Goal: Task Accomplishment & Management: Use online tool/utility

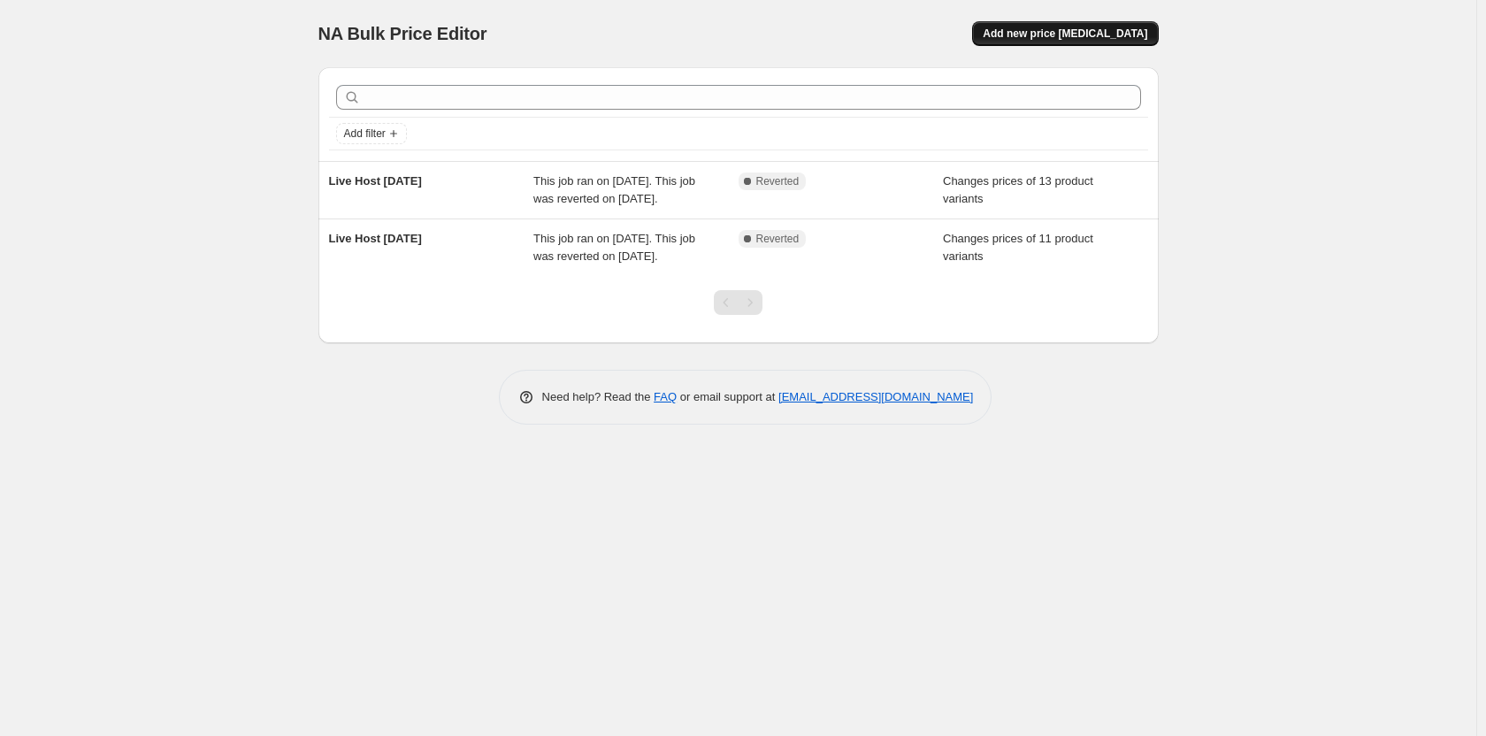
drag, startPoint x: 1046, startPoint y: 34, endPoint x: 1018, endPoint y: 30, distance: 27.8
click at [1018, 30] on span "Add new price [MEDICAL_DATA]" at bounding box center [1065, 34] width 165 height 14
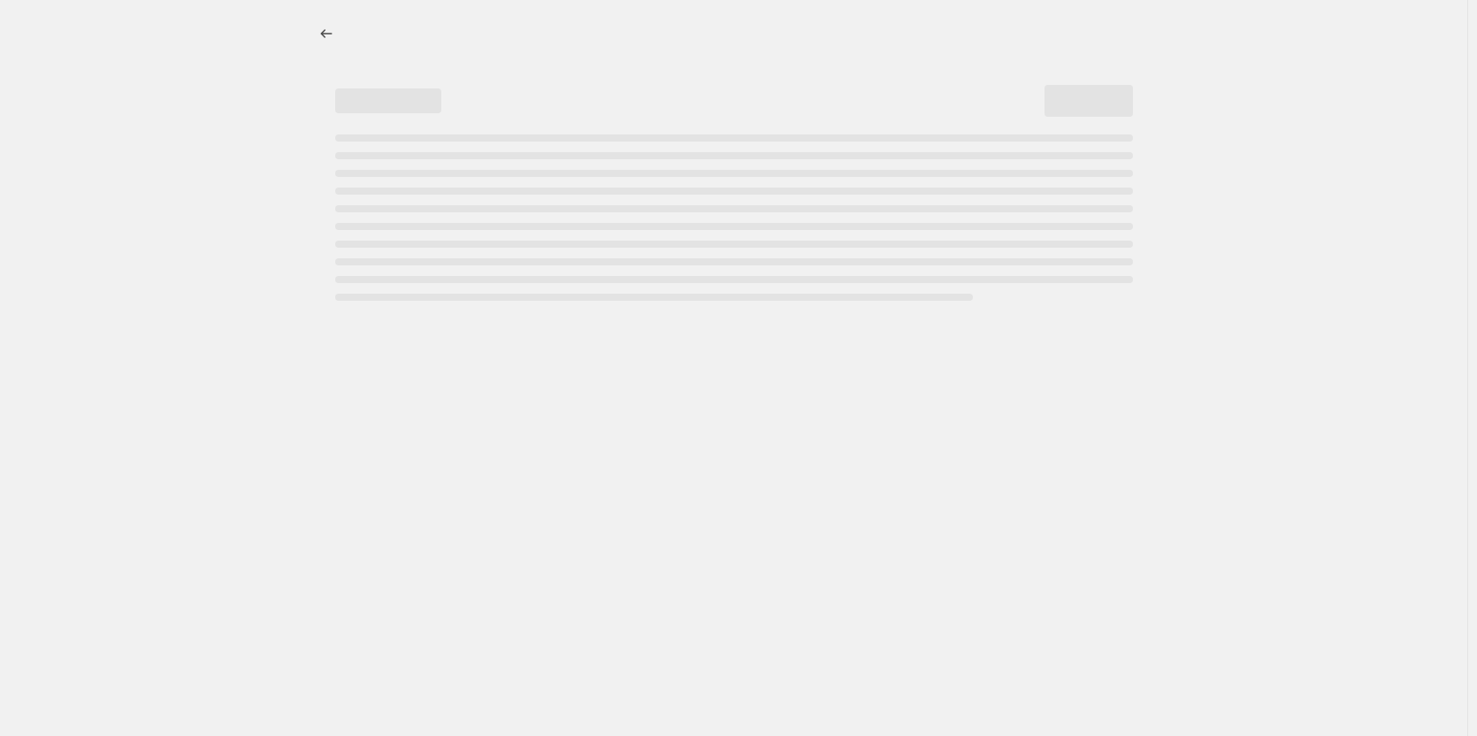
select select "percentage"
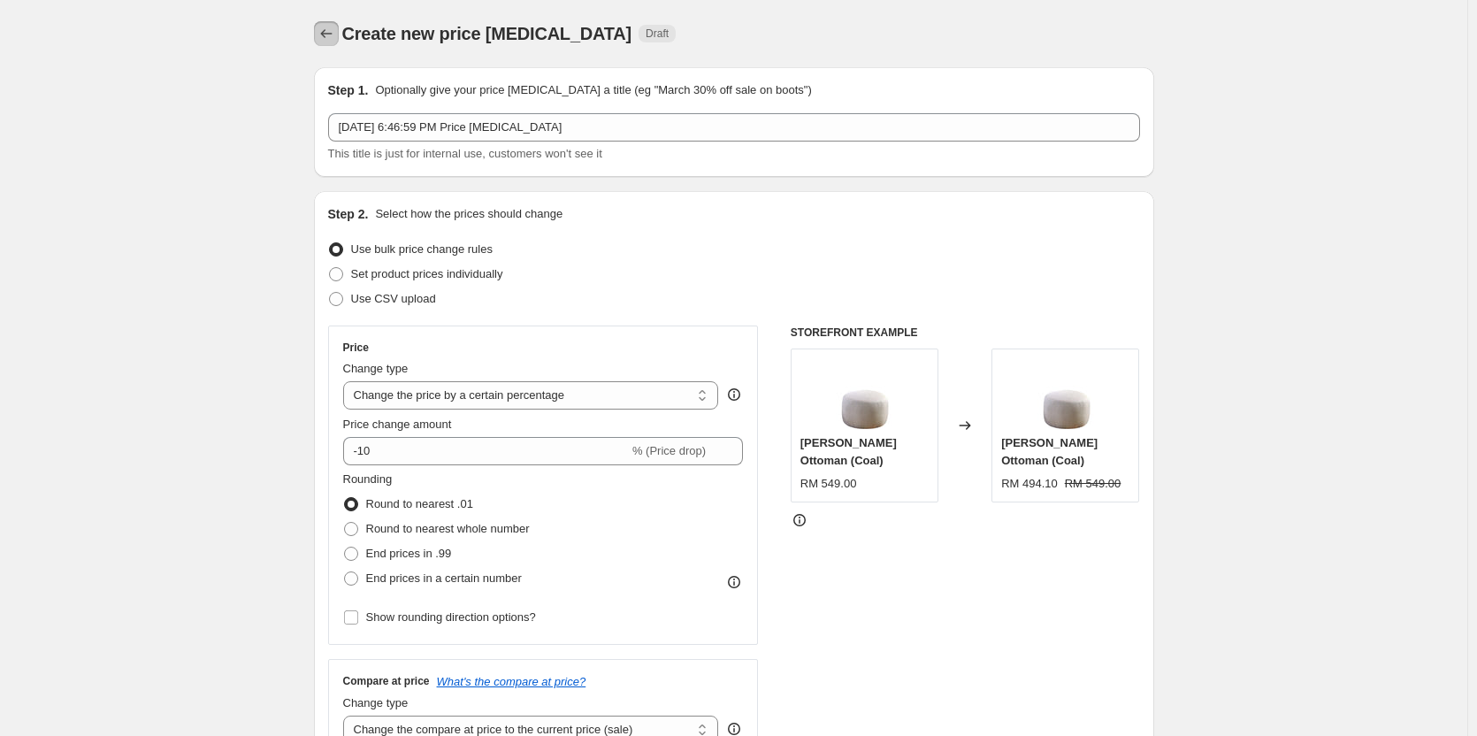
click at [333, 35] on icon "Price change jobs" at bounding box center [327, 34] width 18 height 18
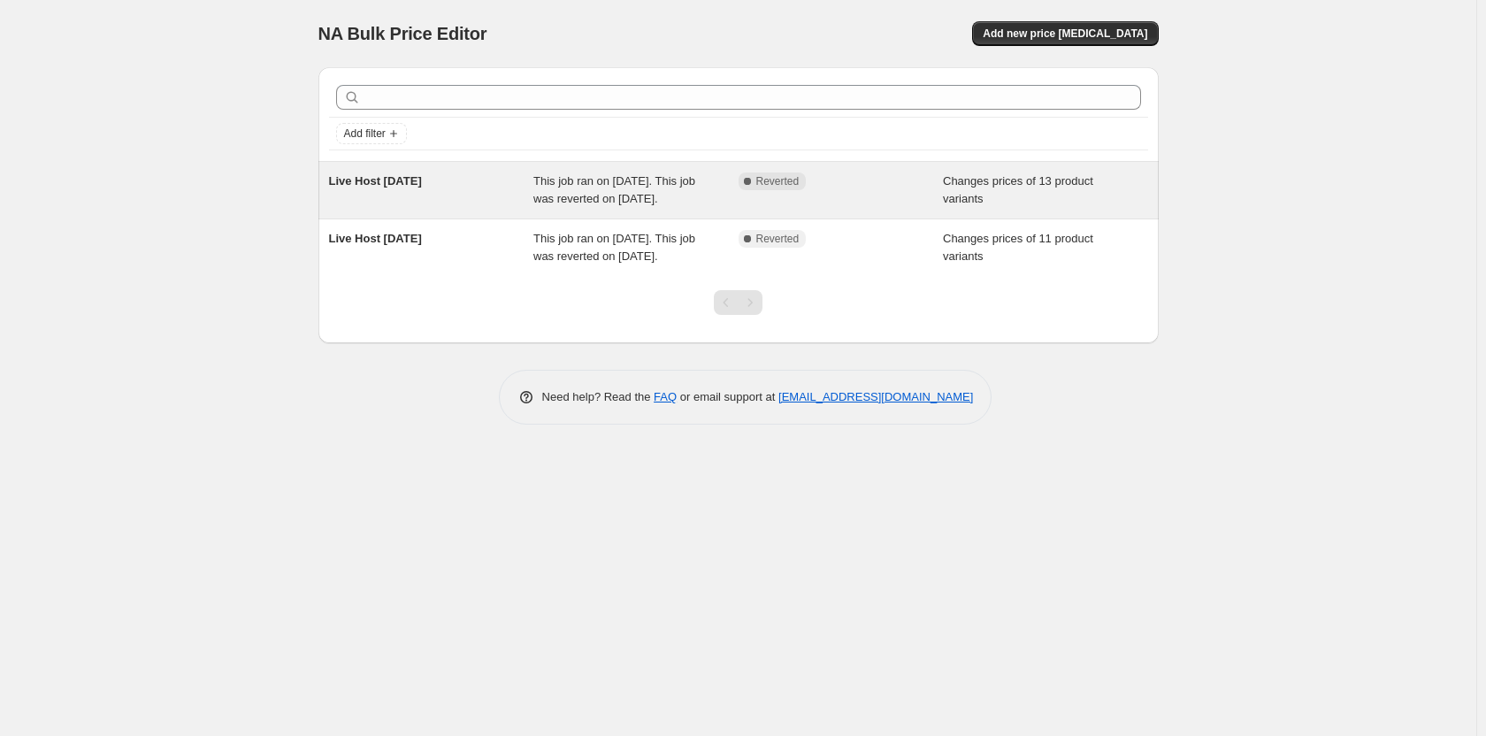
drag, startPoint x: 452, startPoint y: 188, endPoint x: 323, endPoint y: 184, distance: 129.2
click at [323, 184] on div "Live Host 29 Sept This job ran on September 29, 2025. This job was reverted on …" at bounding box center [738, 190] width 840 height 57
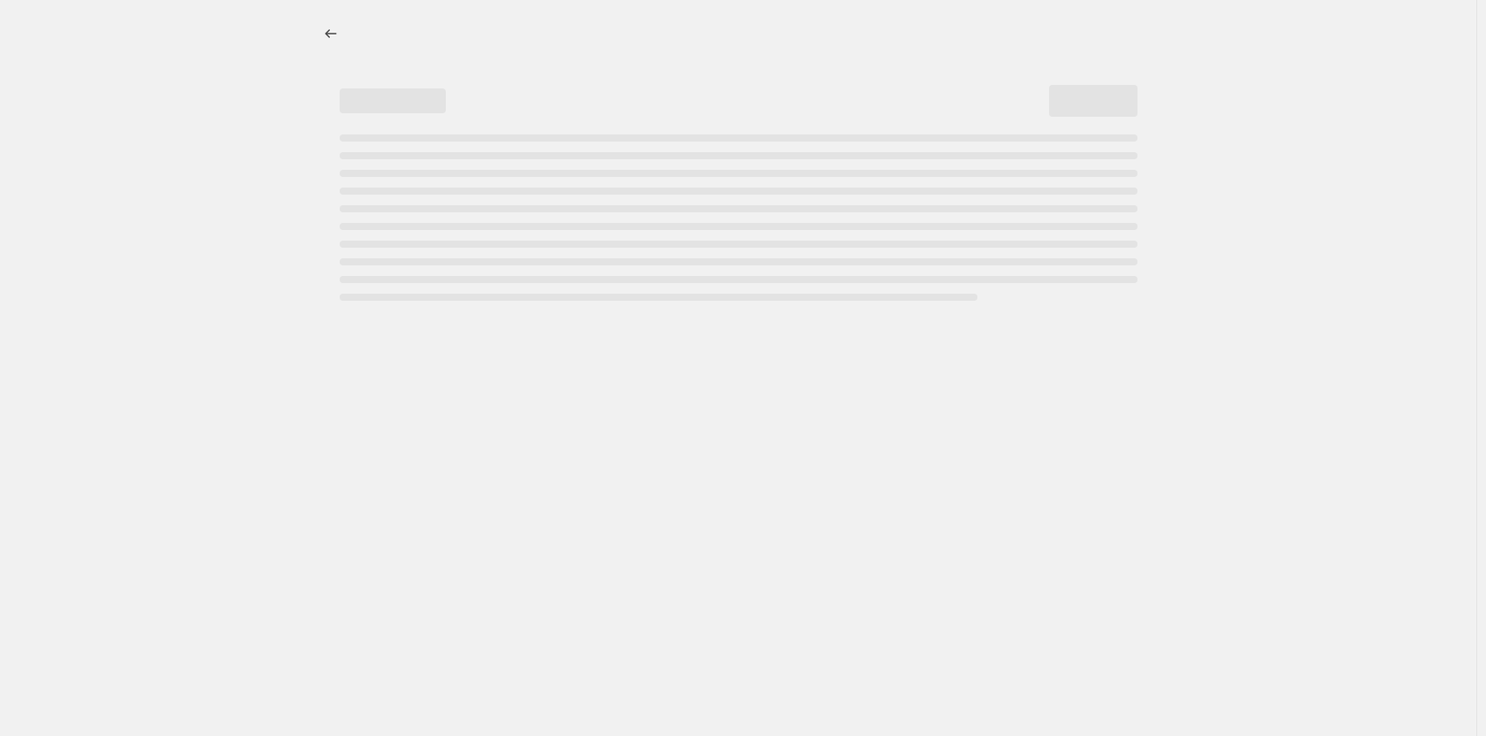
select select "collection"
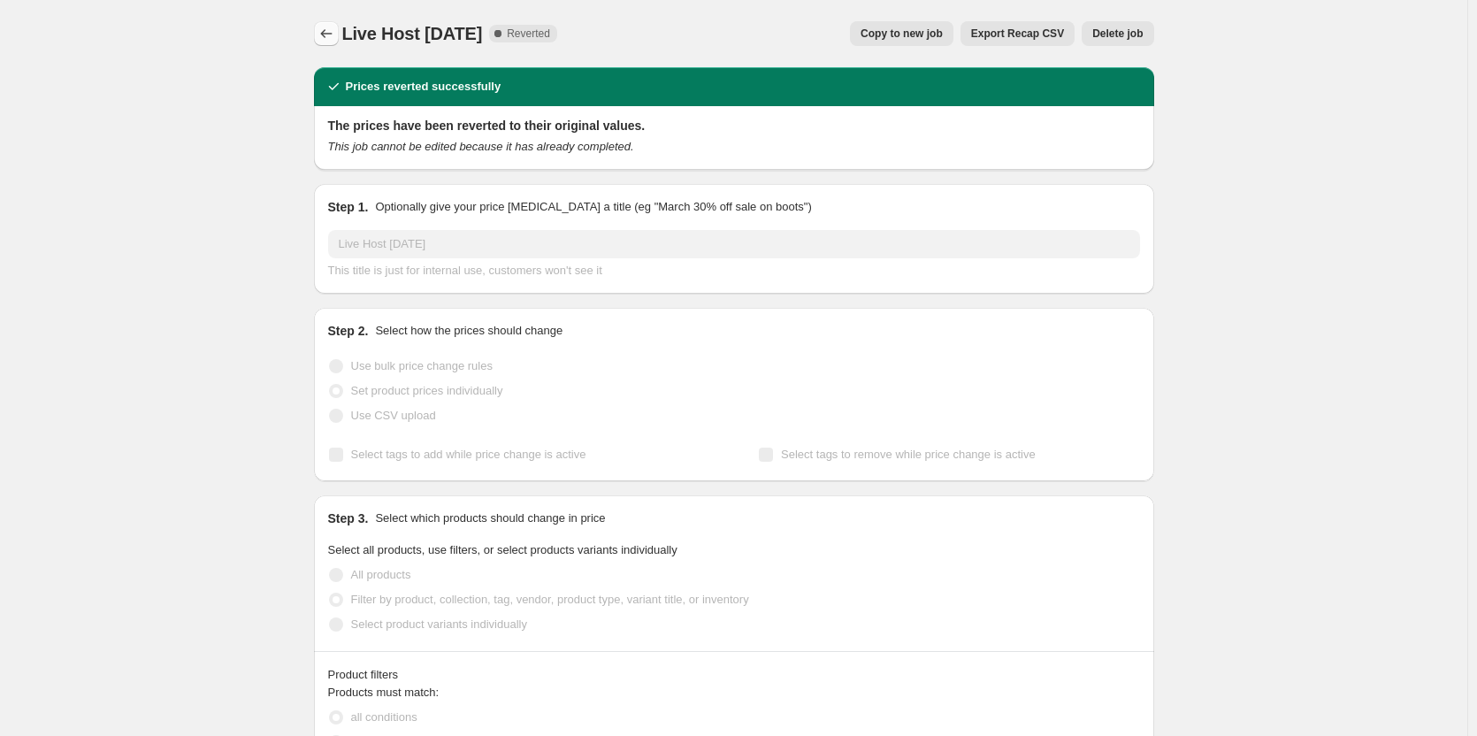
click at [326, 42] on icon "Price change jobs" at bounding box center [327, 34] width 18 height 18
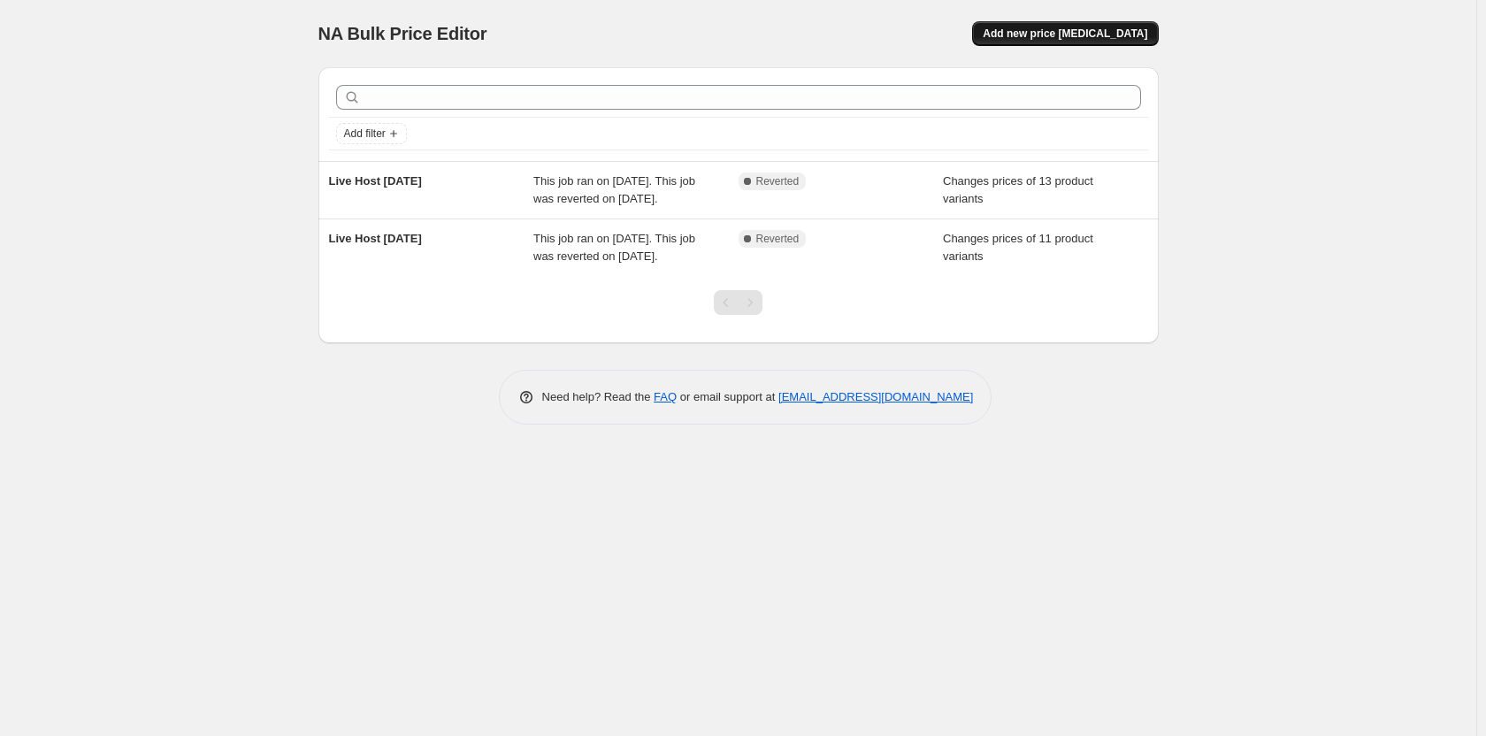
click at [1068, 39] on span "Add new price [MEDICAL_DATA]" at bounding box center [1065, 34] width 165 height 14
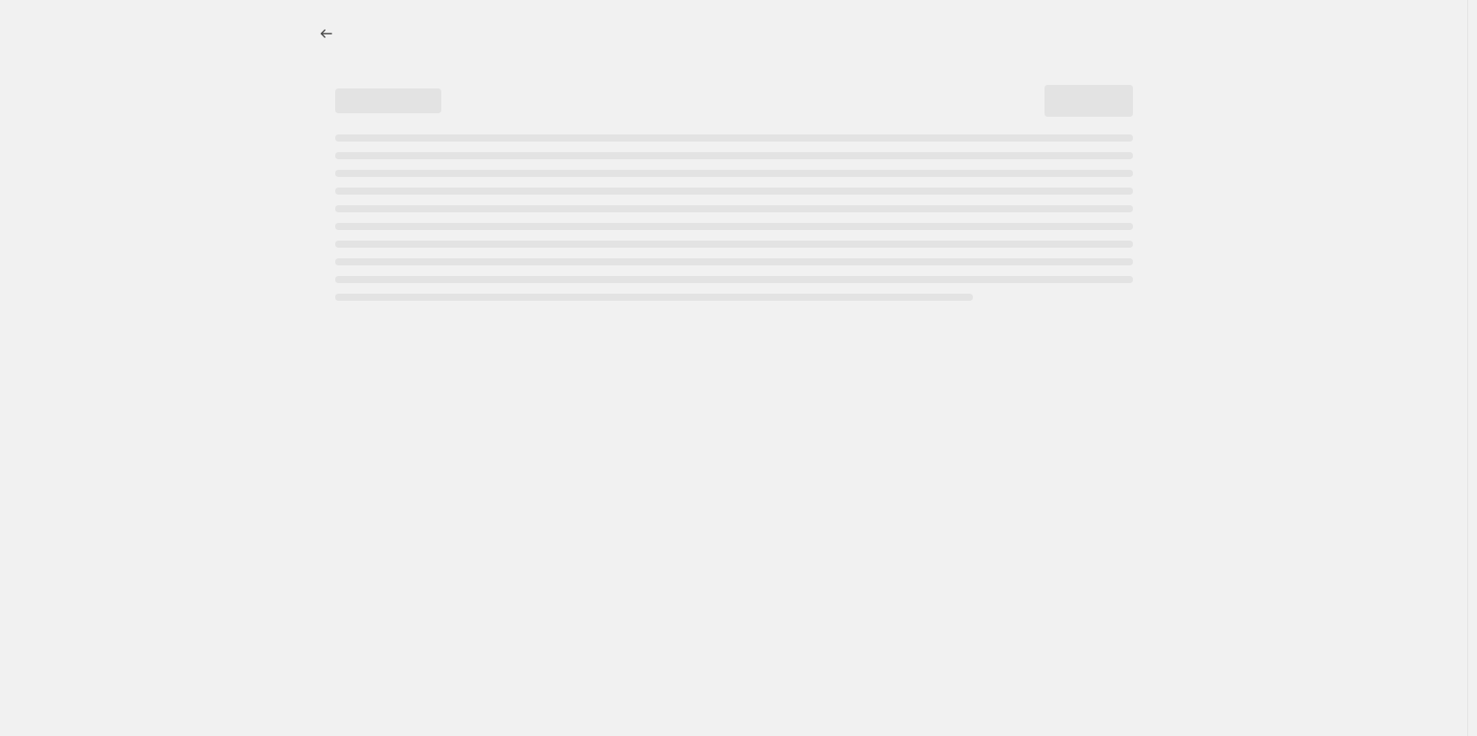
select select "percentage"
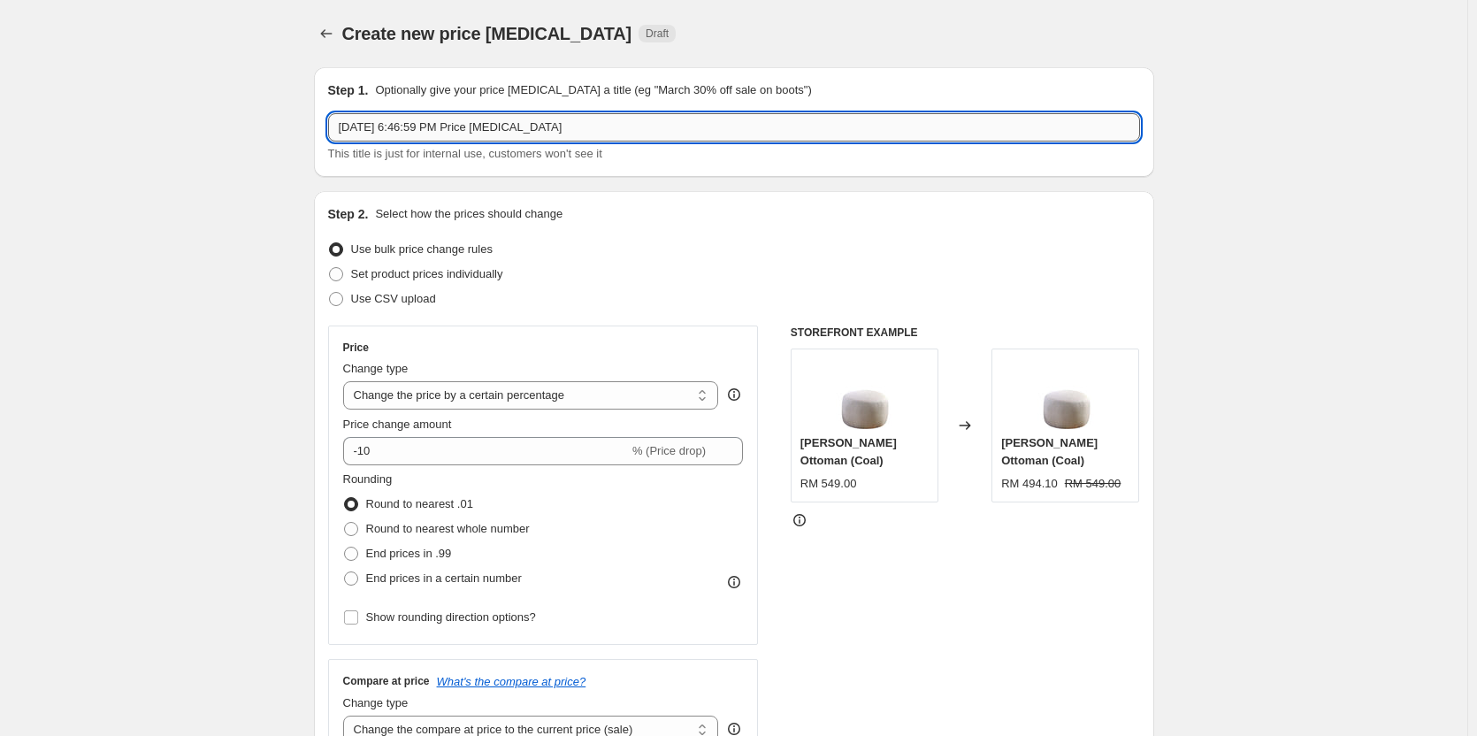
click at [459, 126] on input "Oct 3, 2025, 6:46:59 PM Price change job" at bounding box center [734, 127] width 812 height 28
click at [446, 126] on input "Live Host" at bounding box center [734, 127] width 812 height 28
type input "Live Host 6 OCT"
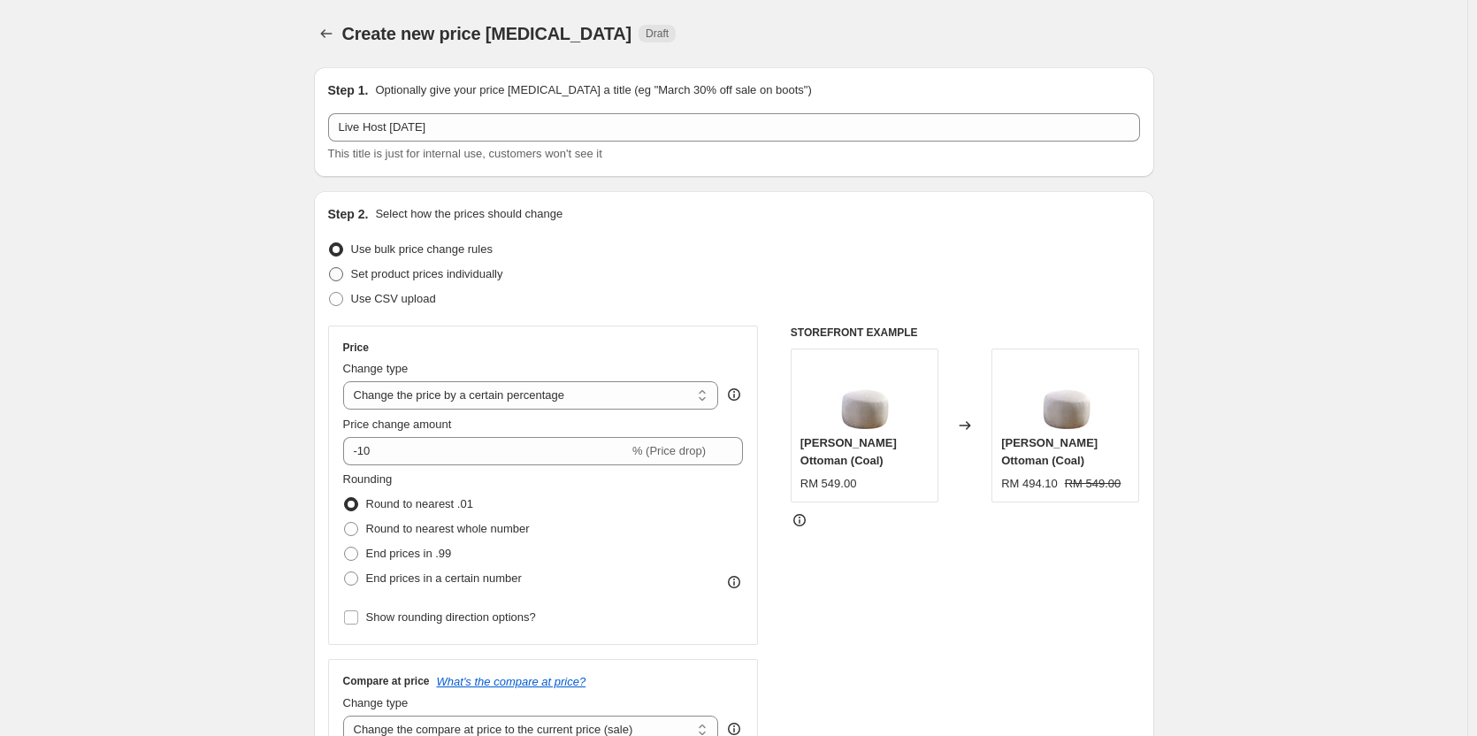
click at [430, 275] on span "Set product prices individually" at bounding box center [427, 273] width 152 height 13
click at [330, 268] on input "Set product prices individually" at bounding box center [329, 267] width 1 height 1
radio input "true"
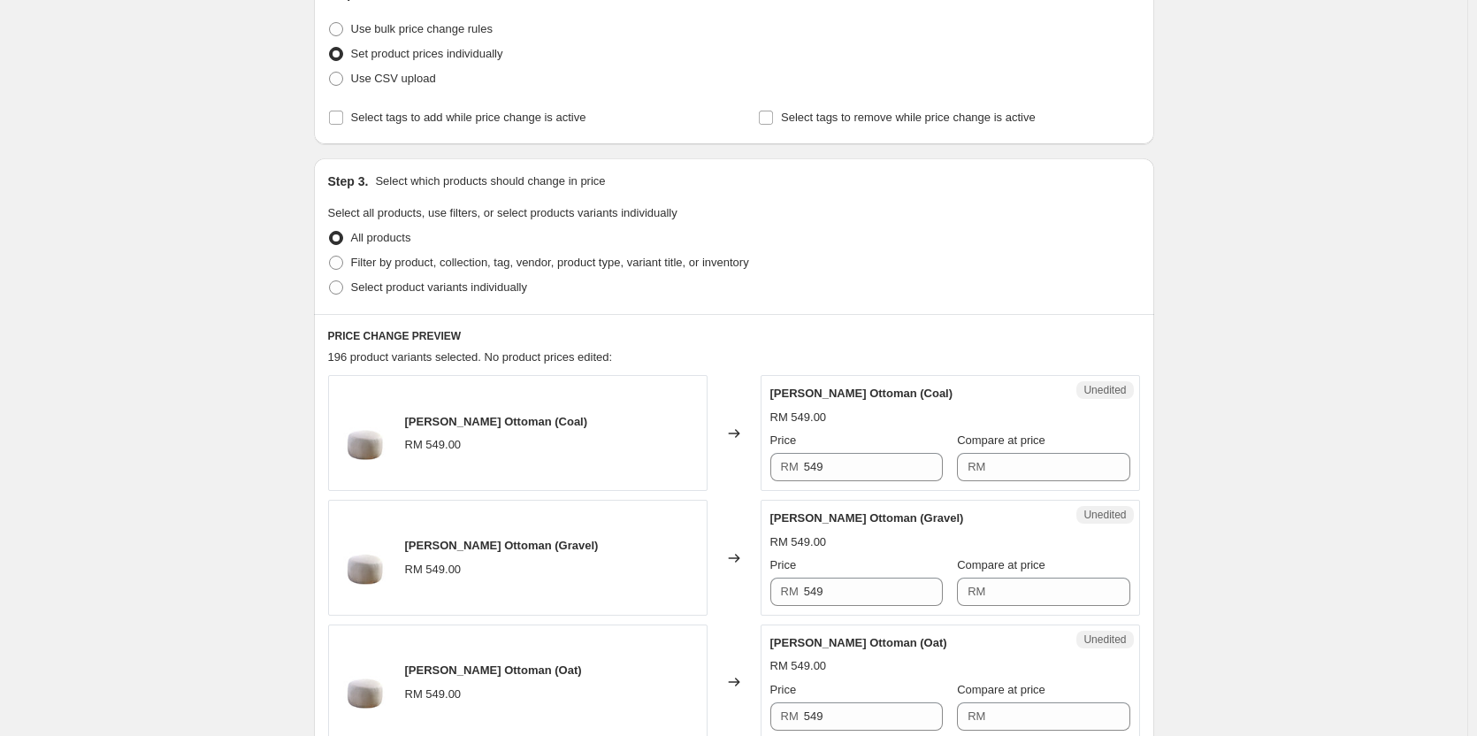
scroll to position [265, 0]
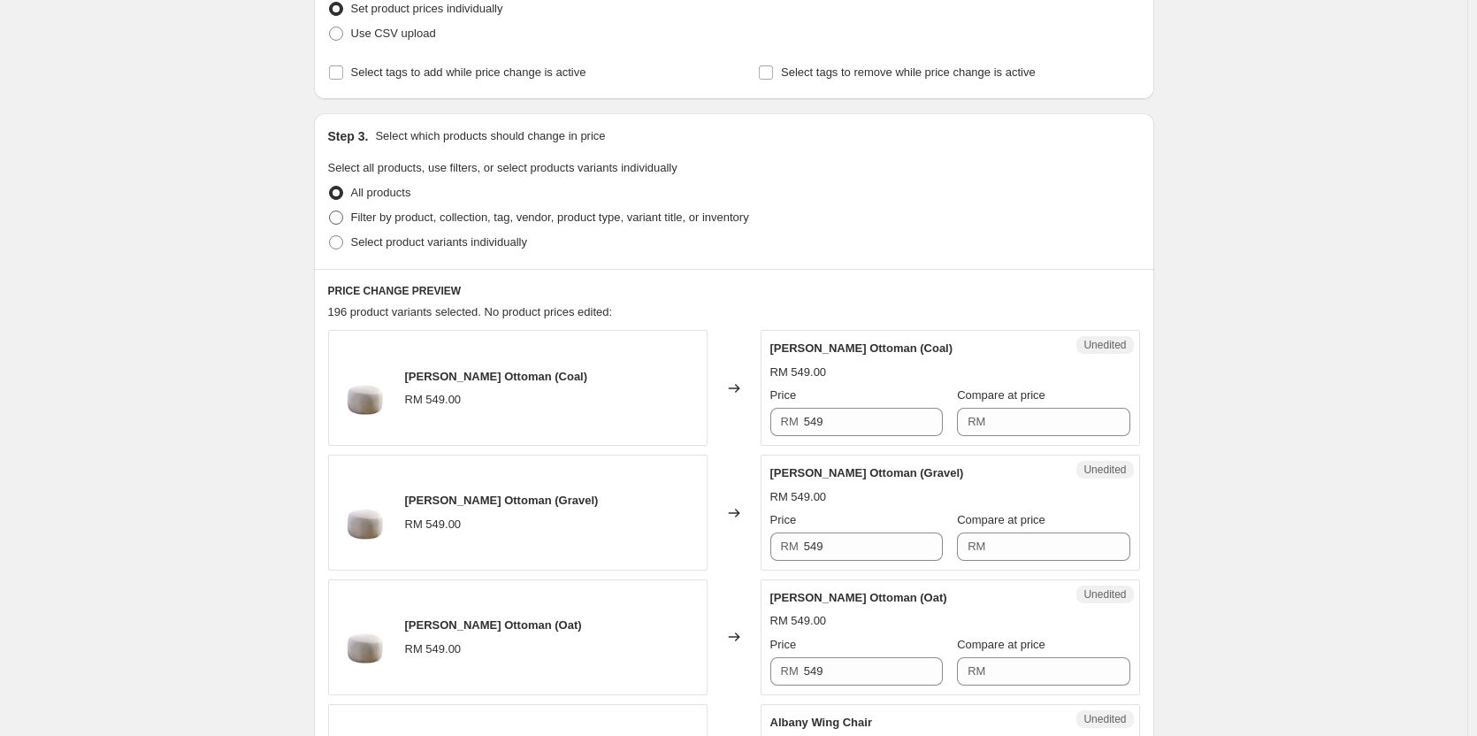
click at [349, 226] on label "Filter by product, collection, tag, vendor, product type, variant title, or inv…" at bounding box center [538, 217] width 421 height 25
click at [330, 211] on input "Filter by product, collection, tag, vendor, product type, variant title, or inv…" at bounding box center [329, 211] width 1 height 1
radio input "true"
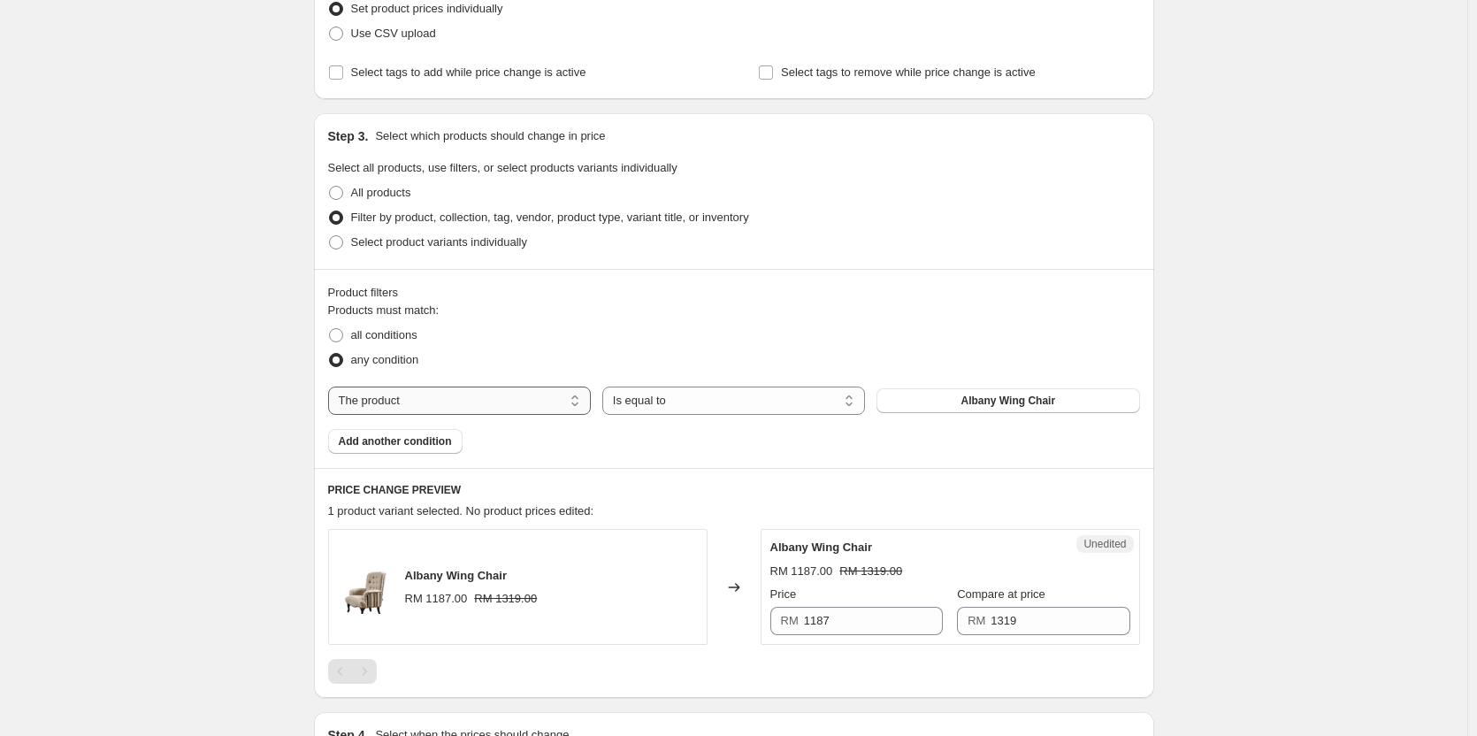
click at [555, 401] on select "The product The product's collection The product's tag The product's vendor The…" at bounding box center [459, 401] width 263 height 28
select select "collection"
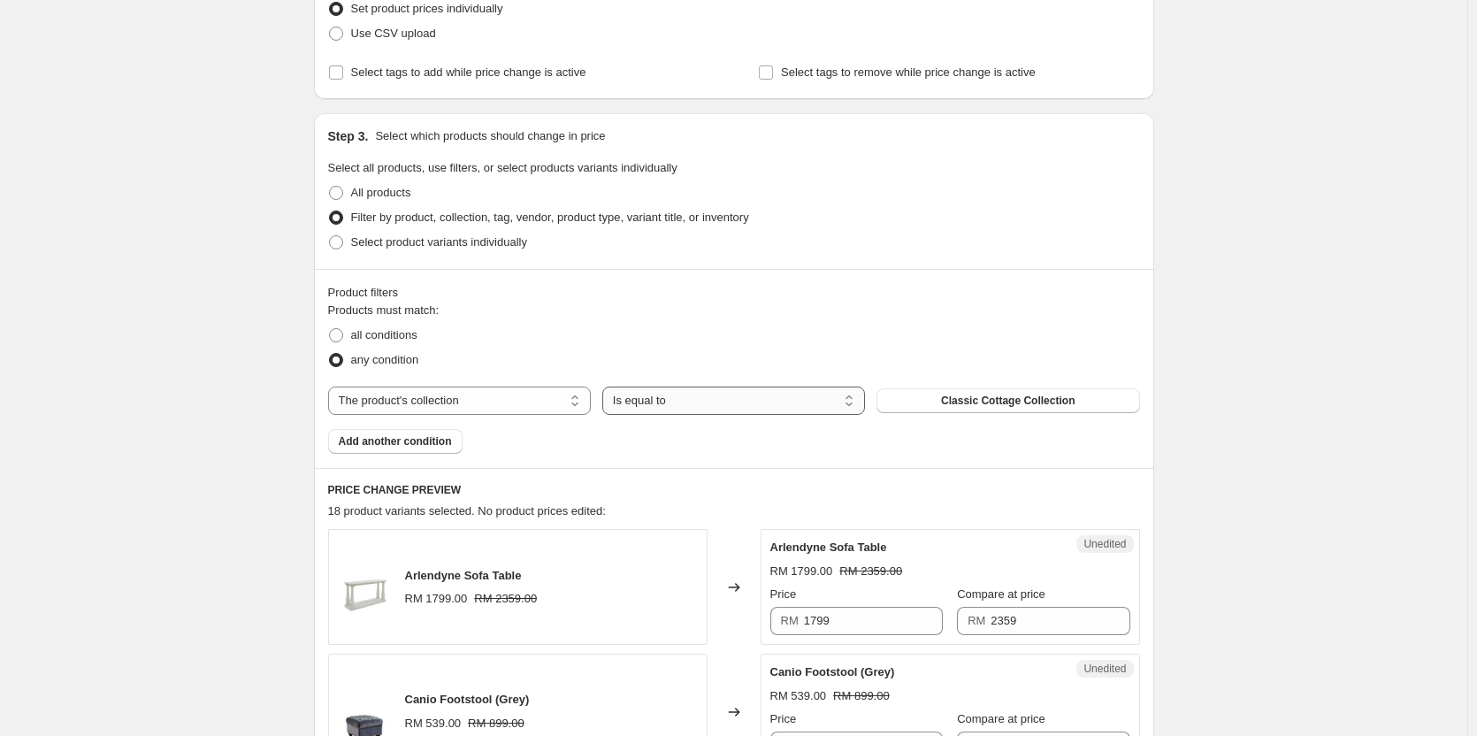
drag, startPoint x: 729, startPoint y: 404, endPoint x: 743, endPoint y: 401, distance: 14.6
click at [729, 404] on select "Is equal to Is not equal to" at bounding box center [733, 401] width 263 height 28
click at [924, 393] on button "Classic Cottage Collection" at bounding box center [1008, 400] width 263 height 25
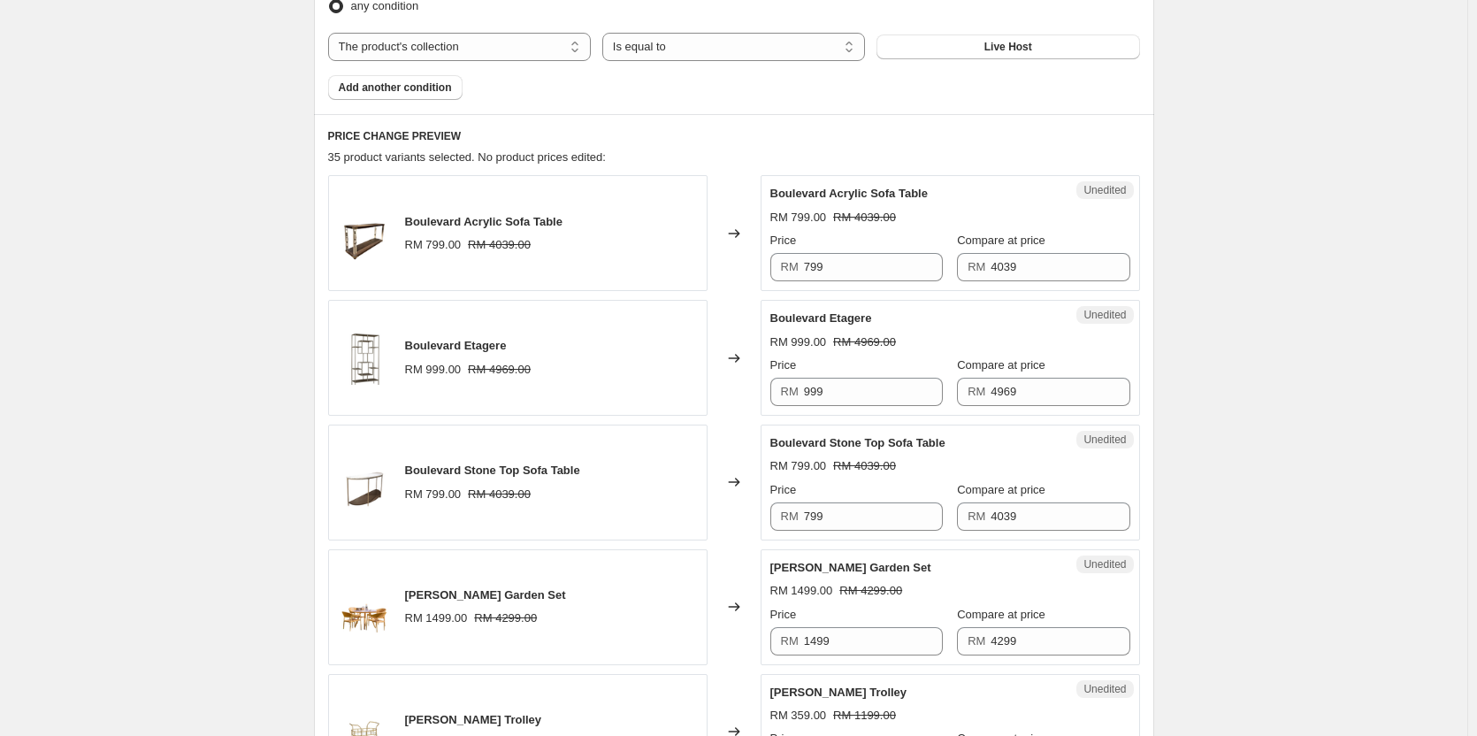
scroll to position [354, 0]
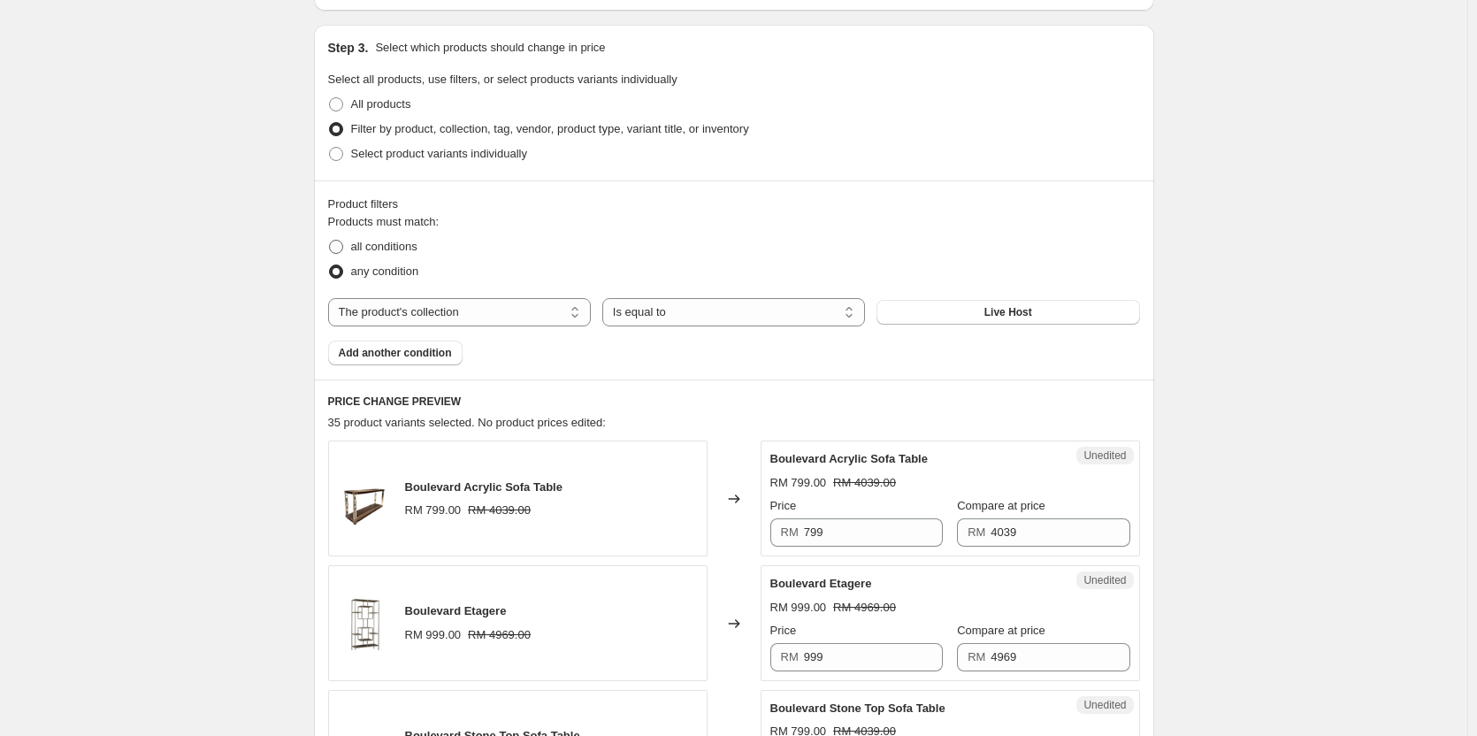
click at [414, 249] on span "all conditions" at bounding box center [384, 246] width 66 height 13
click at [330, 241] on input "all conditions" at bounding box center [329, 240] width 1 height 1
radio input "true"
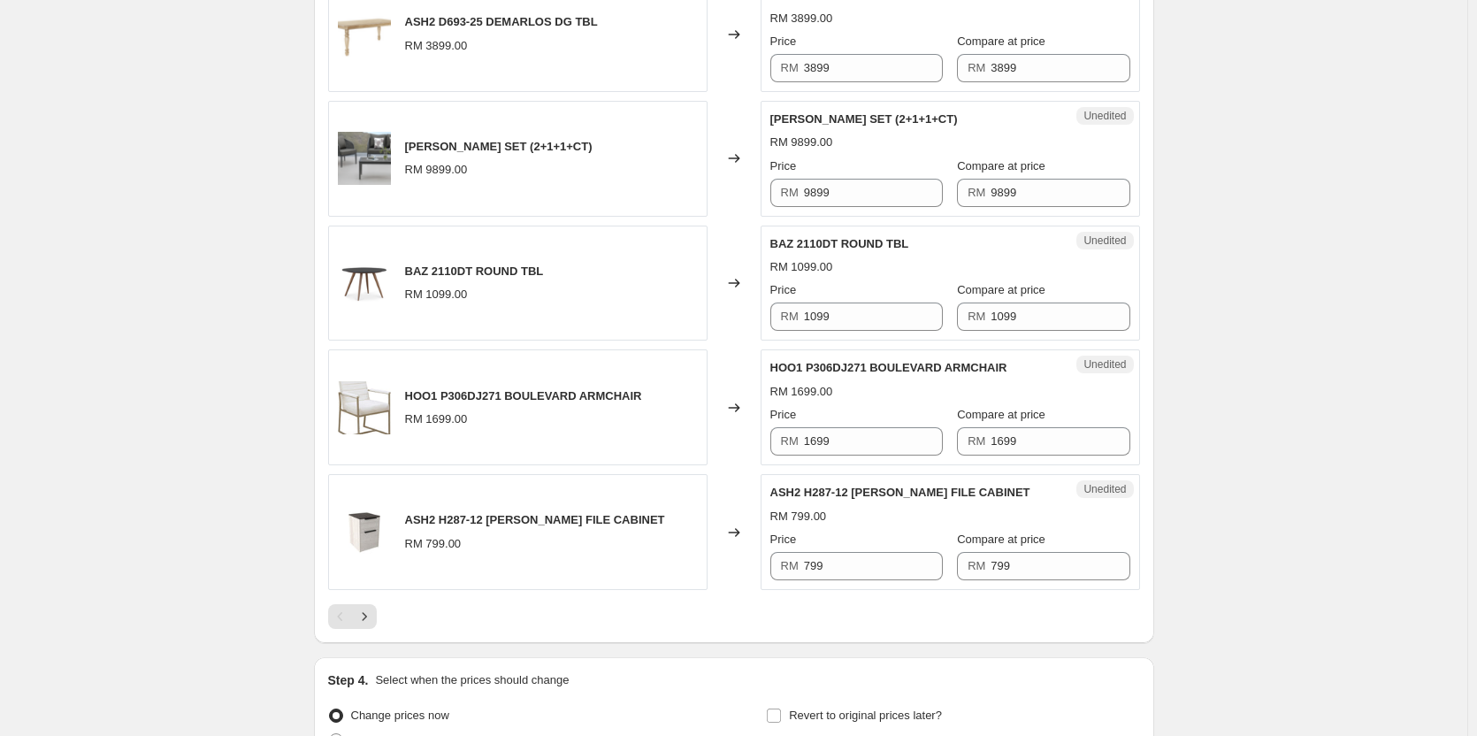
scroll to position [2868, 0]
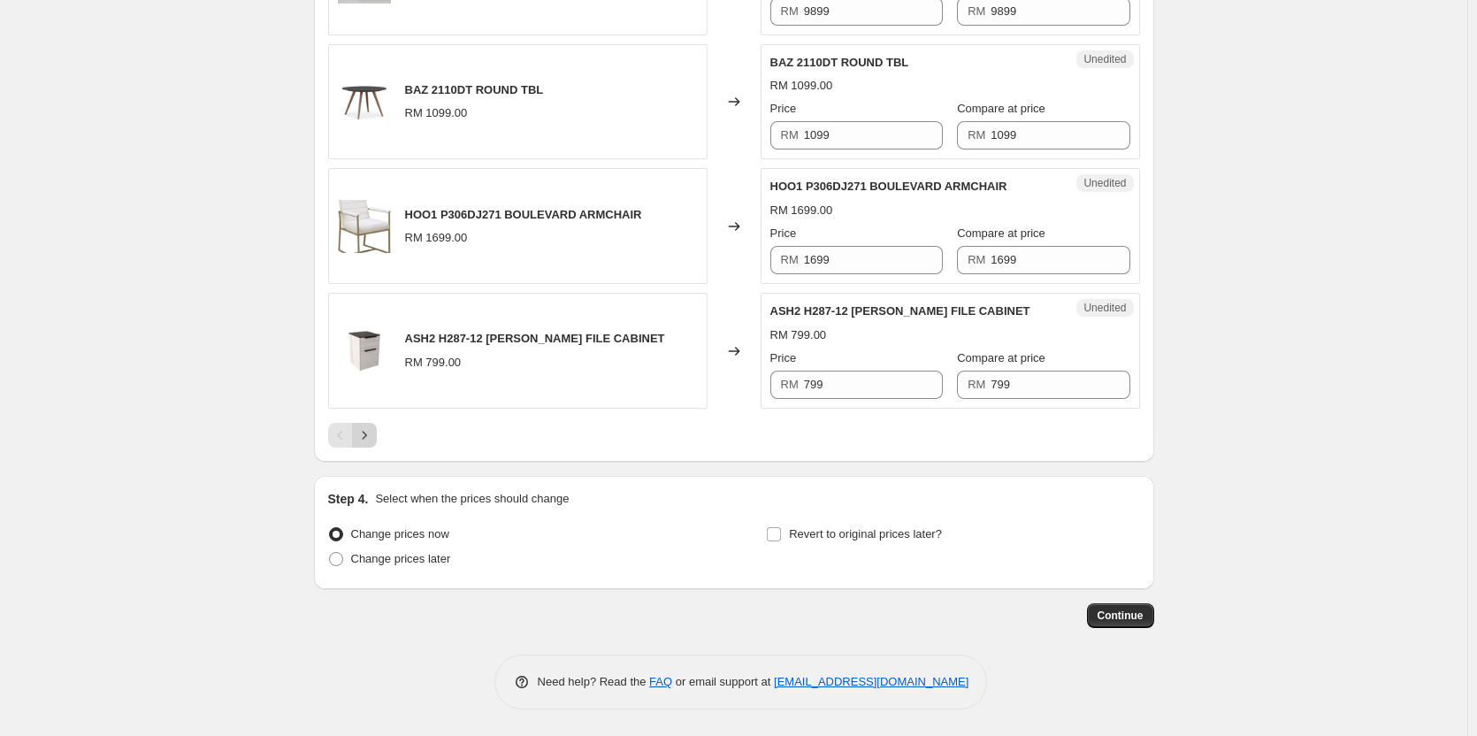
click at [367, 443] on icon "Next" at bounding box center [365, 435] width 18 height 18
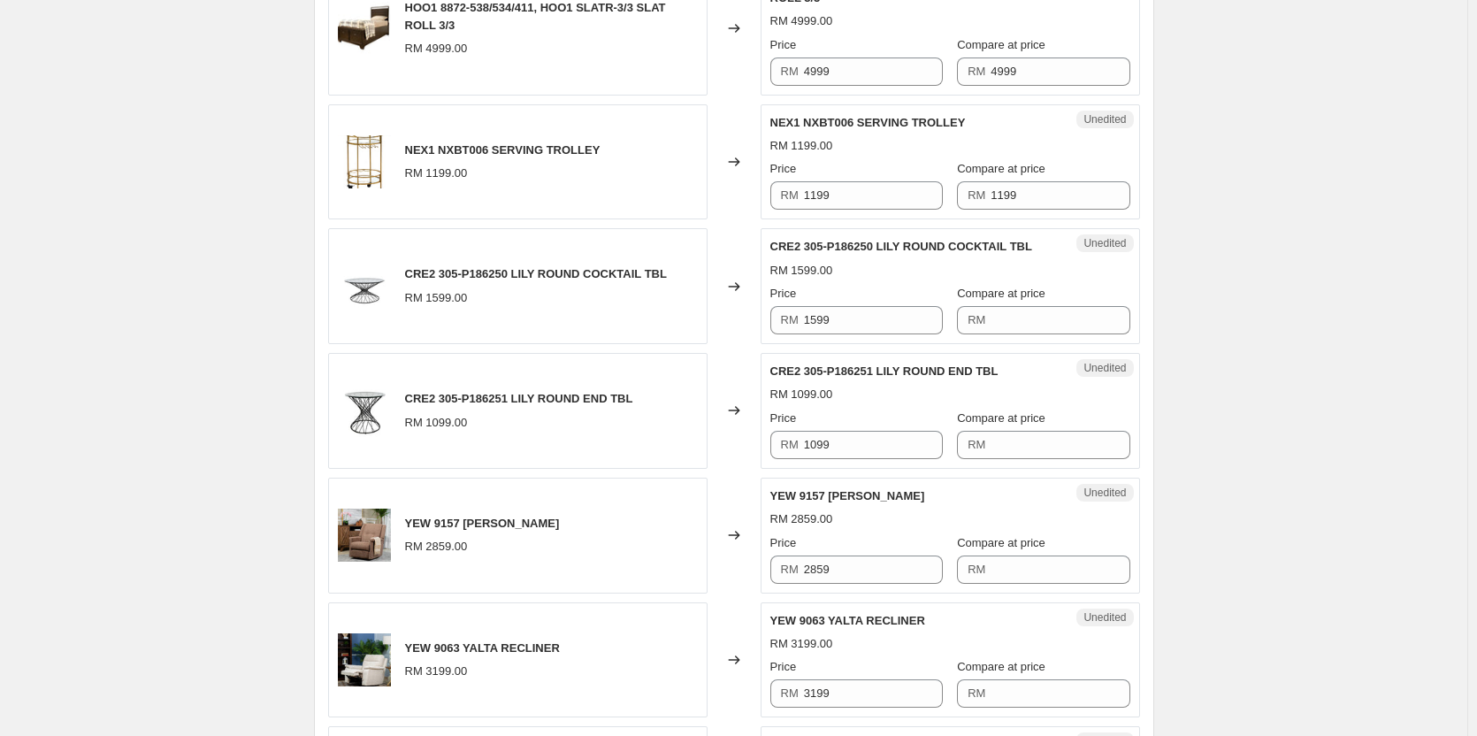
scroll to position [1024, 0]
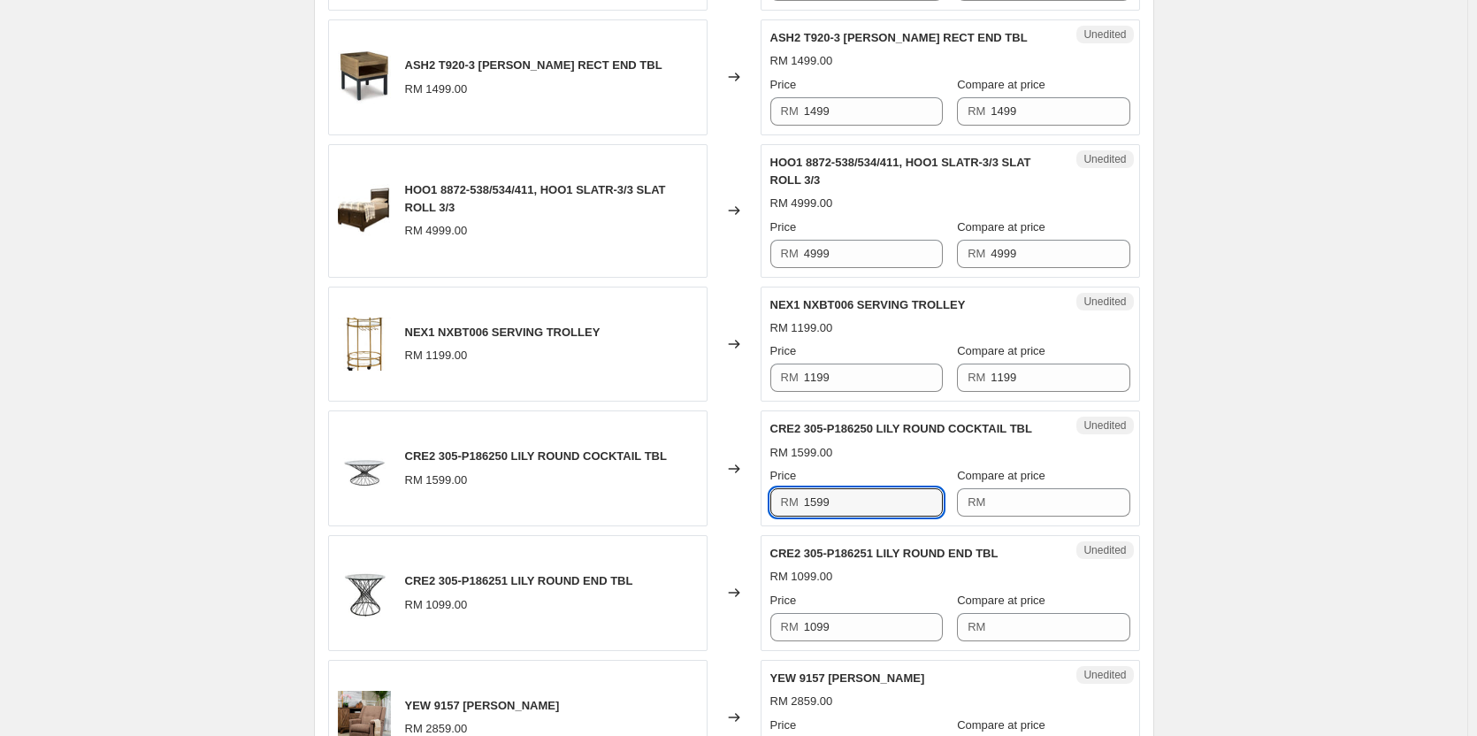
drag, startPoint x: 881, startPoint y: 507, endPoint x: 778, endPoint y: 513, distance: 103.7
click at [778, 513] on div "RM 1599" at bounding box center [856, 502] width 172 height 28
type input "1599"
click at [985, 502] on span "RM" at bounding box center [977, 501] width 18 height 13
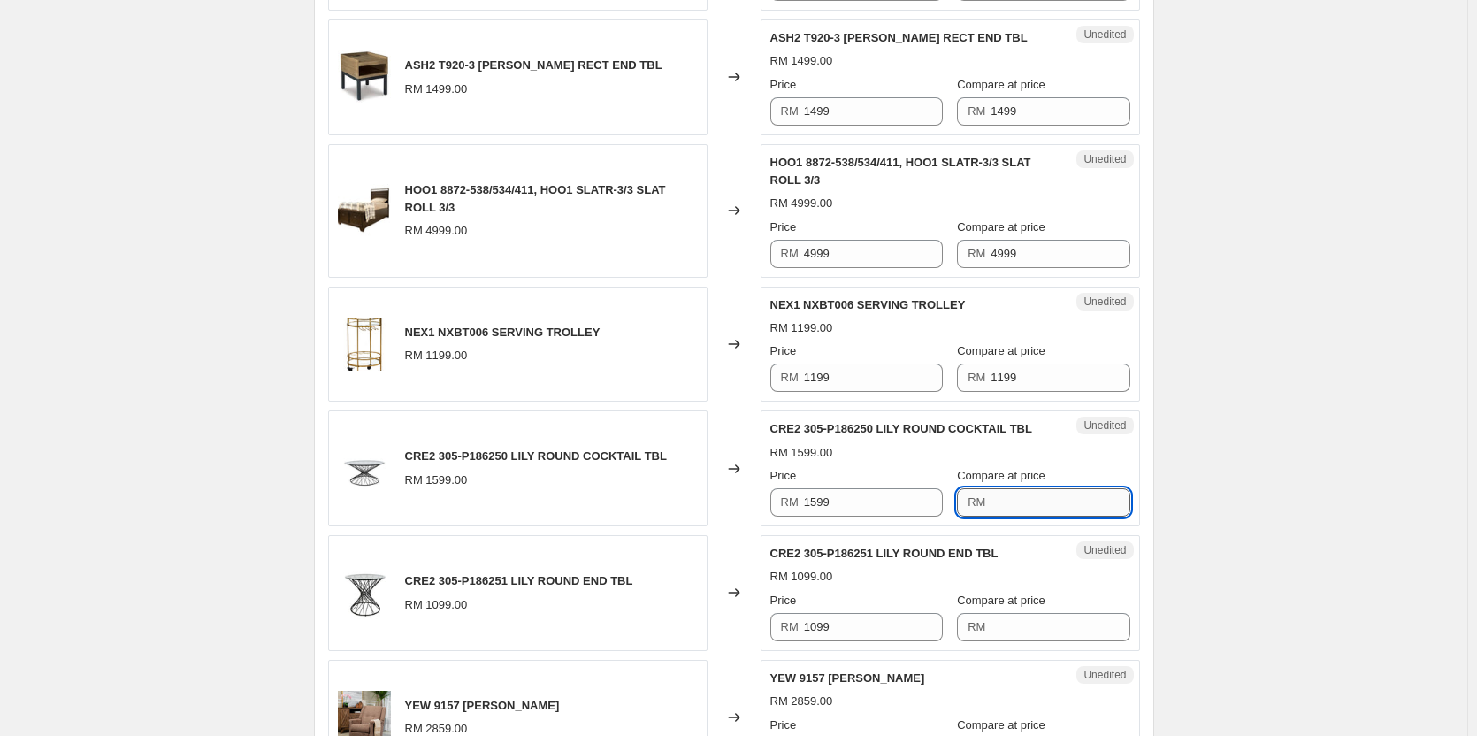
click at [1053, 499] on input "Compare at price" at bounding box center [1060, 502] width 139 height 28
click at [995, 521] on div "Unedited CRE2 305-P186250 LILY ROUND COCKTAIL TBL RM 1599.00 Price RM 1599 Comp…" at bounding box center [950, 468] width 379 height 116
click at [1000, 506] on input "Compare at price" at bounding box center [1060, 502] width 139 height 28
paste input "1599"
type input "1599"
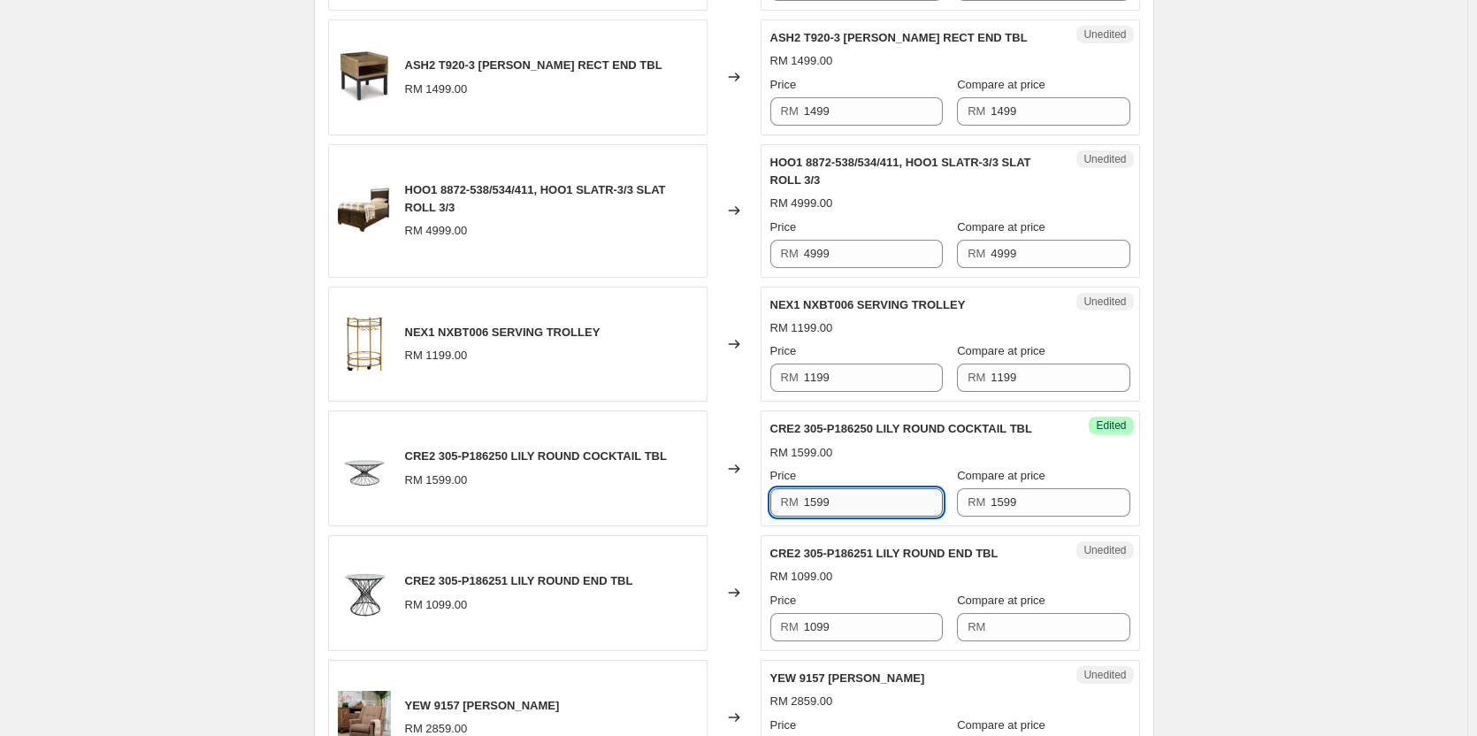
click at [878, 509] on input "1599" at bounding box center [873, 502] width 139 height 28
paste input "3"
type input "399"
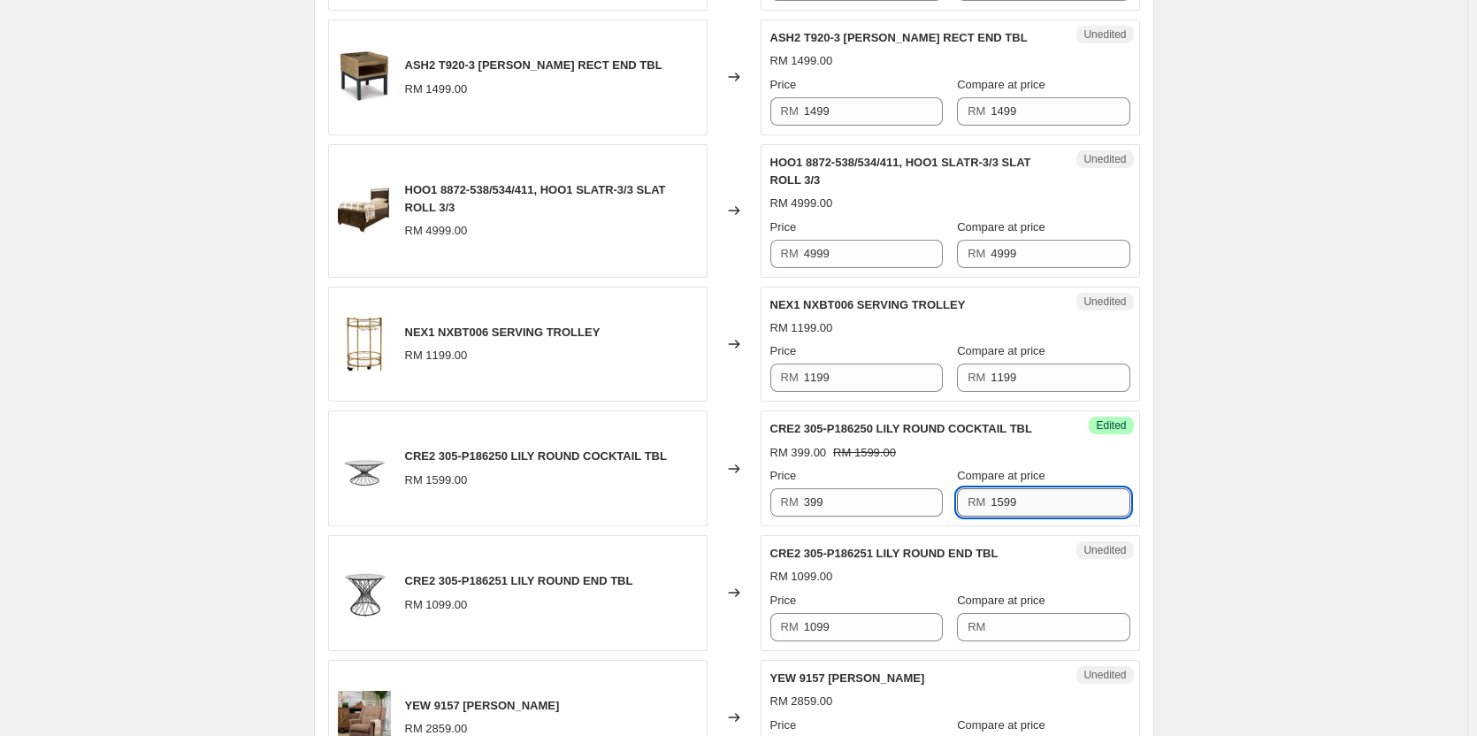
click at [1070, 510] on input "1599" at bounding box center [1060, 502] width 139 height 28
click at [1048, 619] on input "Compare at price" at bounding box center [1060, 627] width 139 height 28
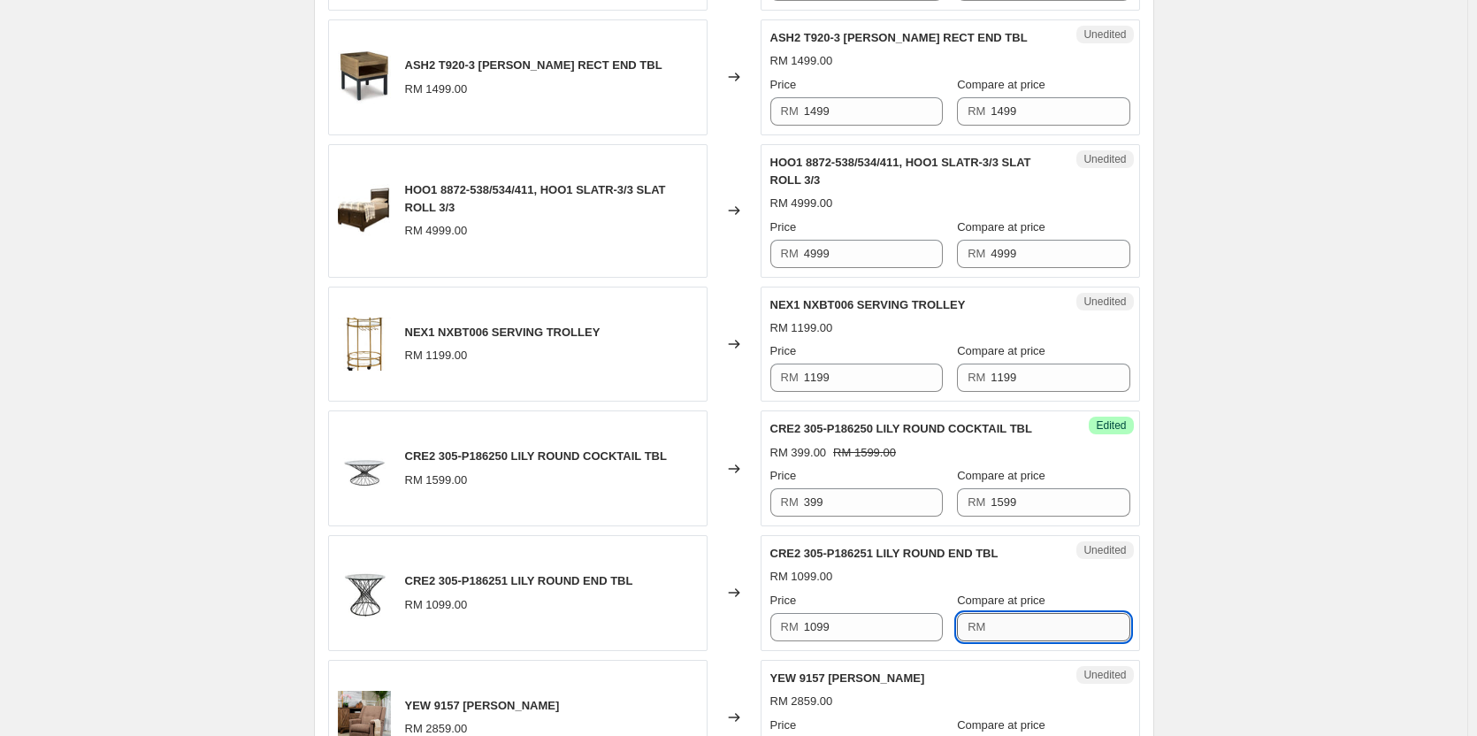
paste input "1099"
type input "1099"
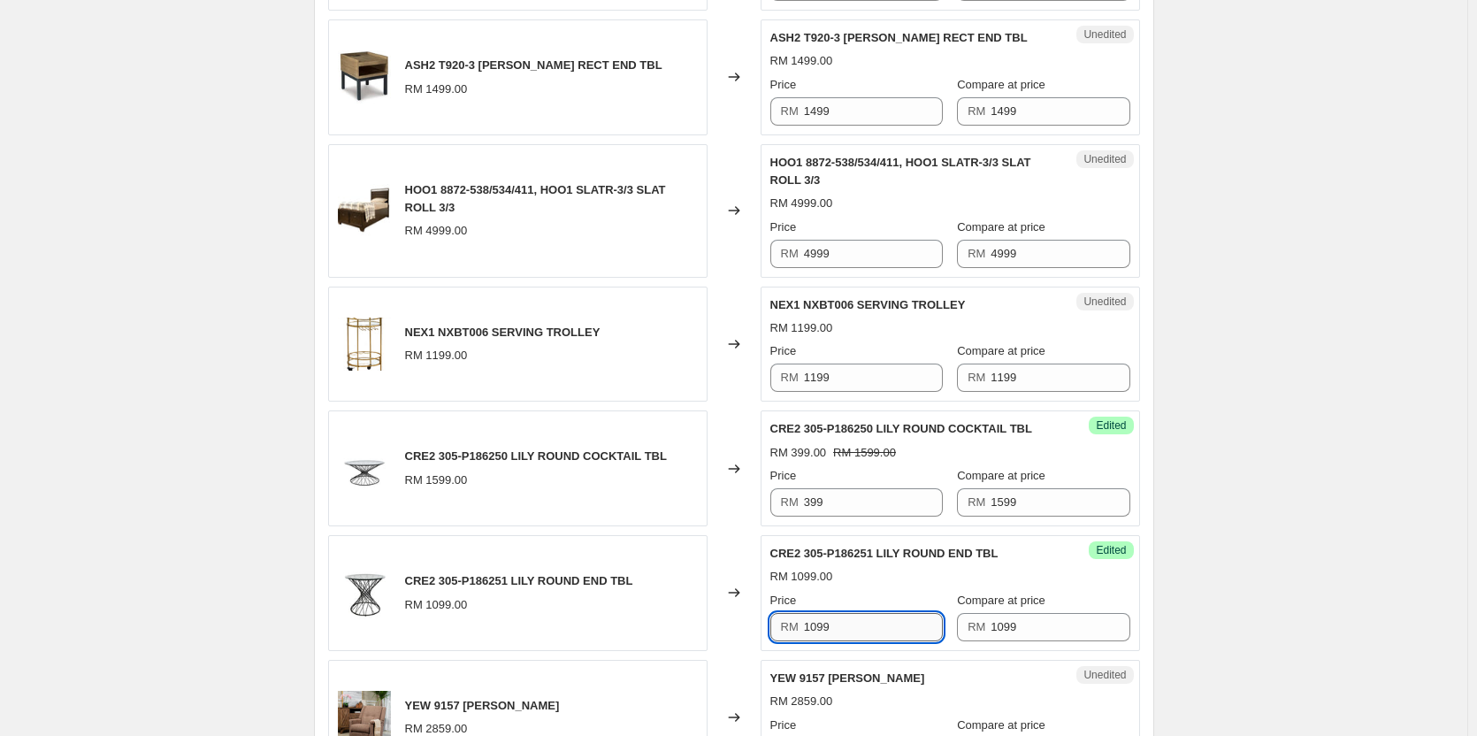
click at [909, 617] on input "1099" at bounding box center [873, 627] width 139 height 28
paste input "2"
type input "299"
click at [1240, 570] on div "Create new price change job. This page is ready Create new price change job Dra…" at bounding box center [733, 475] width 1467 height 2999
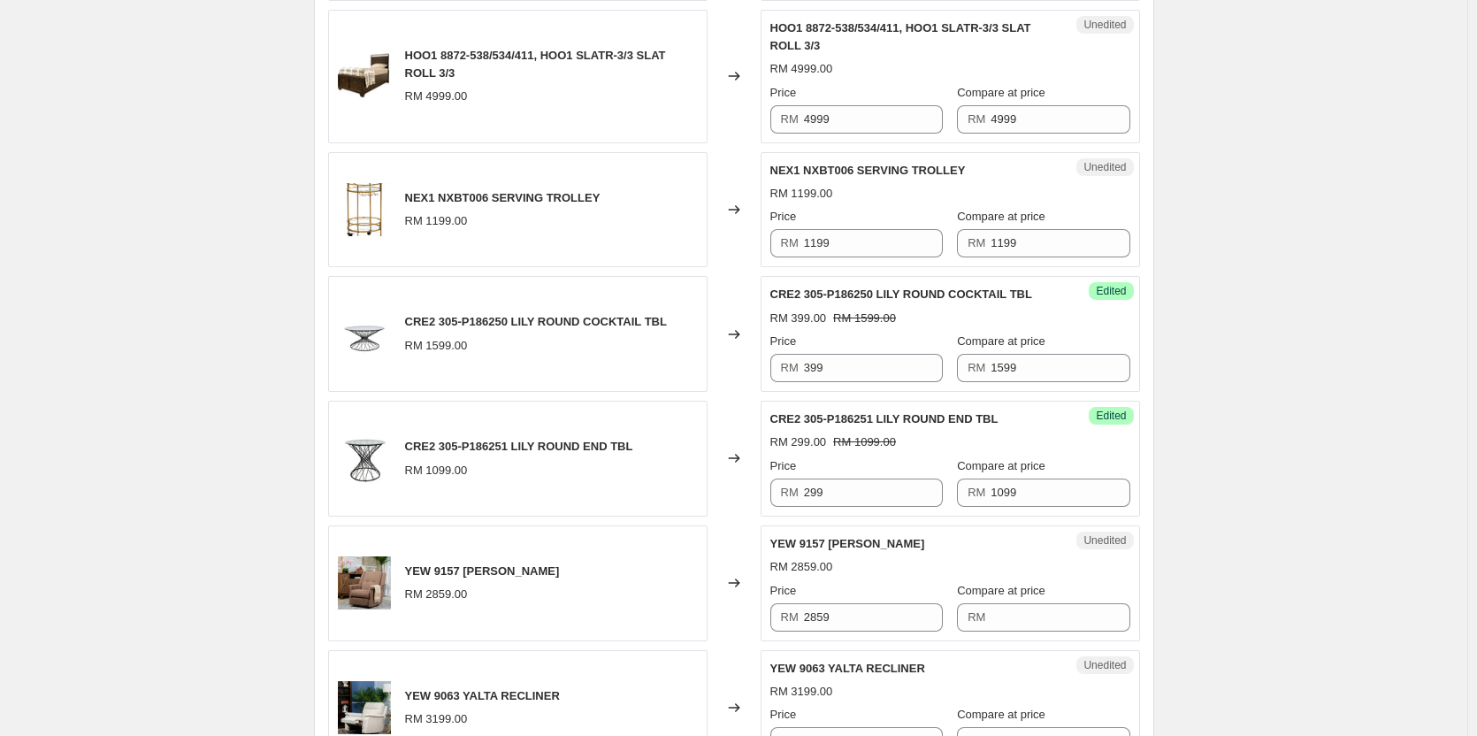
scroll to position [1290, 0]
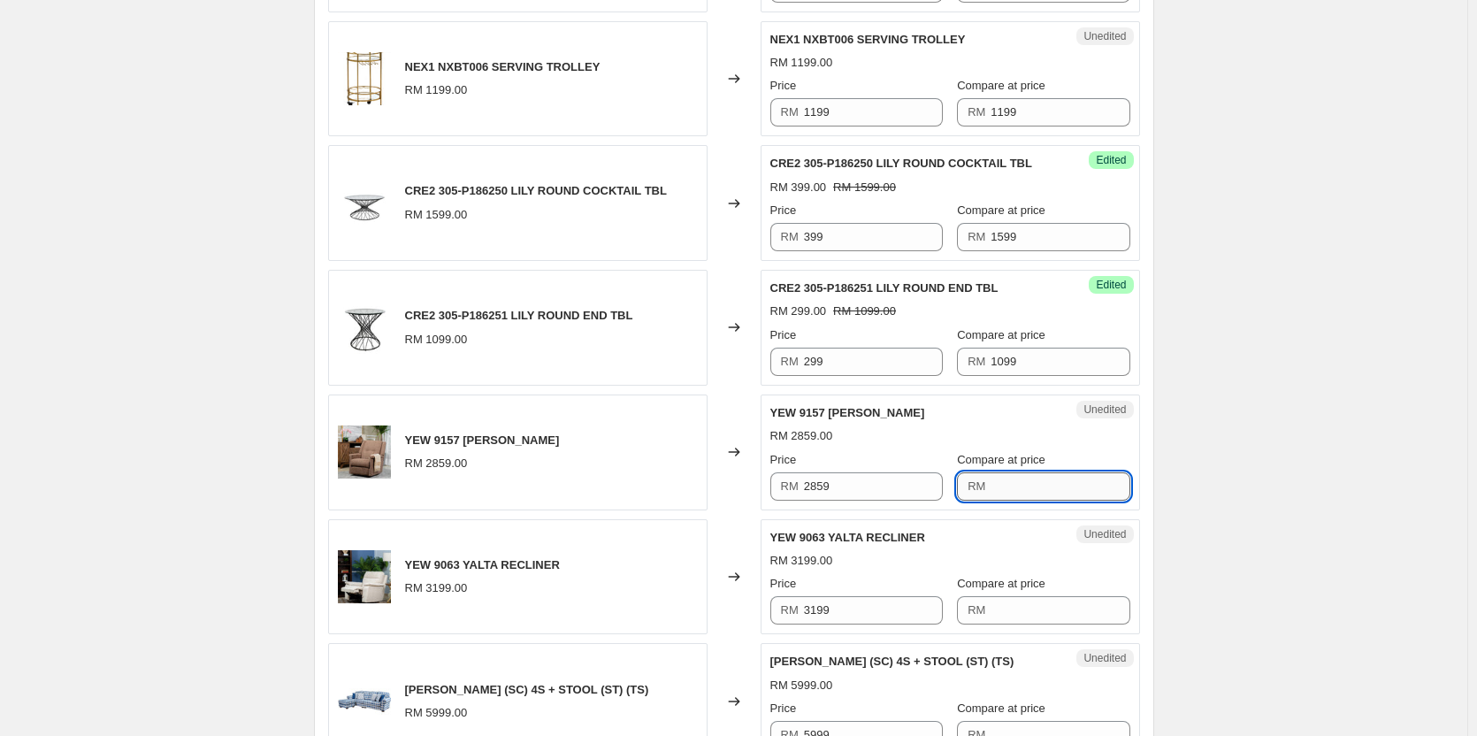
click at [1014, 491] on input "Compare at price" at bounding box center [1060, 486] width 139 height 28
paste input "2859"
type input "2859"
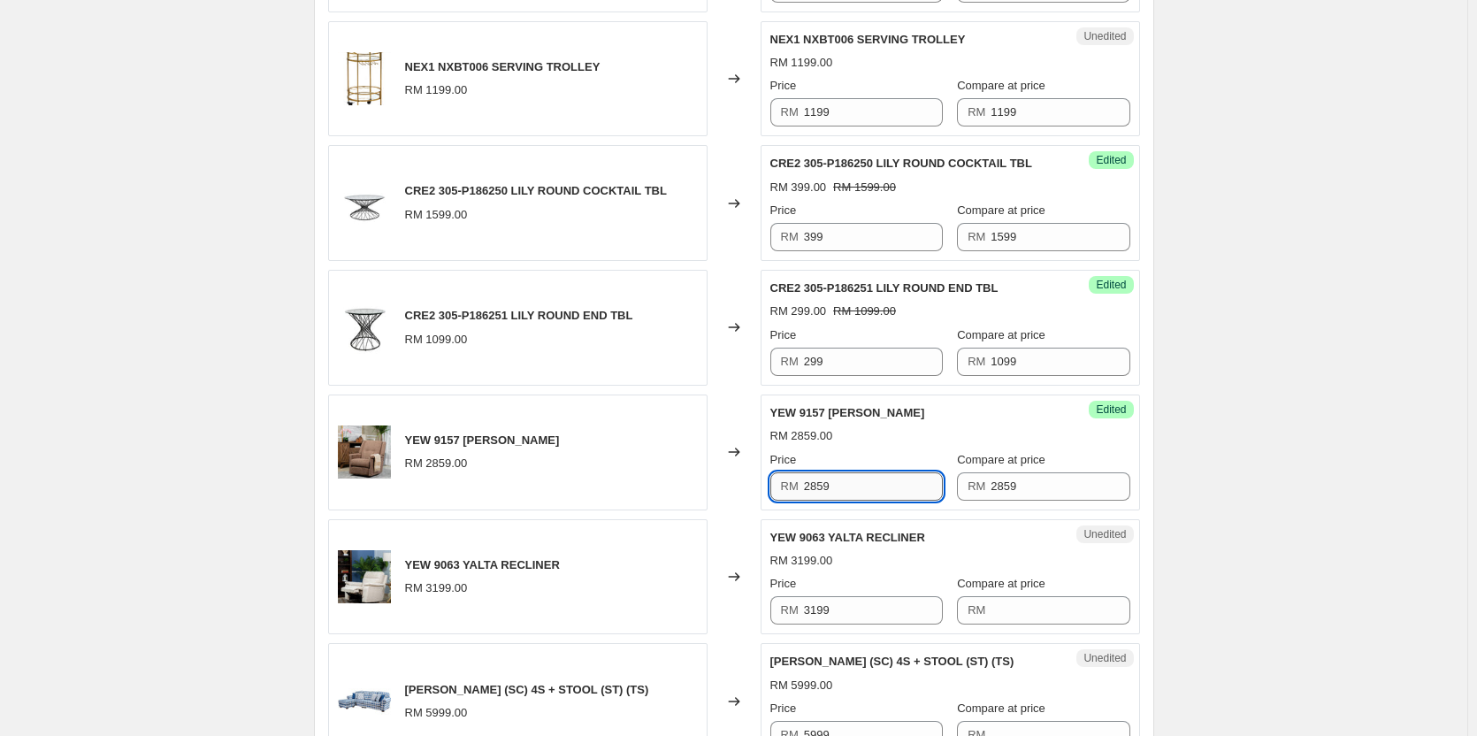
click at [891, 483] on input "2859" at bounding box center [873, 486] width 139 height 28
paste input "119"
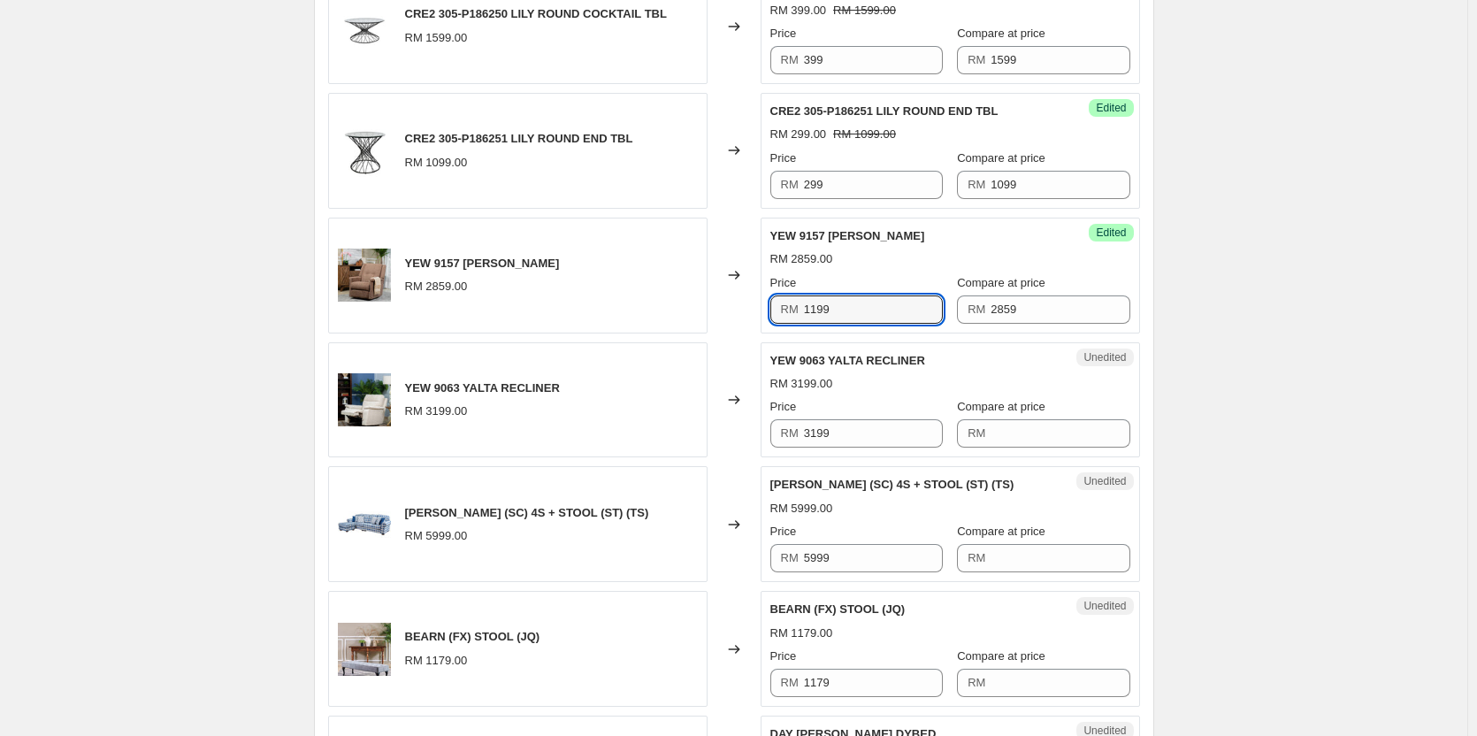
type input "1199"
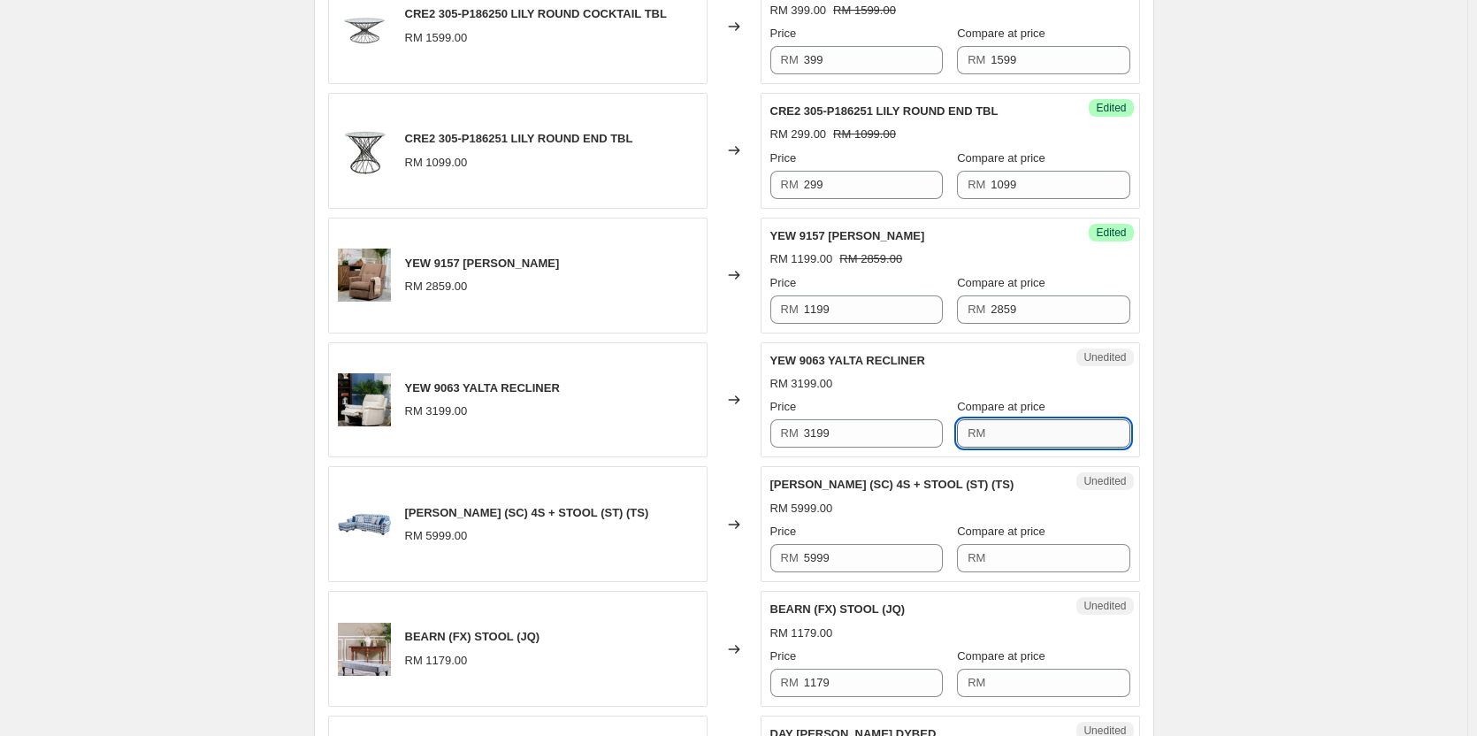
click at [1059, 443] on input "Compare at price" at bounding box center [1060, 433] width 139 height 28
paste input "3199"
type input "3199"
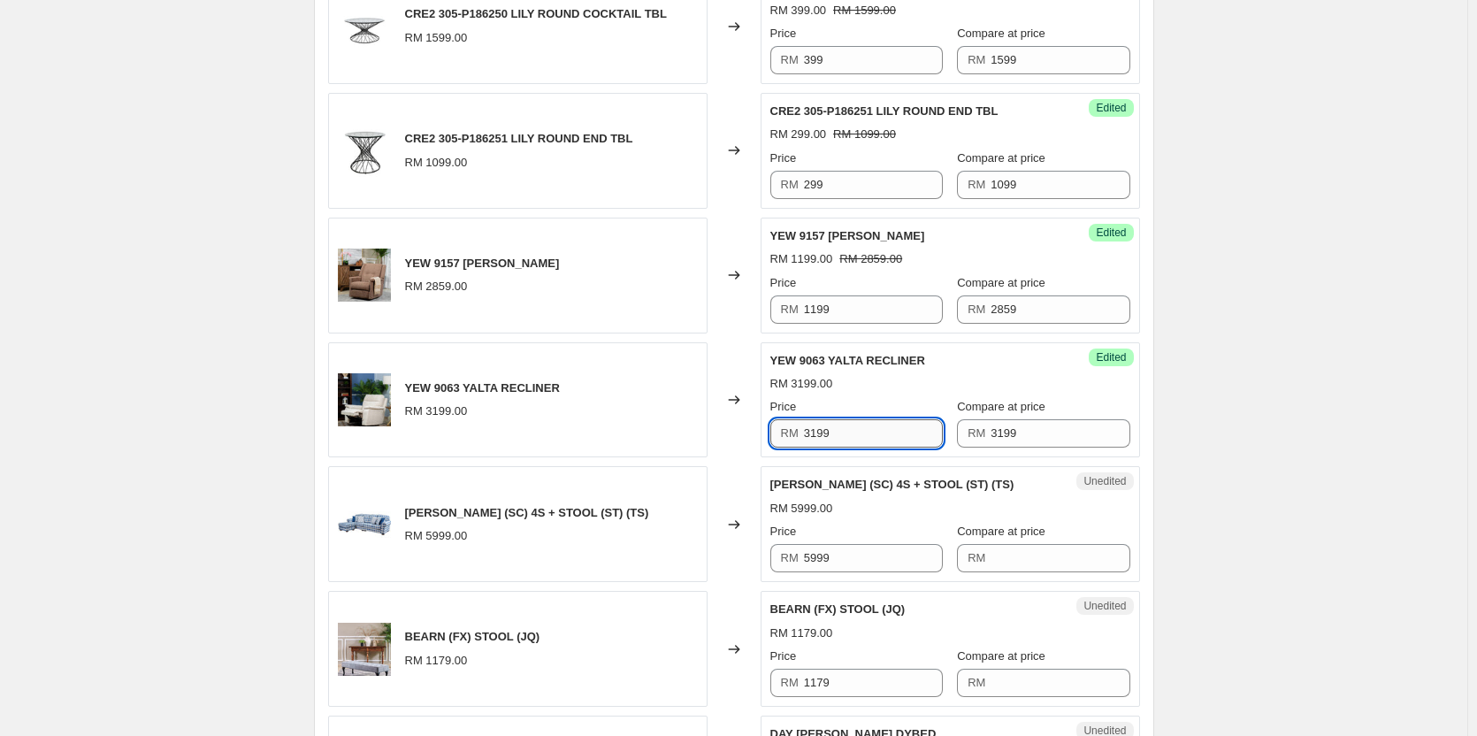
click at [866, 425] on input "3199" at bounding box center [873, 433] width 139 height 28
paste input "1"
type input "1199"
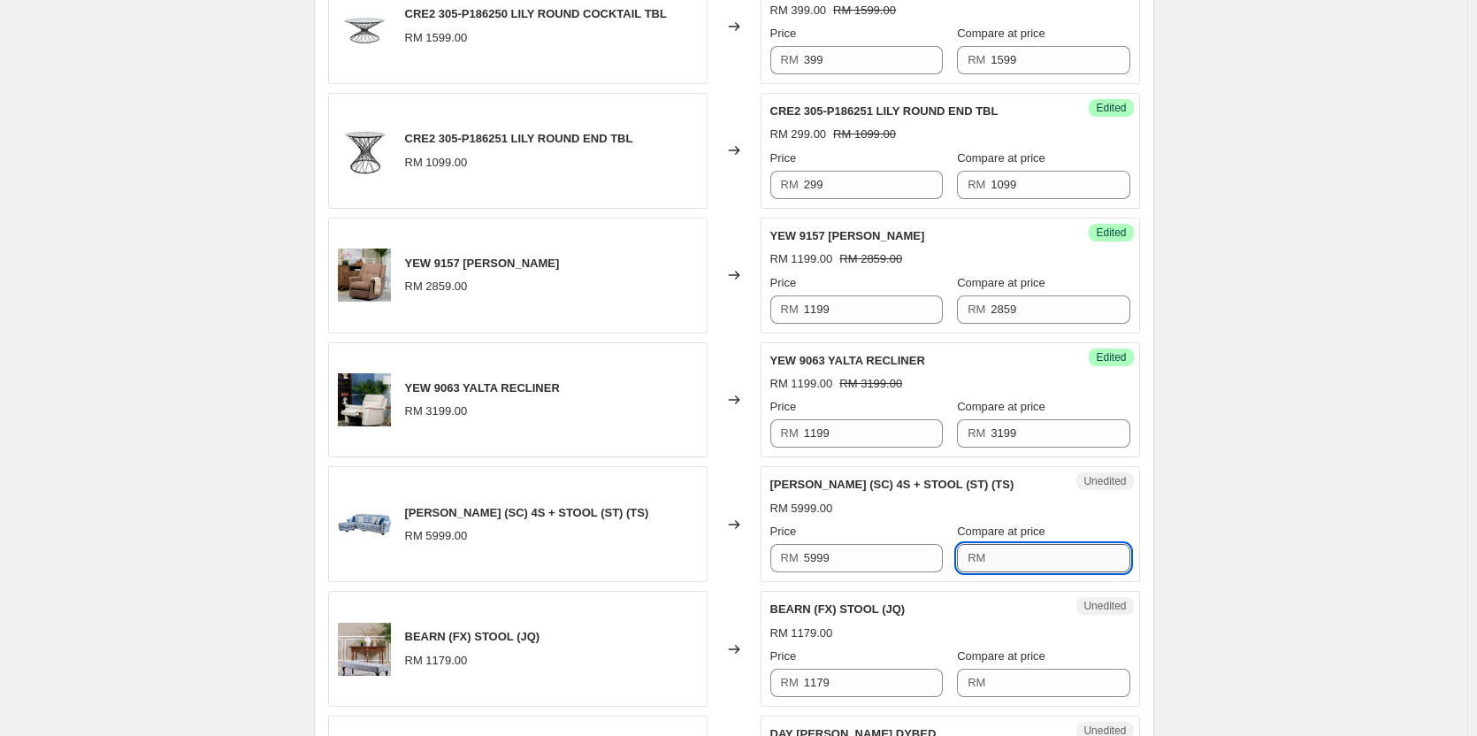
click at [1022, 567] on input "Compare at price" at bounding box center [1060, 558] width 139 height 28
paste input "5999"
type input "5999"
click at [857, 556] on input "5999" at bounding box center [873, 558] width 139 height 28
paste input "3"
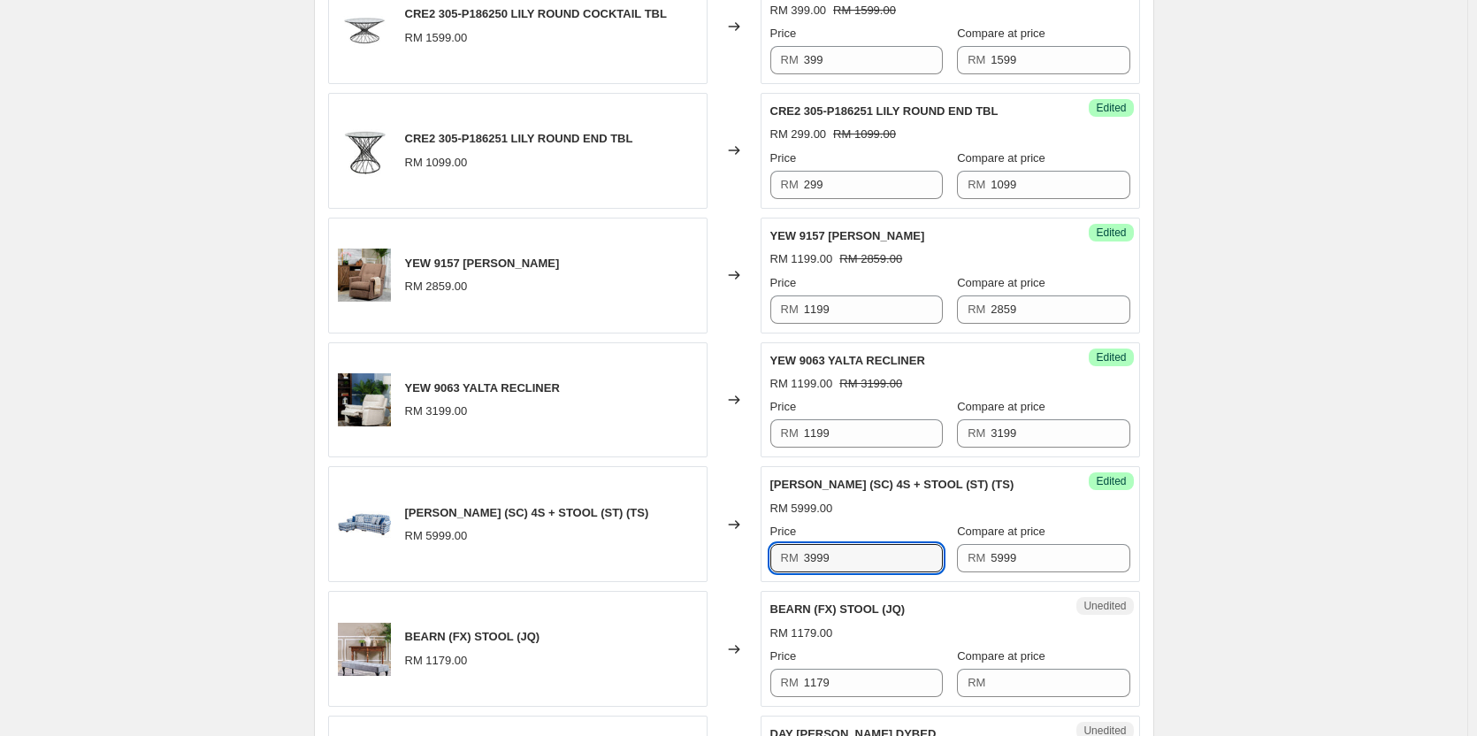
type input "3999"
click at [1239, 528] on div "Create new price change job. This page is ready Create new price change job Dra…" at bounding box center [733, 32] width 1467 height 2999
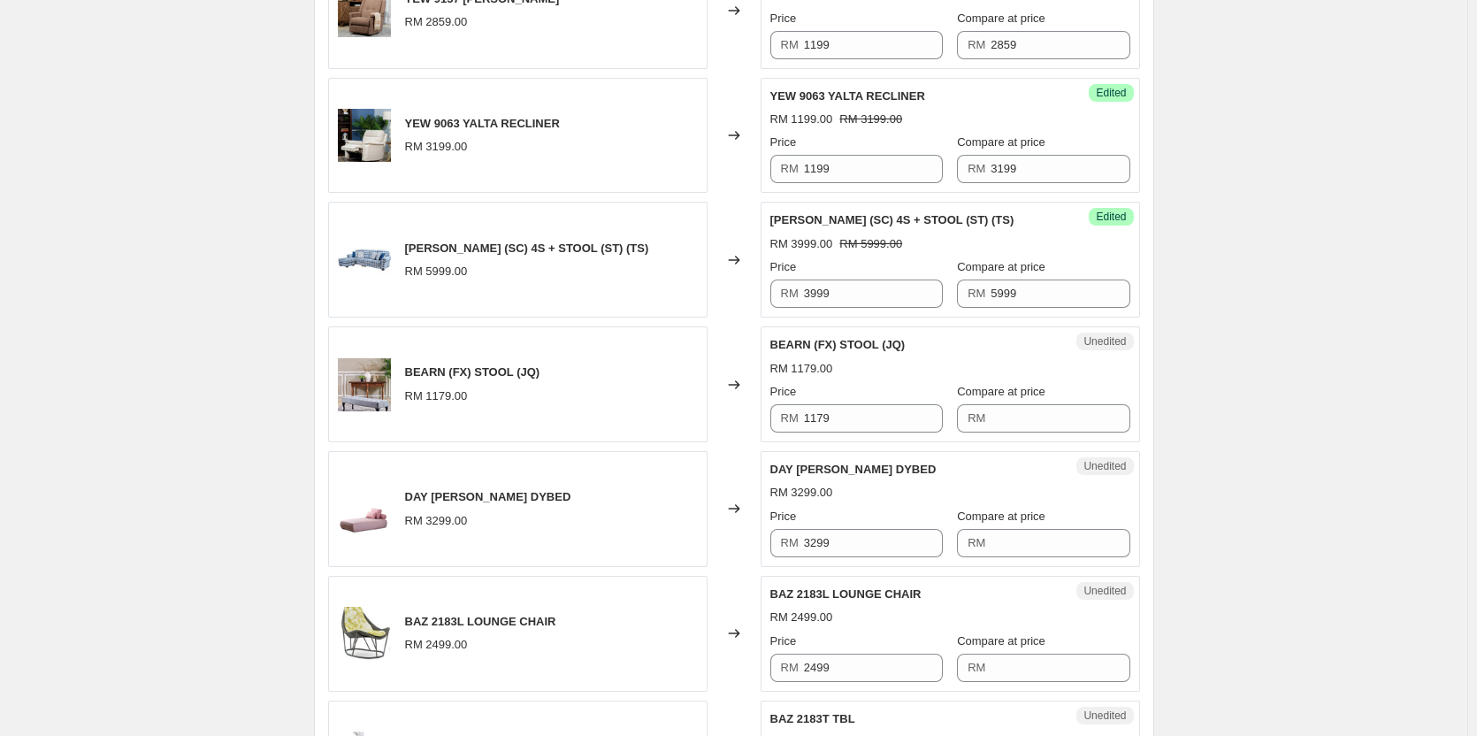
scroll to position [1732, 0]
click at [1020, 421] on input "Compare at price" at bounding box center [1060, 417] width 139 height 28
paste input "1179"
type input "1179"
click at [869, 425] on input "1179" at bounding box center [873, 417] width 139 height 28
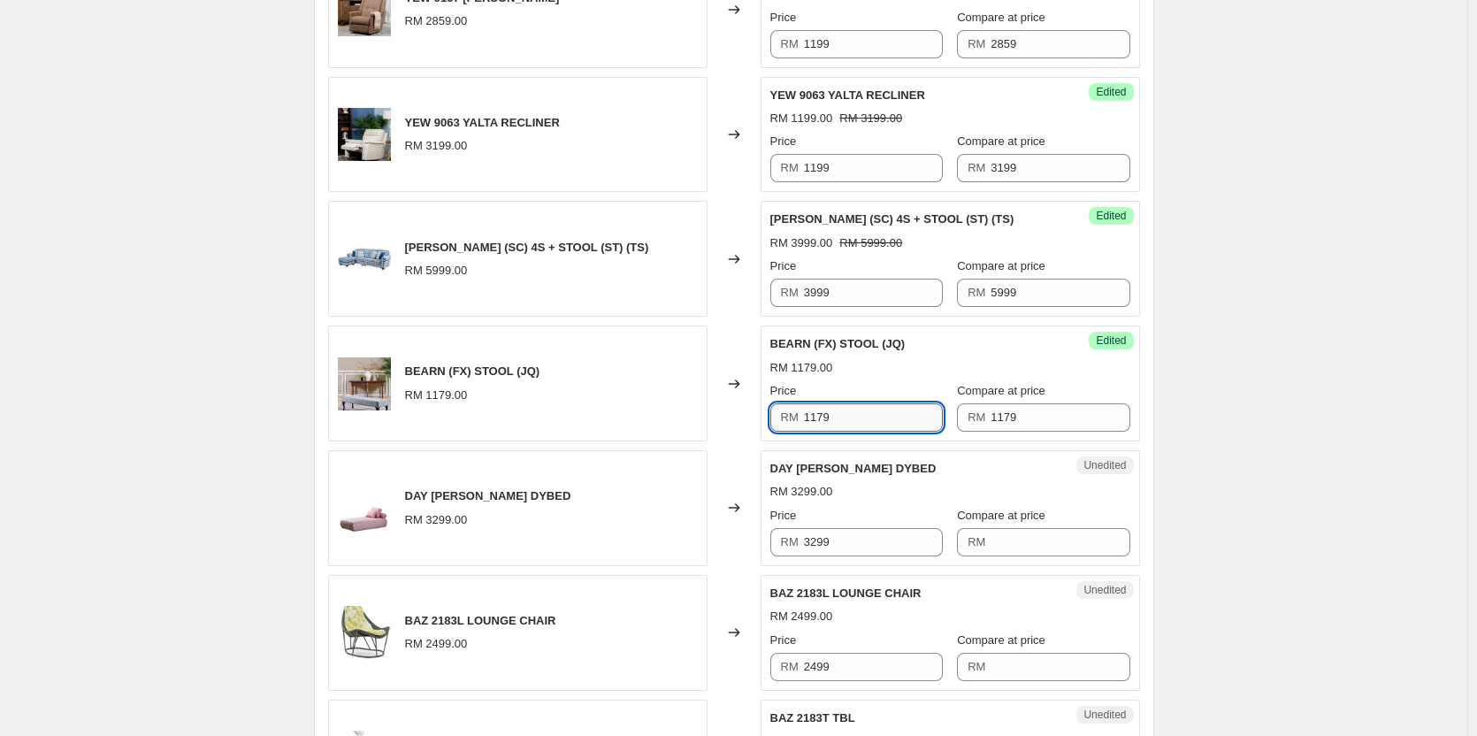
paste input "59"
type input "599"
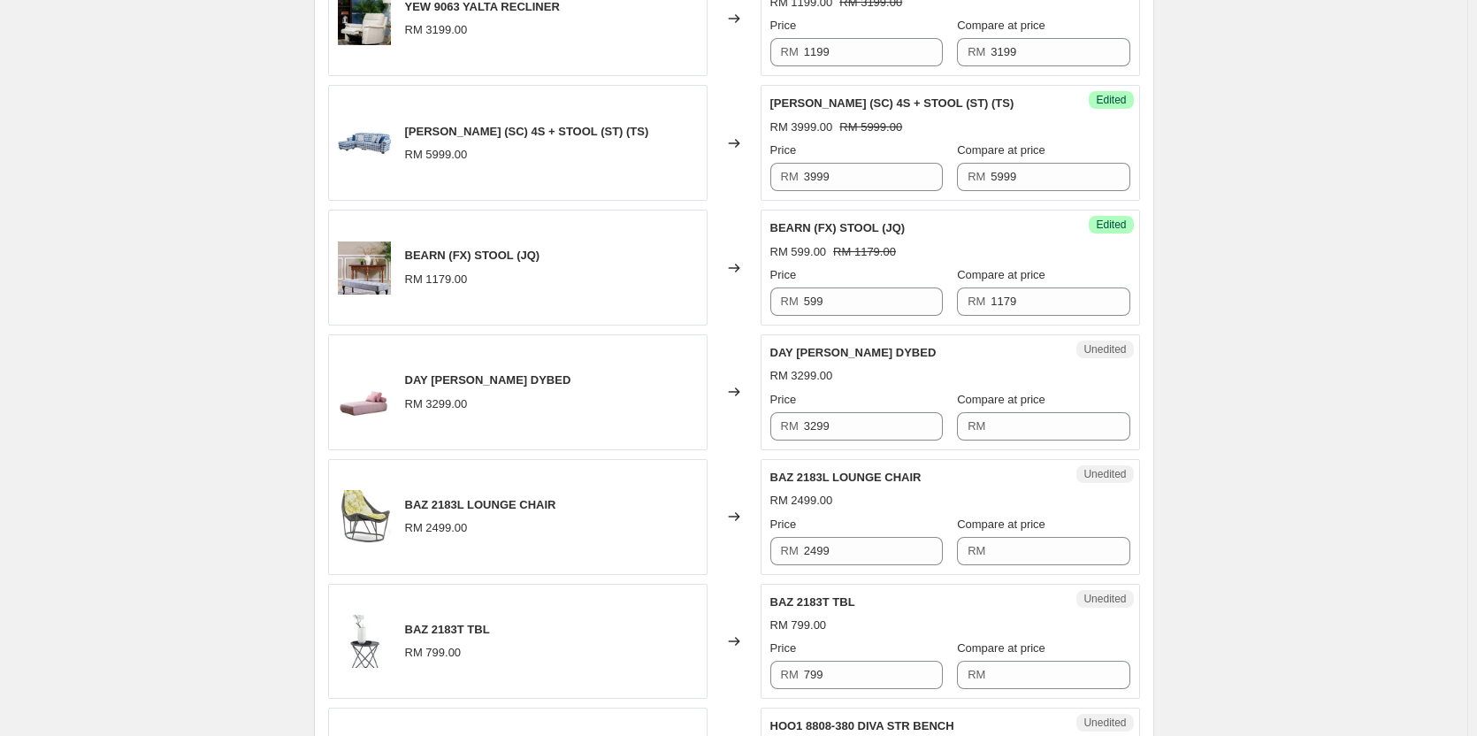
scroll to position [1909, 0]
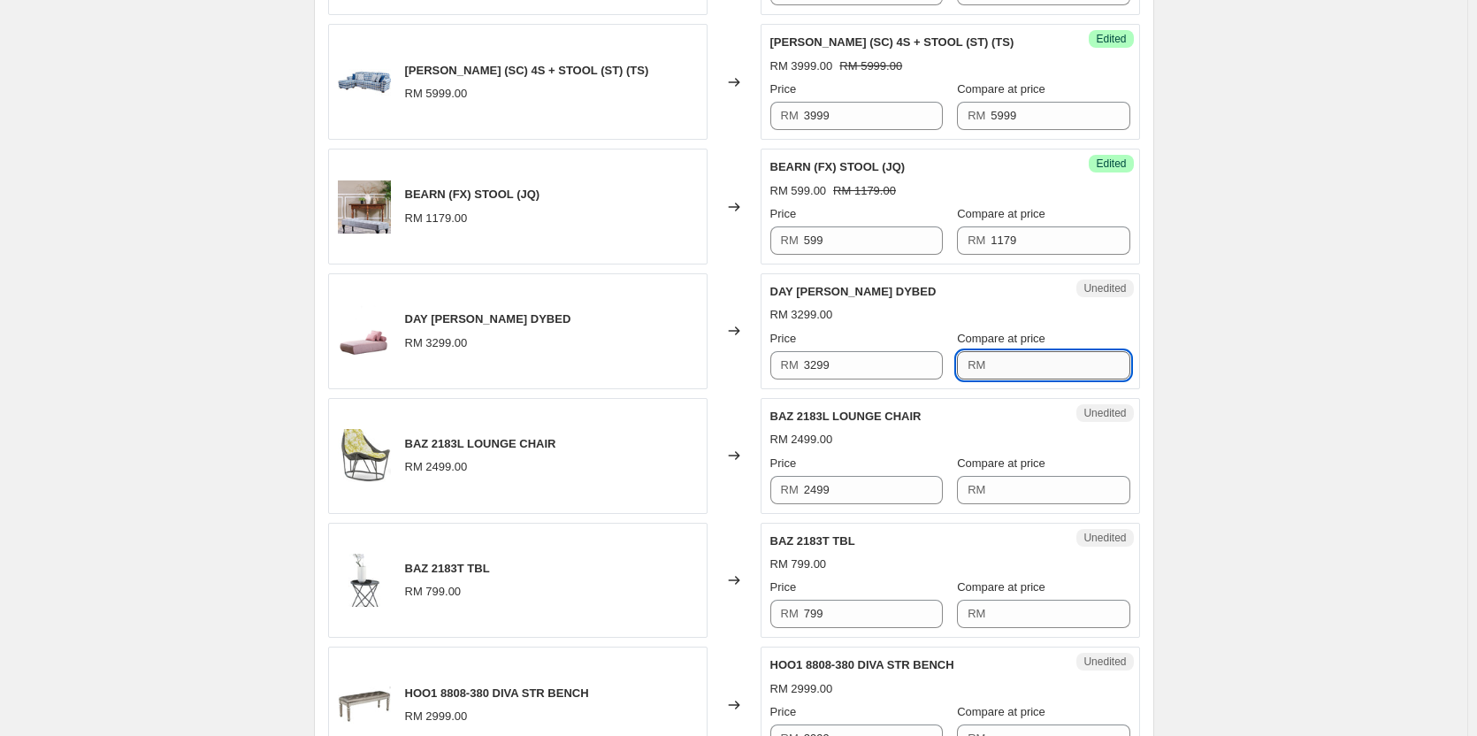
click at [1053, 369] on input "Compare at price" at bounding box center [1060, 365] width 139 height 28
paste input "3299"
type input "3299"
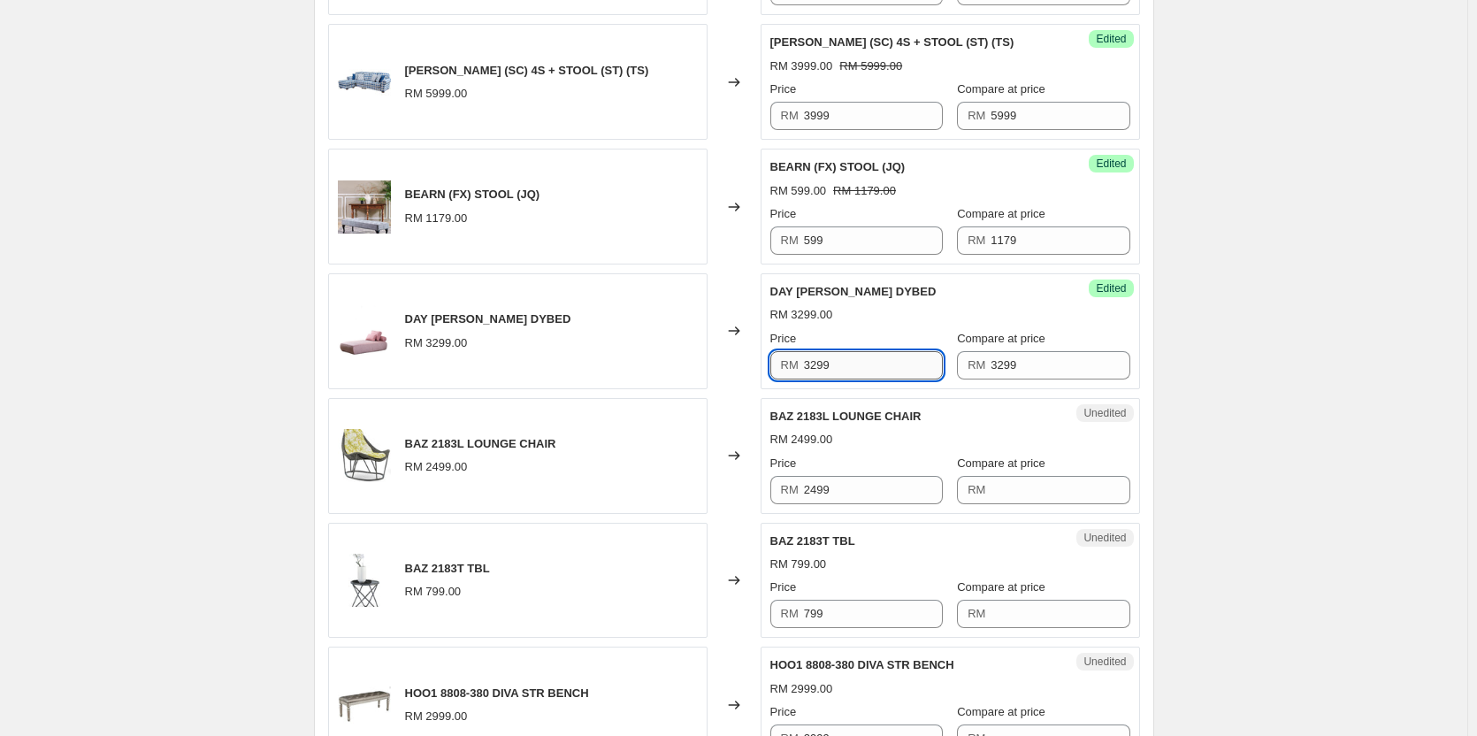
click at [880, 370] on input "3299" at bounding box center [873, 365] width 139 height 28
paste input "11"
type input "1199"
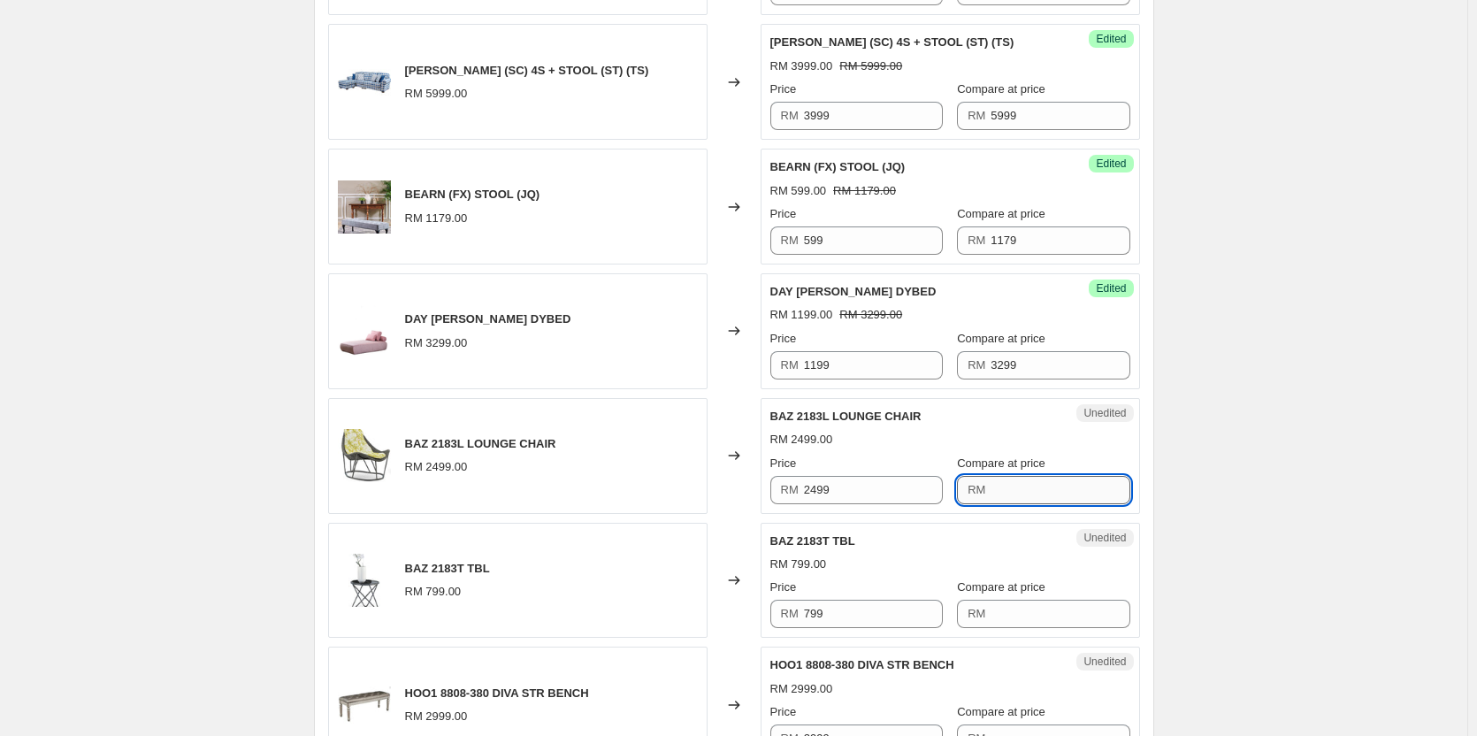
click at [1033, 486] on input "Compare at price" at bounding box center [1060, 490] width 139 height 28
paste input "2499"
type input "2499"
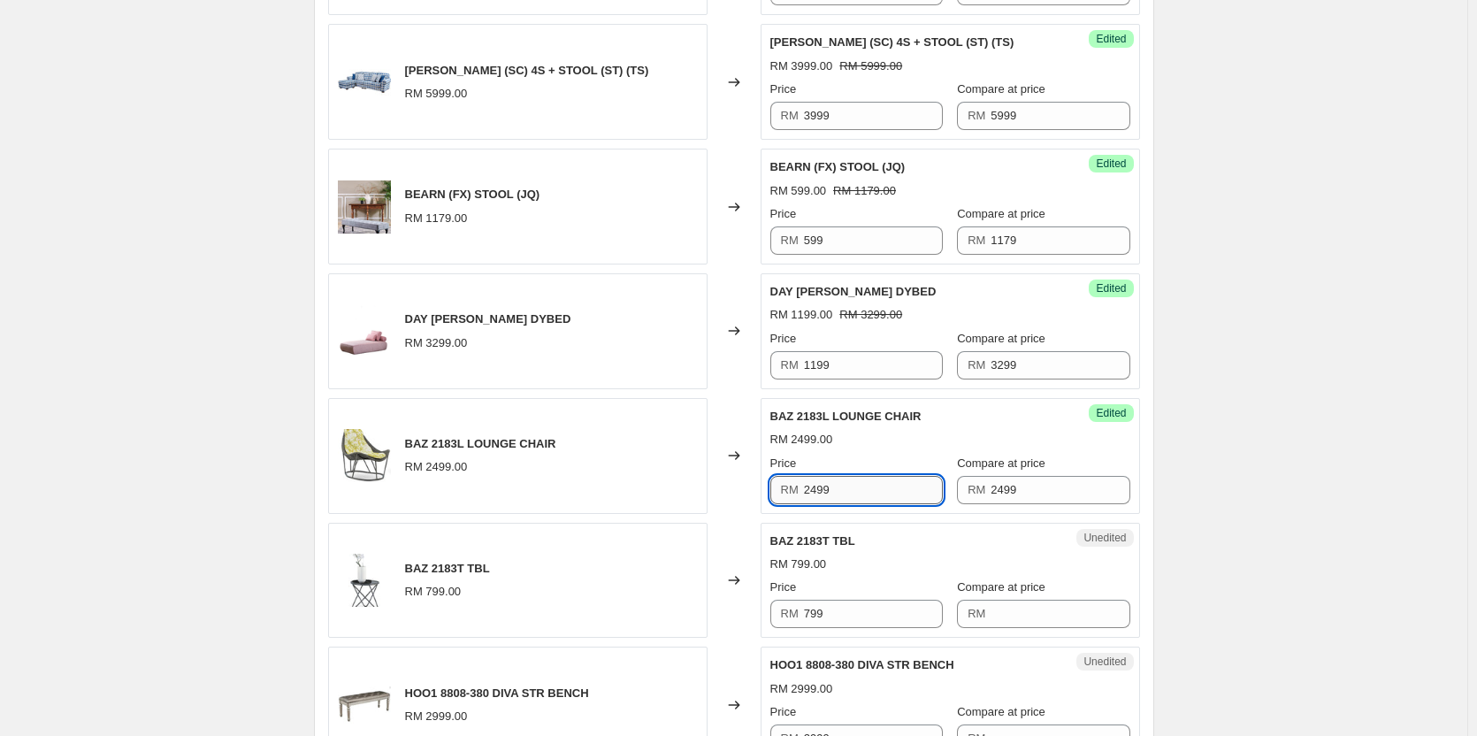
click at [916, 494] on input "2499" at bounding box center [873, 490] width 139 height 28
paste input "9"
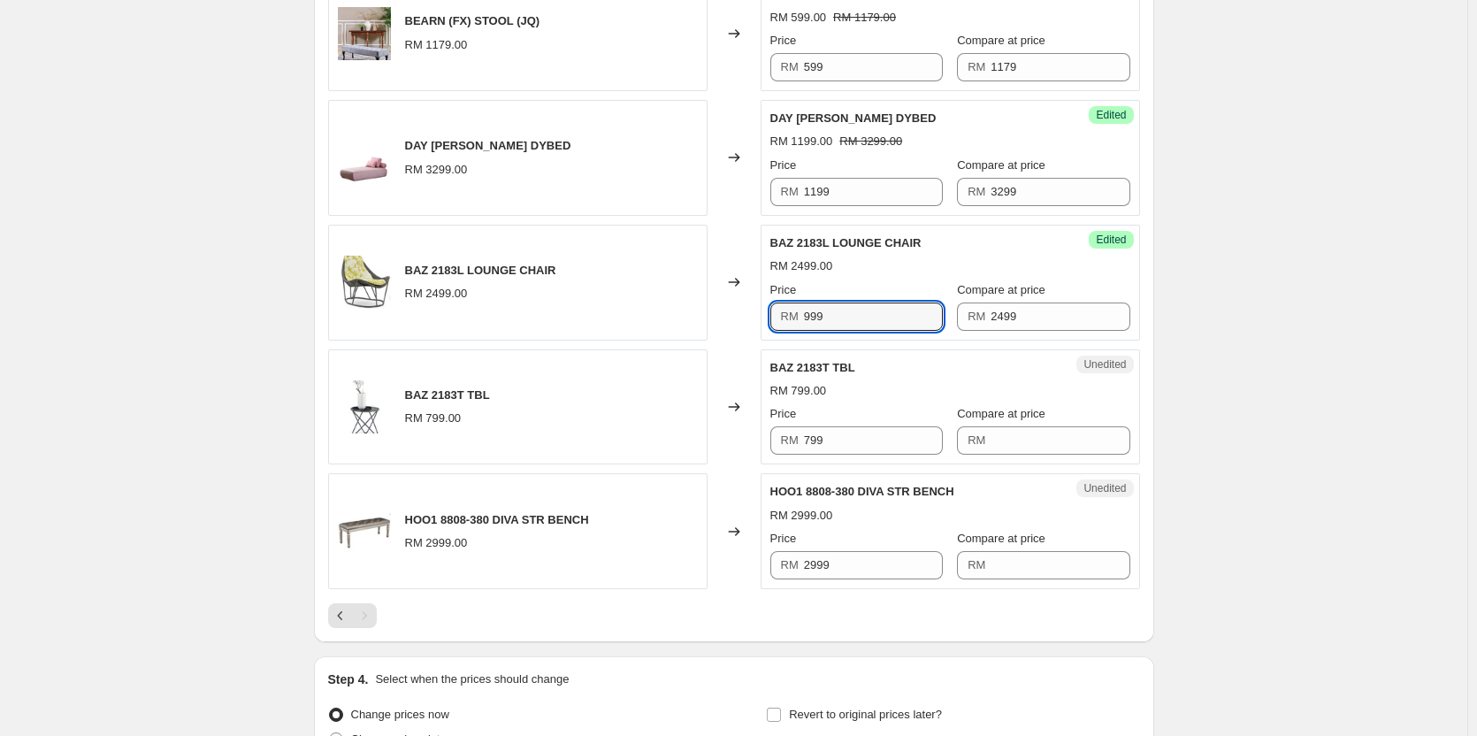
scroll to position [2086, 0]
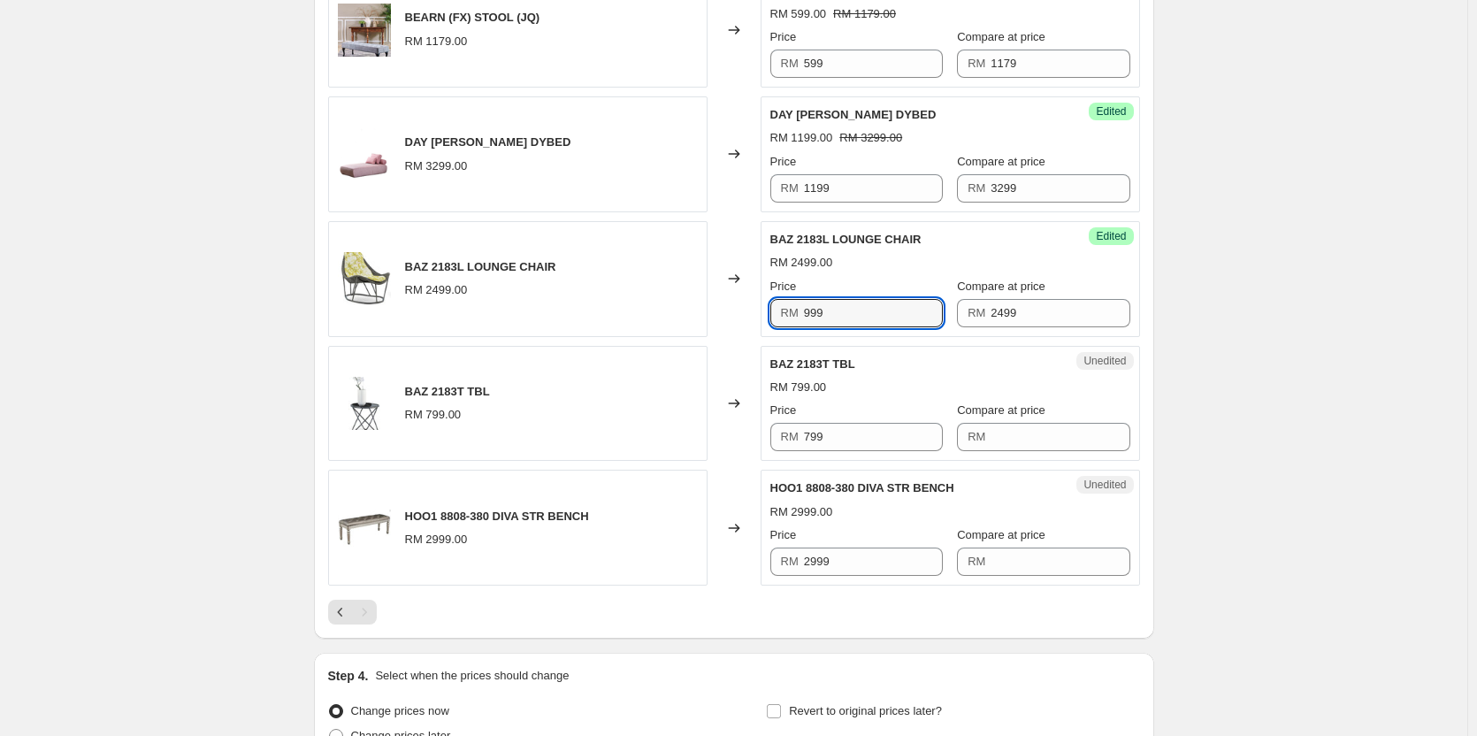
type input "999"
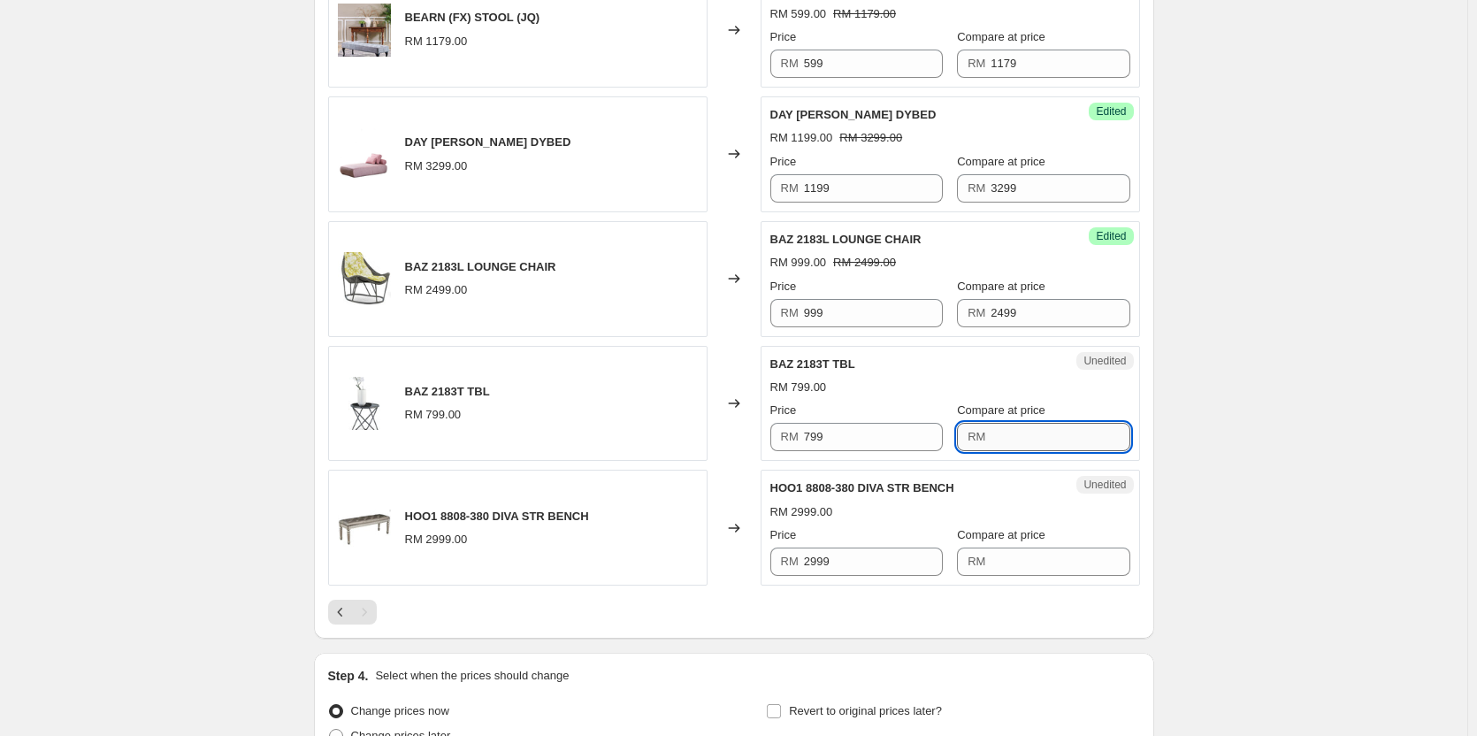
click at [1041, 446] on input "Compare at price" at bounding box center [1060, 437] width 139 height 28
paste input "799"
type input "799"
click at [817, 439] on input "799" at bounding box center [873, 437] width 139 height 28
click at [848, 438] on input "799" at bounding box center [873, 437] width 139 height 28
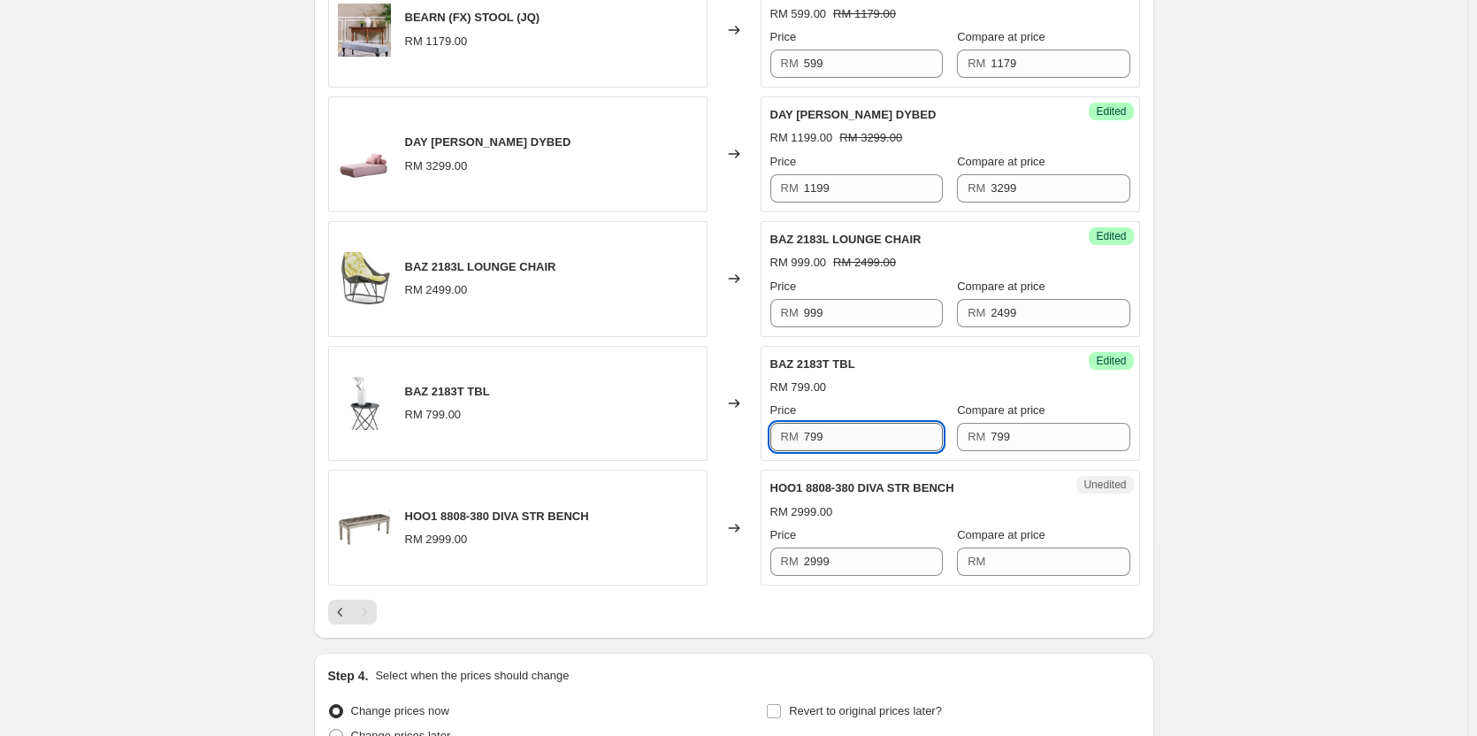
paste input "3"
type input "399"
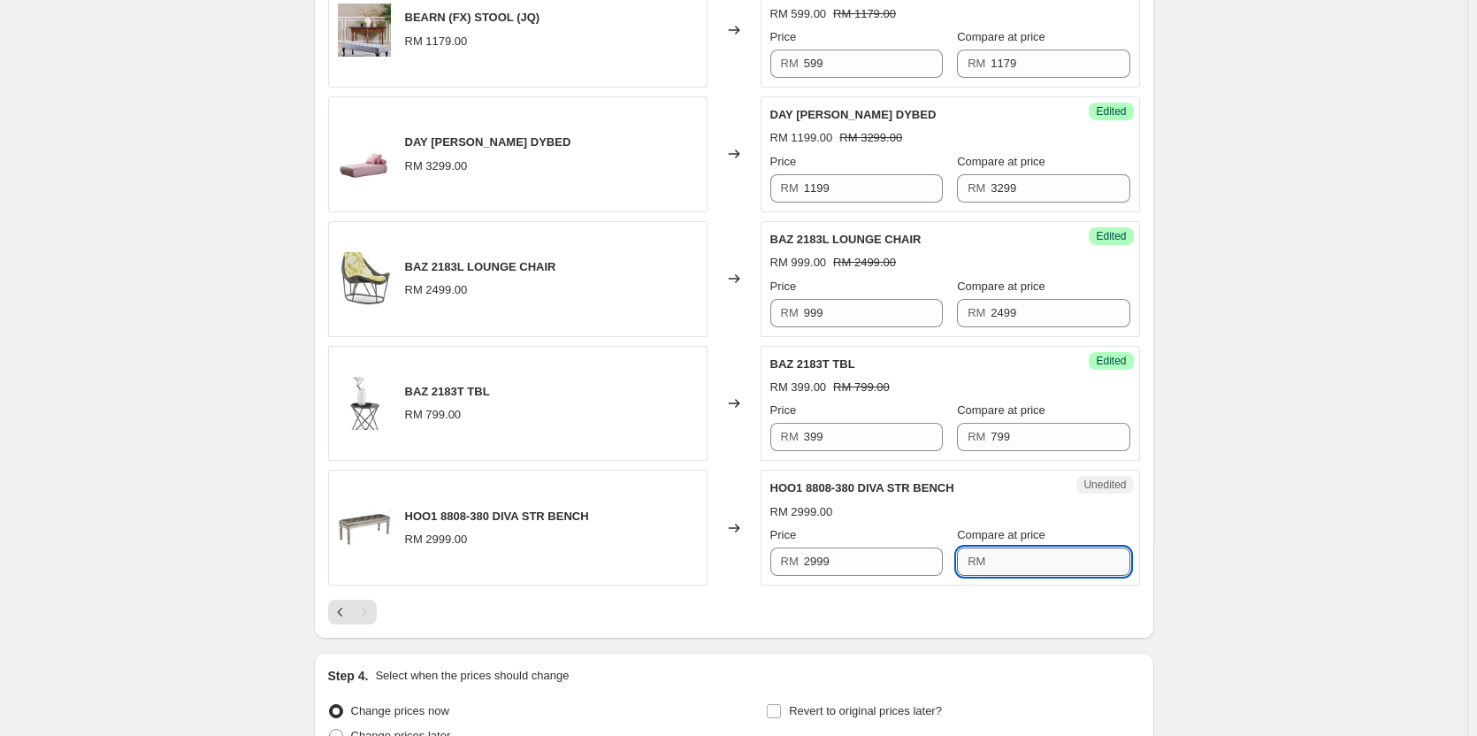
click at [1062, 560] on input "Compare at price" at bounding box center [1060, 562] width 139 height 28
paste input "2999"
type input "2999"
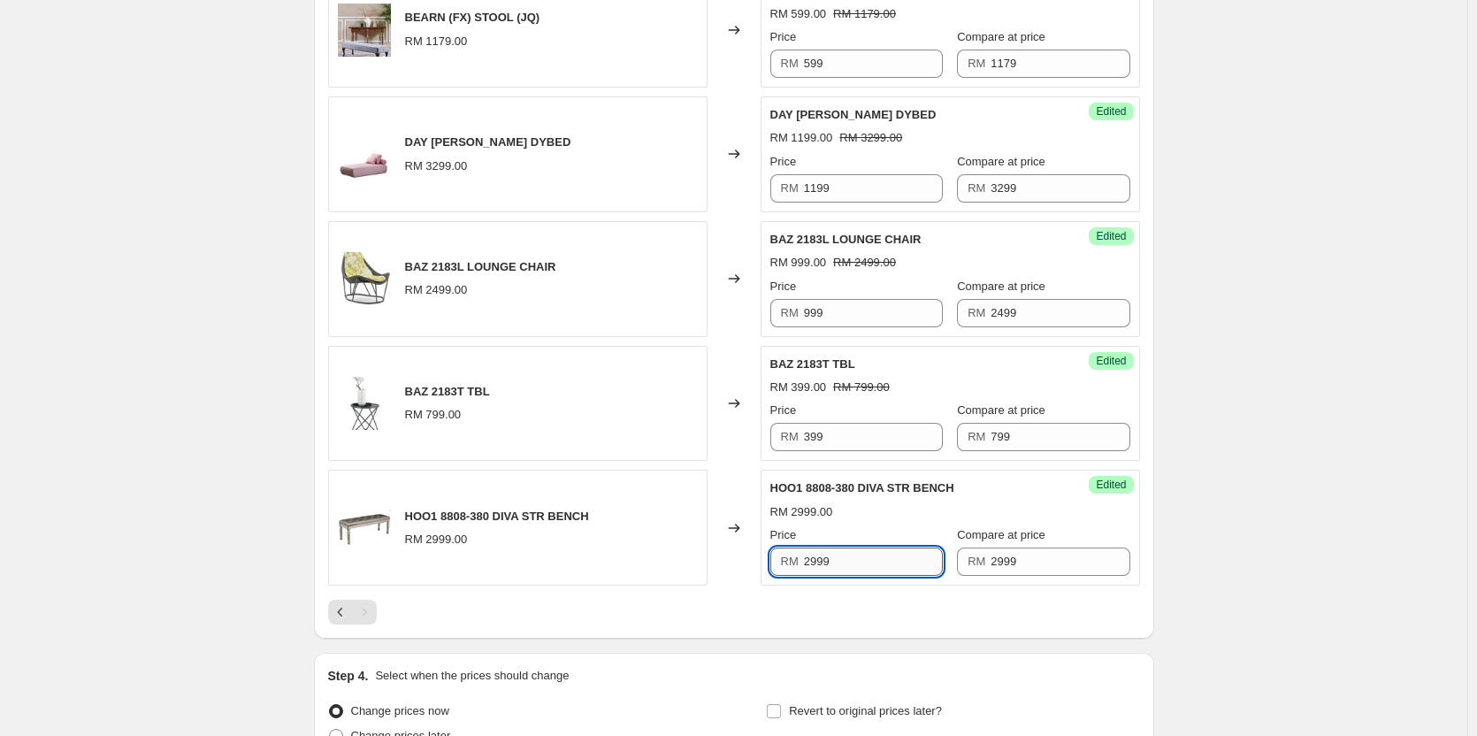
click at [865, 557] on input "2999" at bounding box center [873, 562] width 139 height 28
paste input "3"
type input "399"
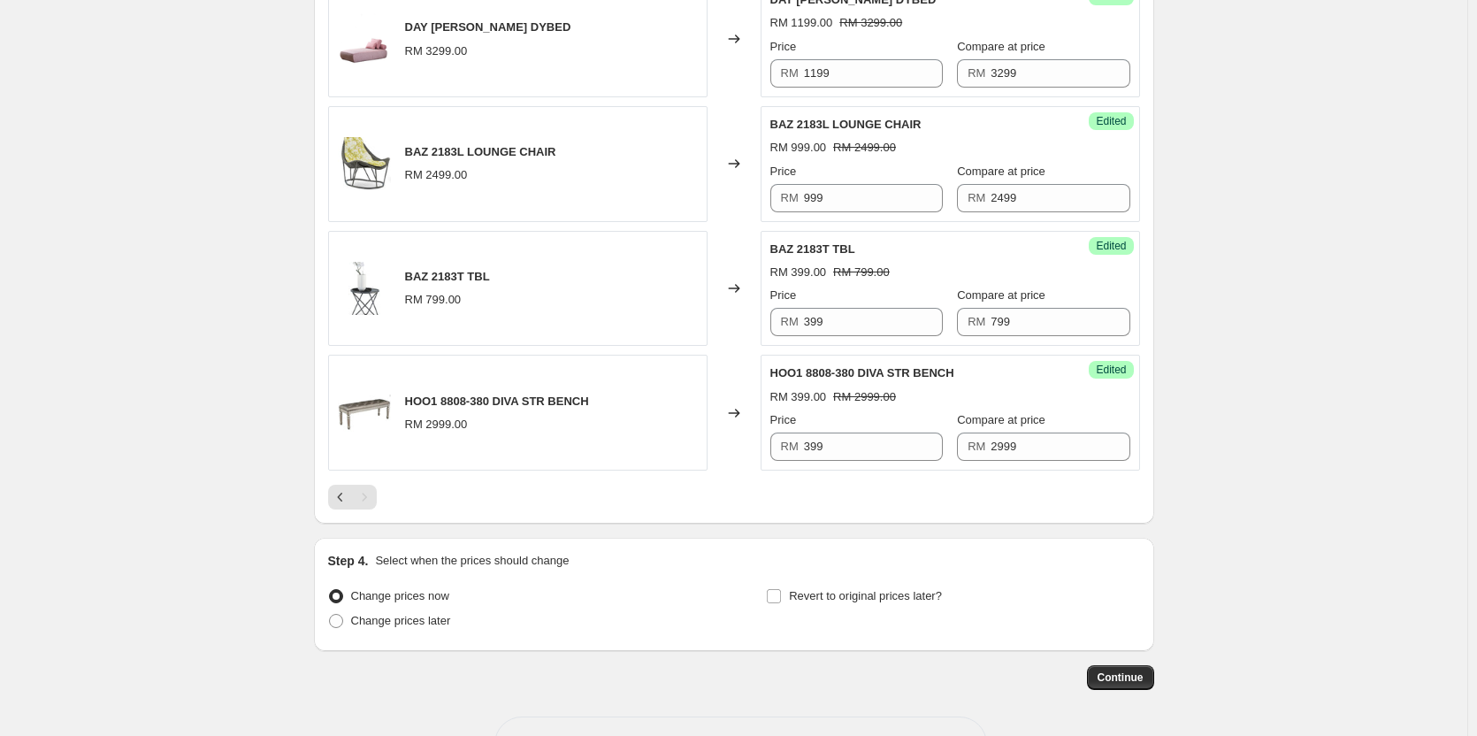
scroll to position [2263, 0]
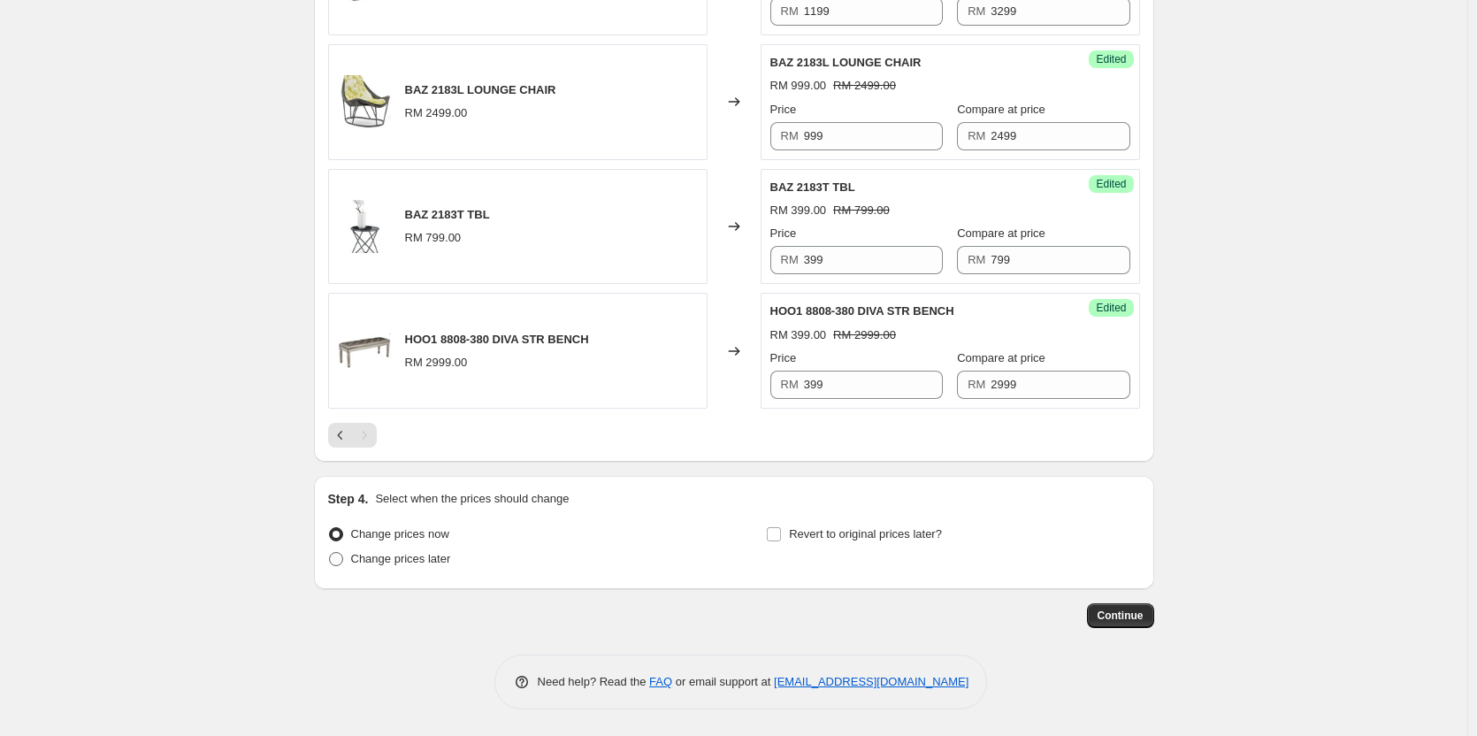
click at [445, 563] on span "Change prices later" at bounding box center [401, 558] width 100 height 13
click at [330, 553] on input "Change prices later" at bounding box center [329, 552] width 1 height 1
radio input "true"
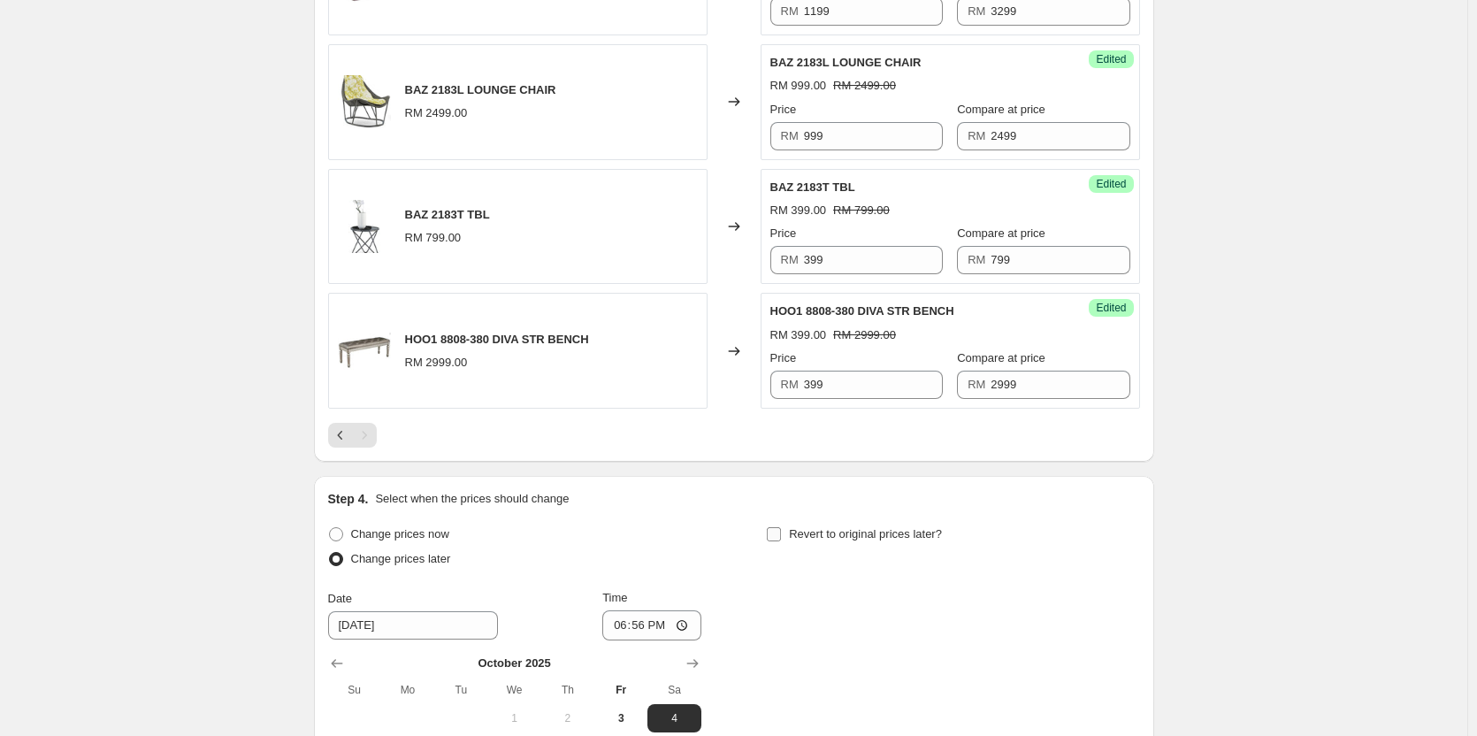
click at [780, 538] on input "Revert to original prices later?" at bounding box center [774, 534] width 14 height 14
checkbox input "true"
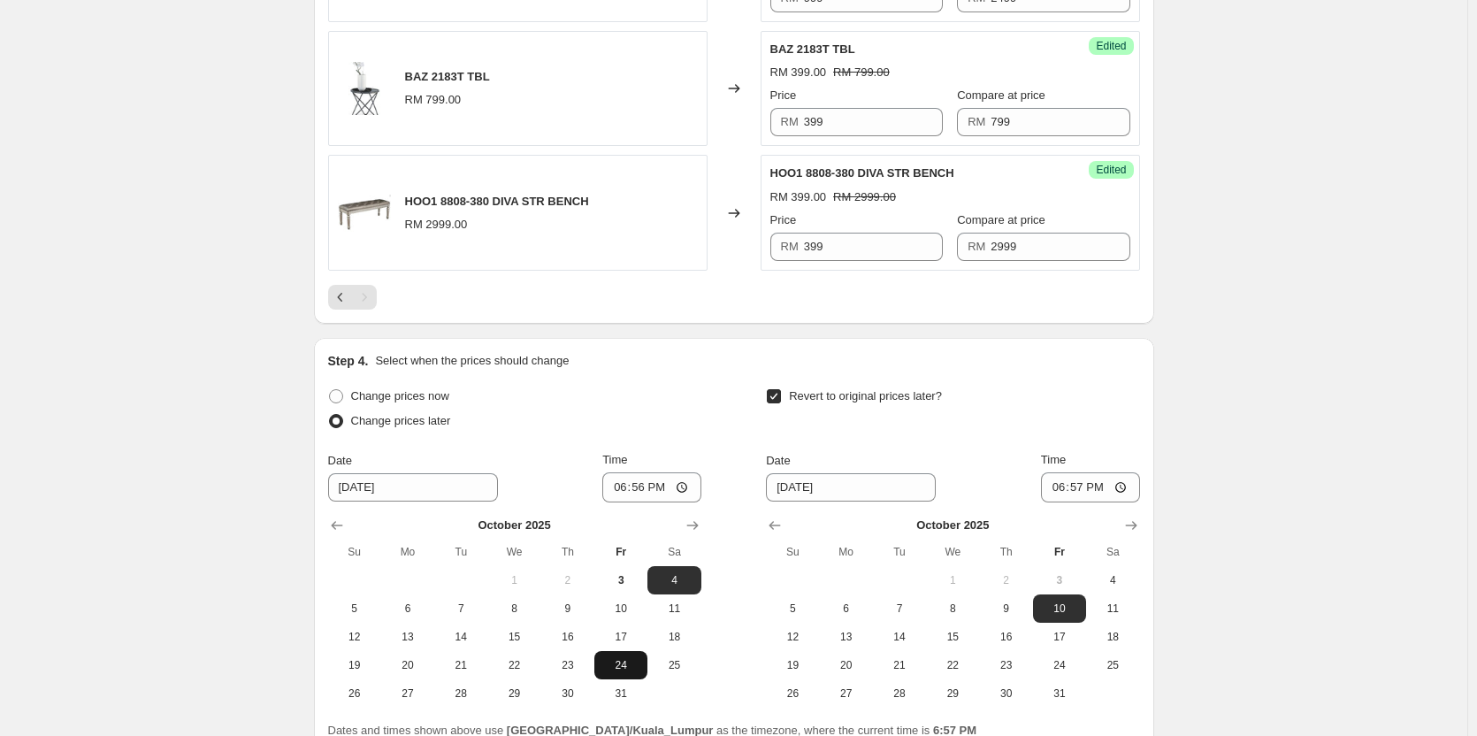
scroll to position [2528, 0]
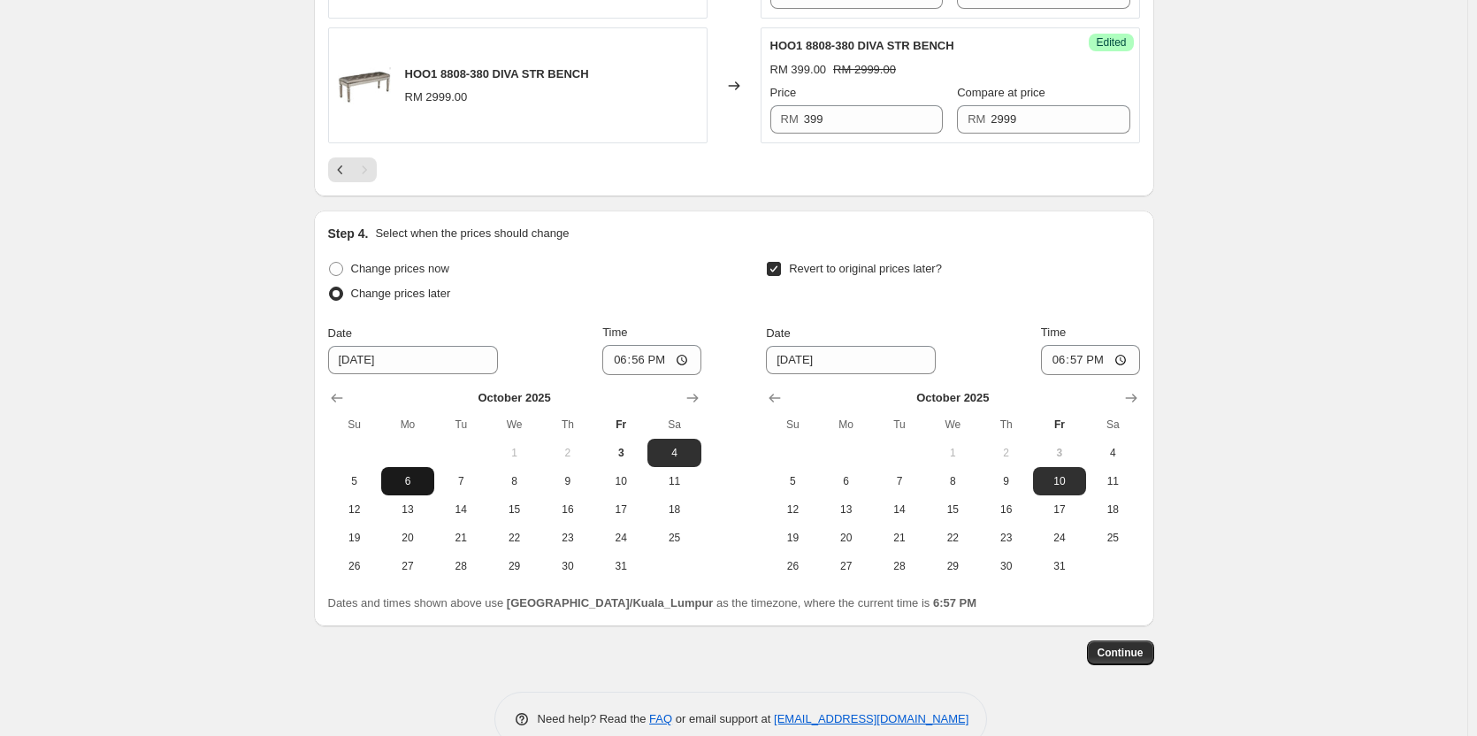
click at [418, 481] on span "6" at bounding box center [407, 481] width 39 height 14
type input "[DATE]"
click at [635, 370] on input "18:56" at bounding box center [651, 360] width 99 height 30
click at [673, 359] on input "18:56" at bounding box center [651, 360] width 99 height 30
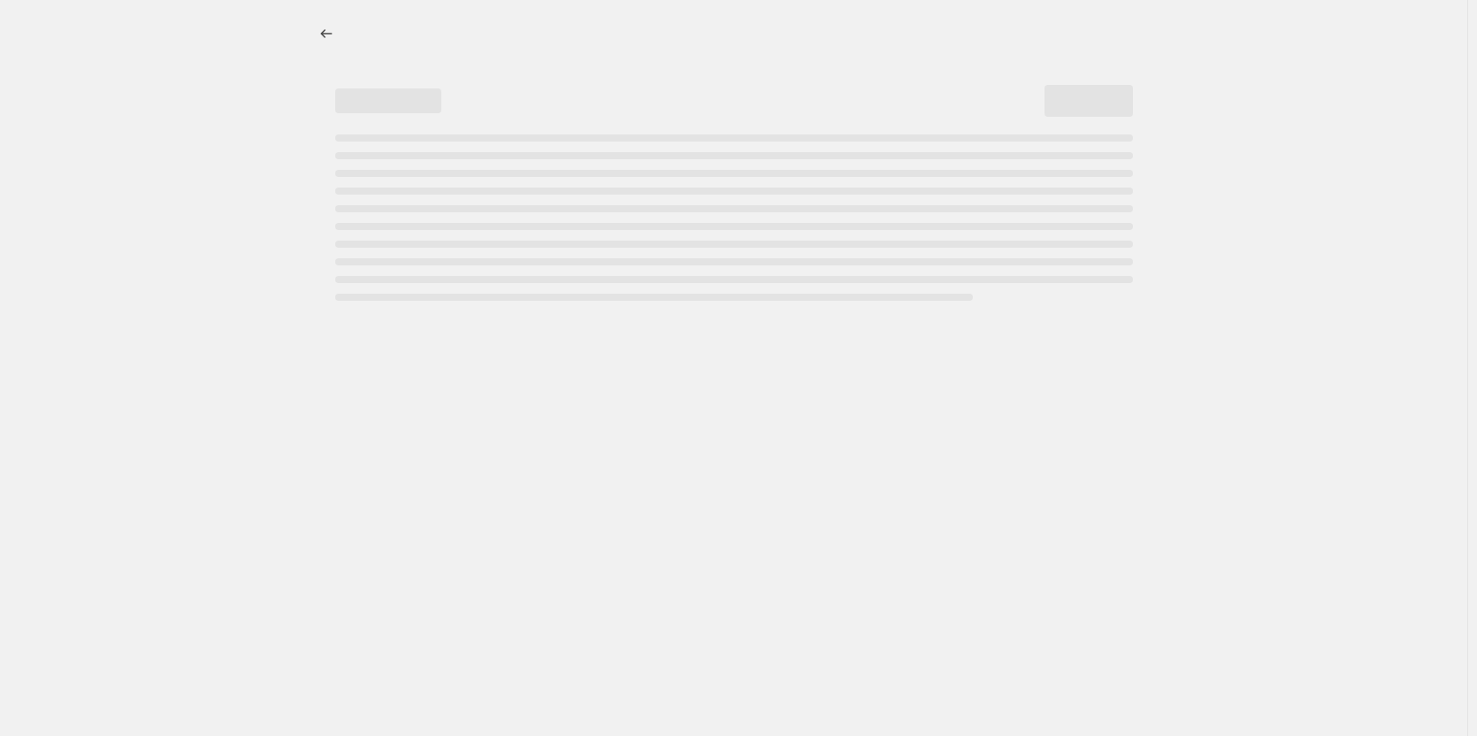
select select "percentage"
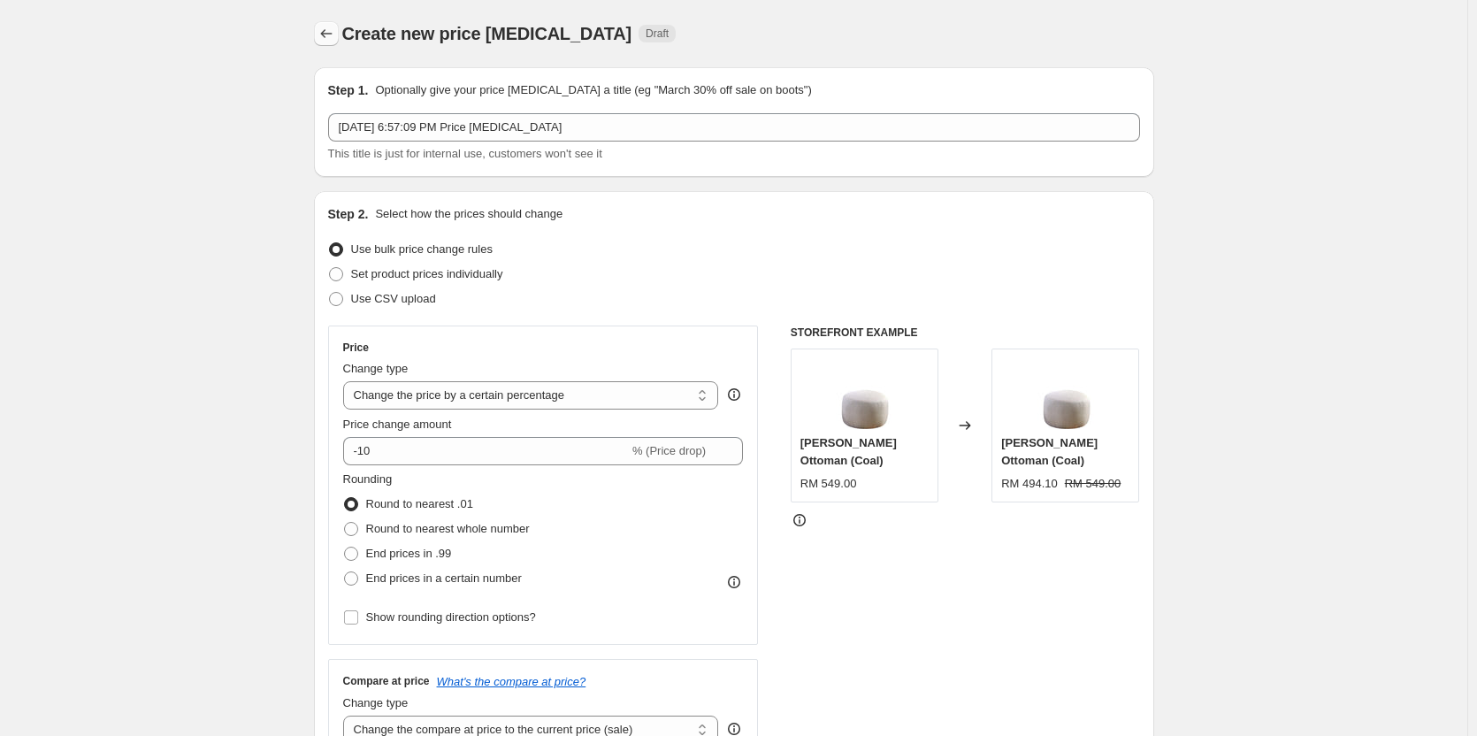
click at [335, 37] on icon "Price change jobs" at bounding box center [327, 34] width 18 height 18
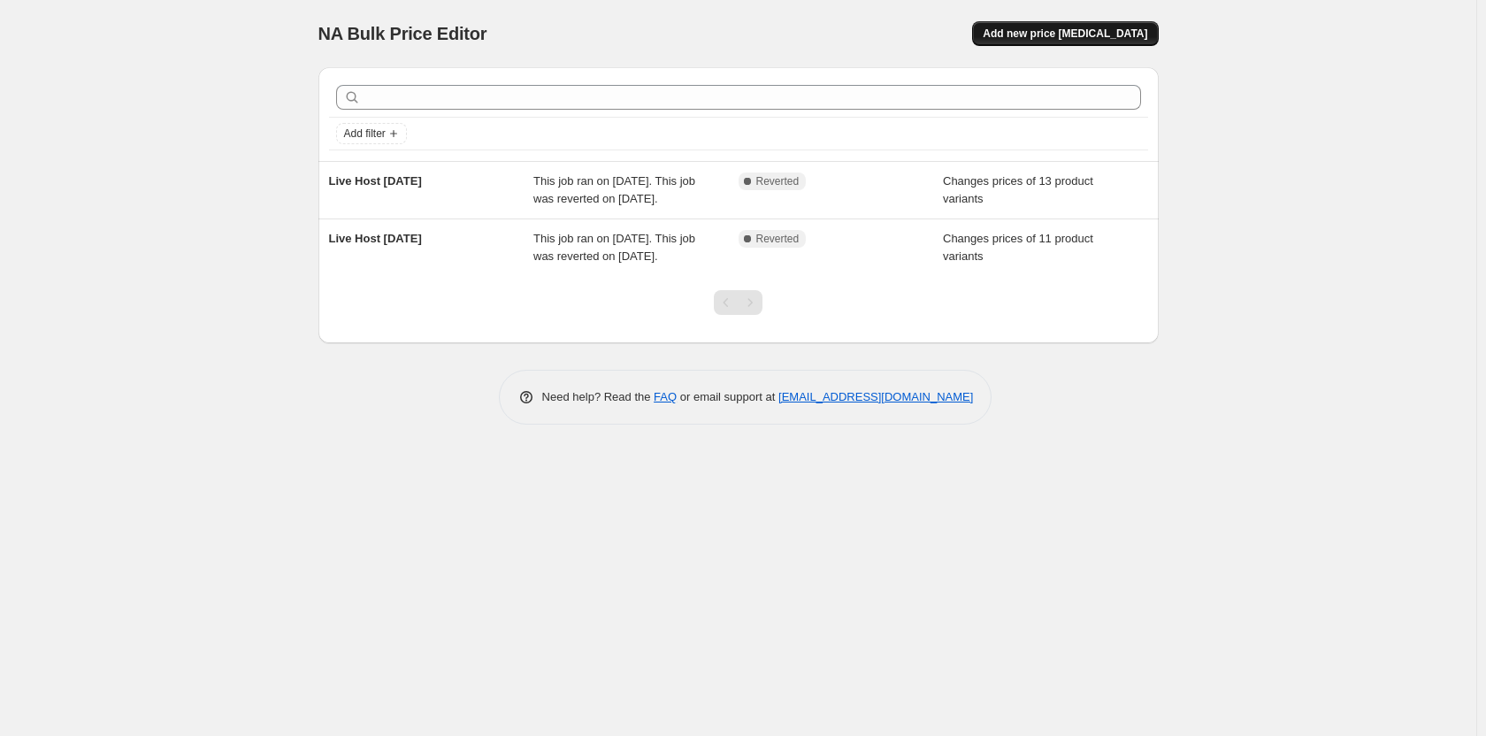
click at [1078, 38] on span "Add new price [MEDICAL_DATA]" at bounding box center [1065, 34] width 165 height 14
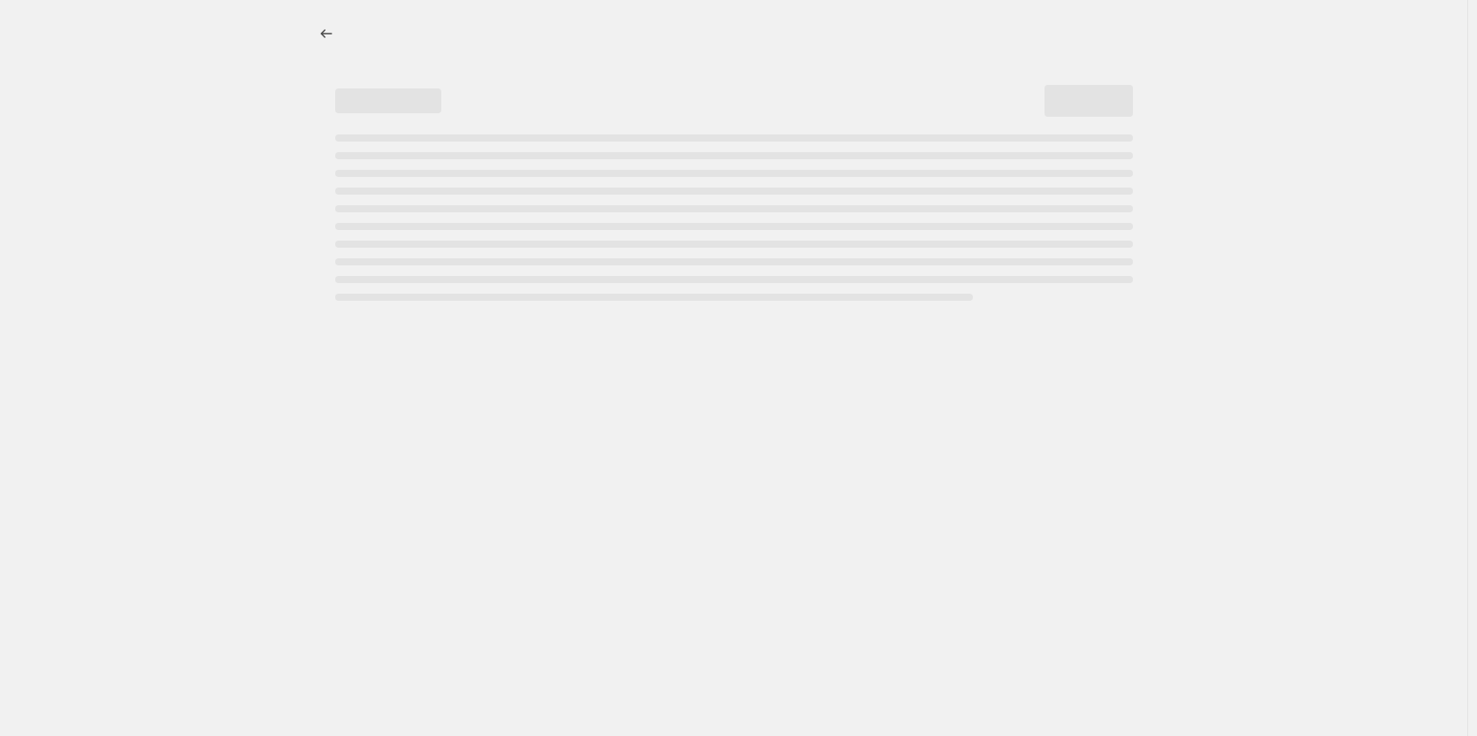
select select "percentage"
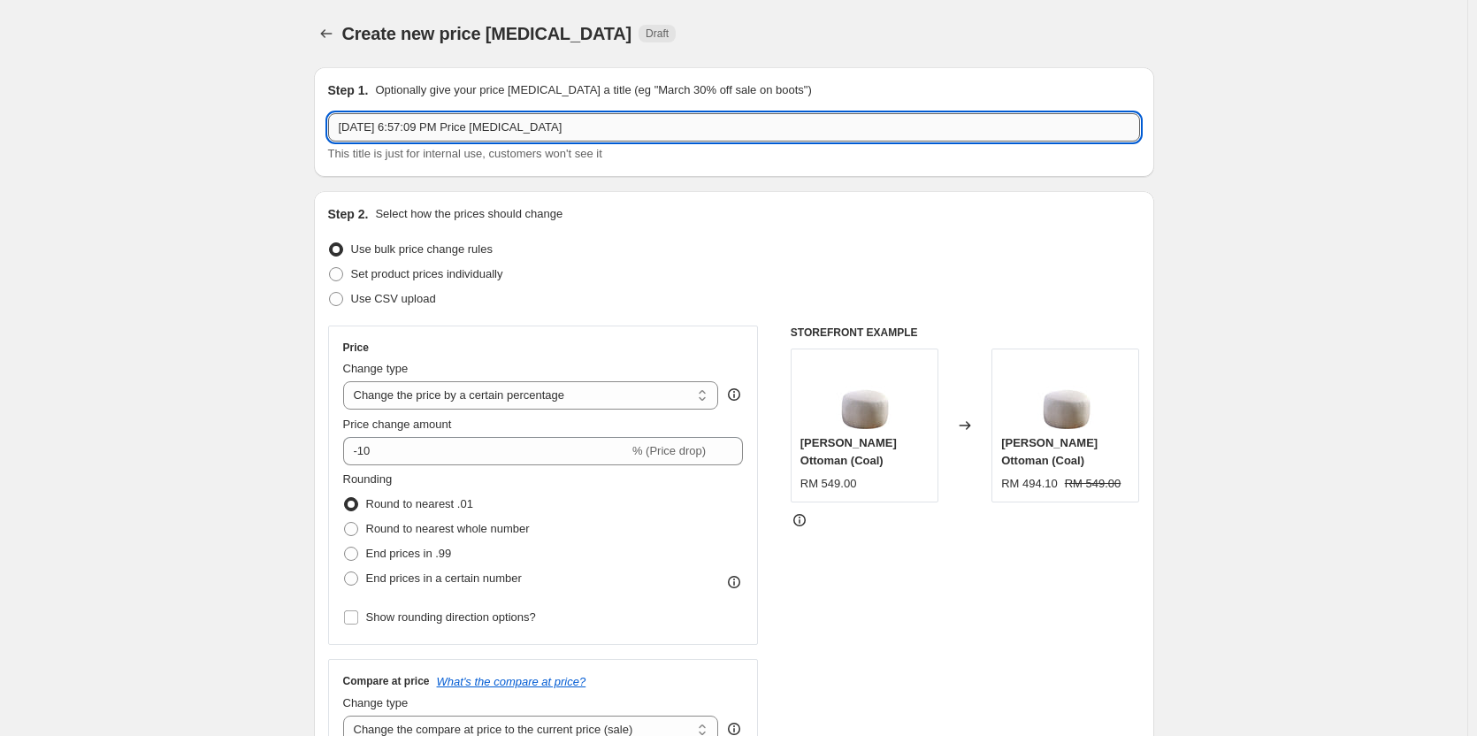
click at [539, 141] on input "[DATE] 6:57:09 PM Price [MEDICAL_DATA]" at bounding box center [734, 127] width 812 height 28
type input "Live Host [DATE]"
click at [349, 272] on label "Set product prices individually" at bounding box center [415, 274] width 175 height 25
click at [330, 268] on input "Set product prices individually" at bounding box center [329, 267] width 1 height 1
radio input "true"
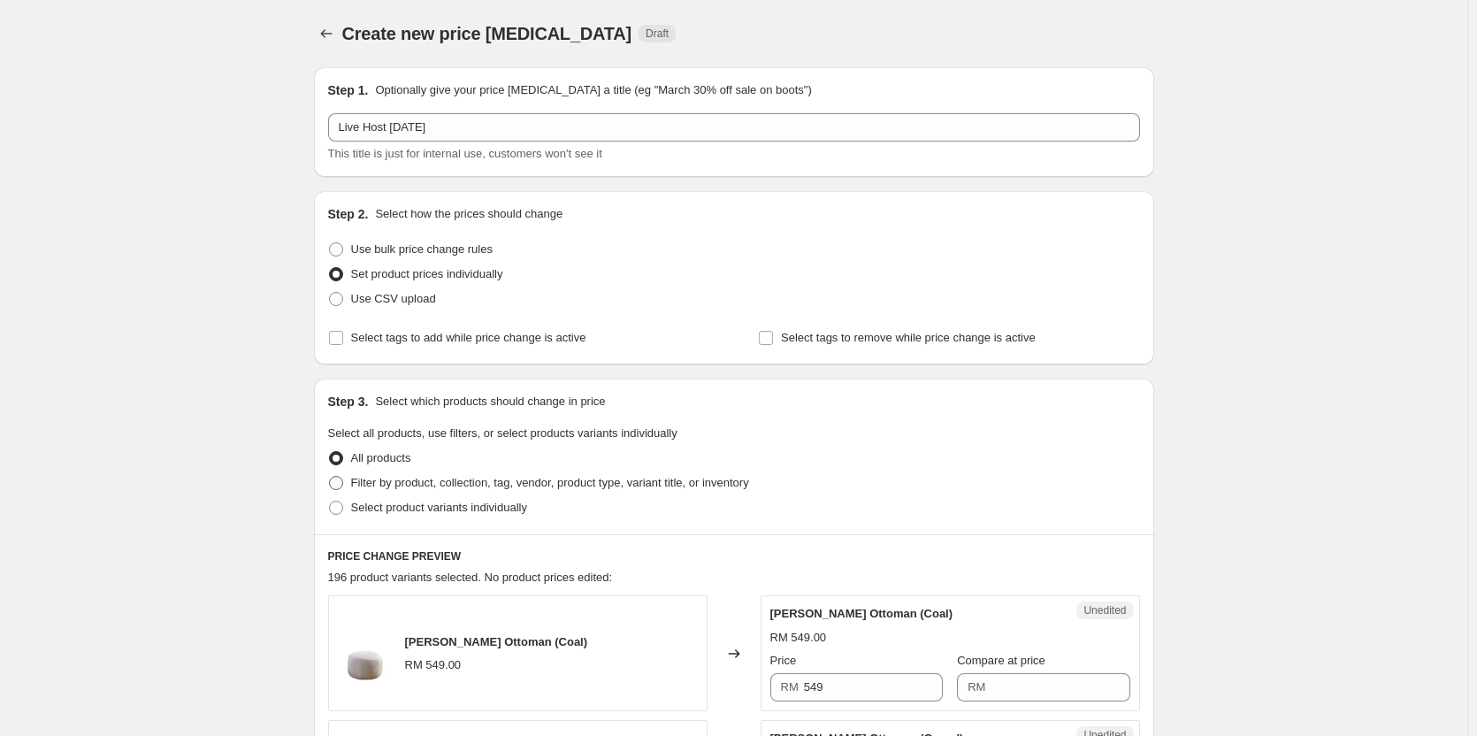
click at [398, 473] on label "Filter by product, collection, tag, vendor, product type, variant title, or inv…" at bounding box center [538, 483] width 421 height 25
click at [330, 476] on input "Filter by product, collection, tag, vendor, product type, variant title, or inv…" at bounding box center [329, 476] width 1 height 1
radio input "true"
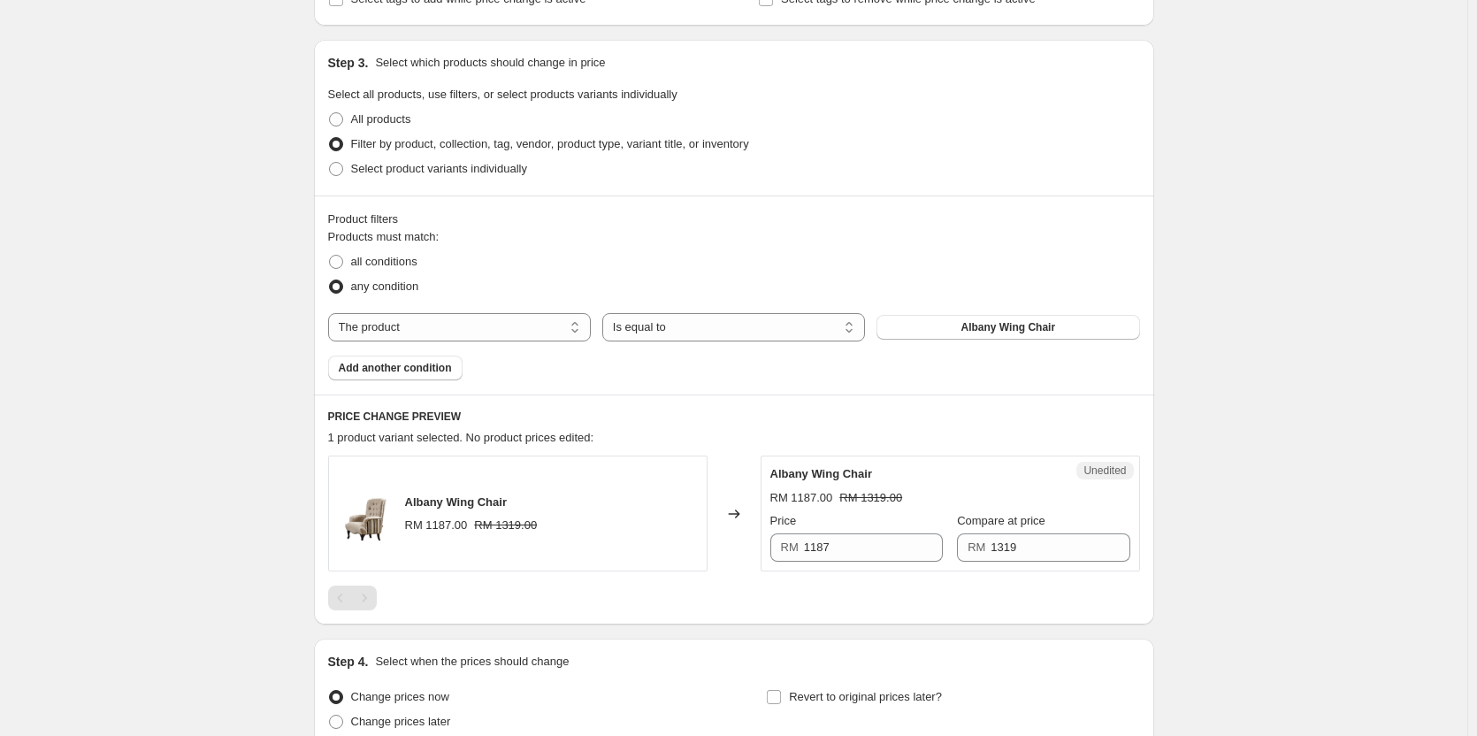
scroll to position [354, 0]
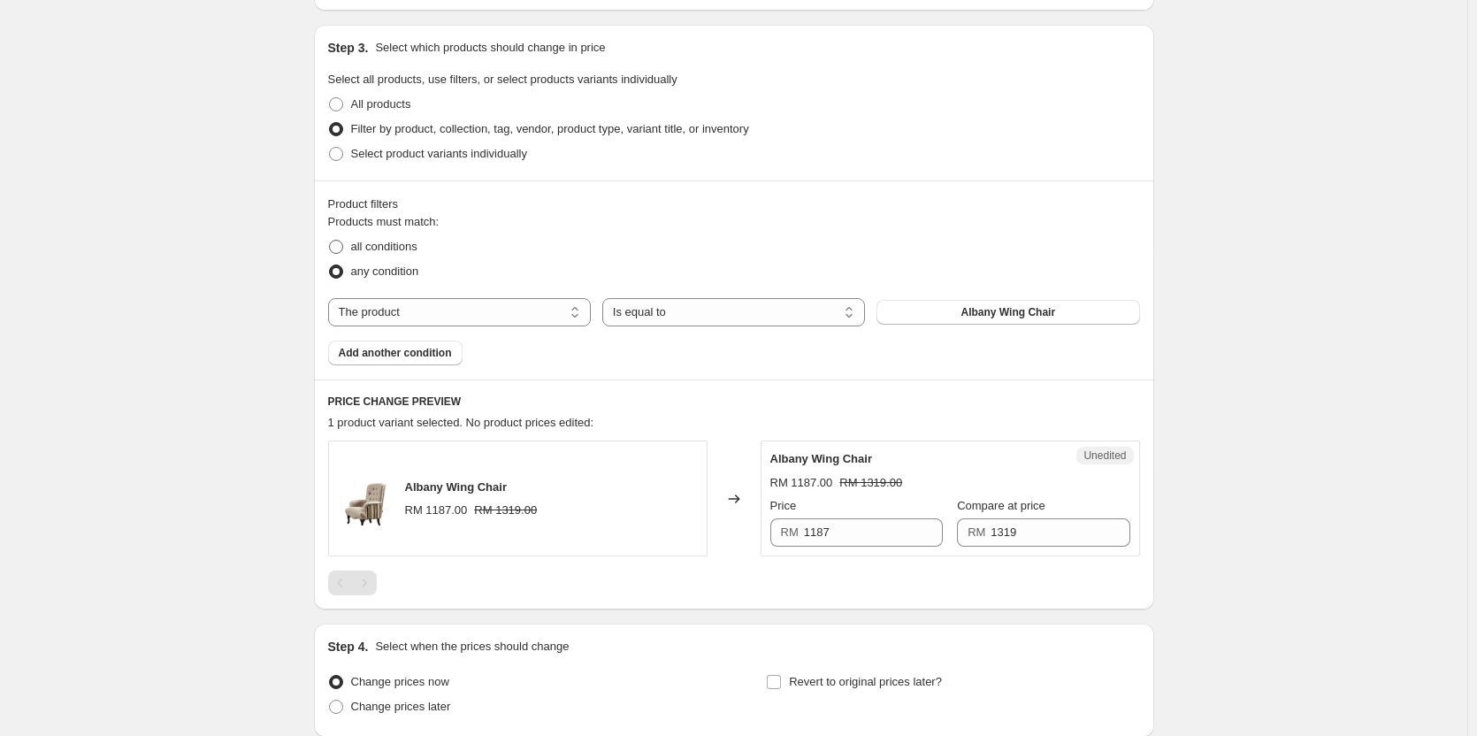
click at [387, 243] on span "all conditions" at bounding box center [384, 246] width 66 height 13
click at [330, 241] on input "all conditions" at bounding box center [329, 240] width 1 height 1
radio input "true"
click at [948, 311] on button "Albany Wing Chair" at bounding box center [1008, 312] width 263 height 25
click at [530, 307] on select "The product The product's collection The product's tag The product's vendor The…" at bounding box center [459, 312] width 263 height 28
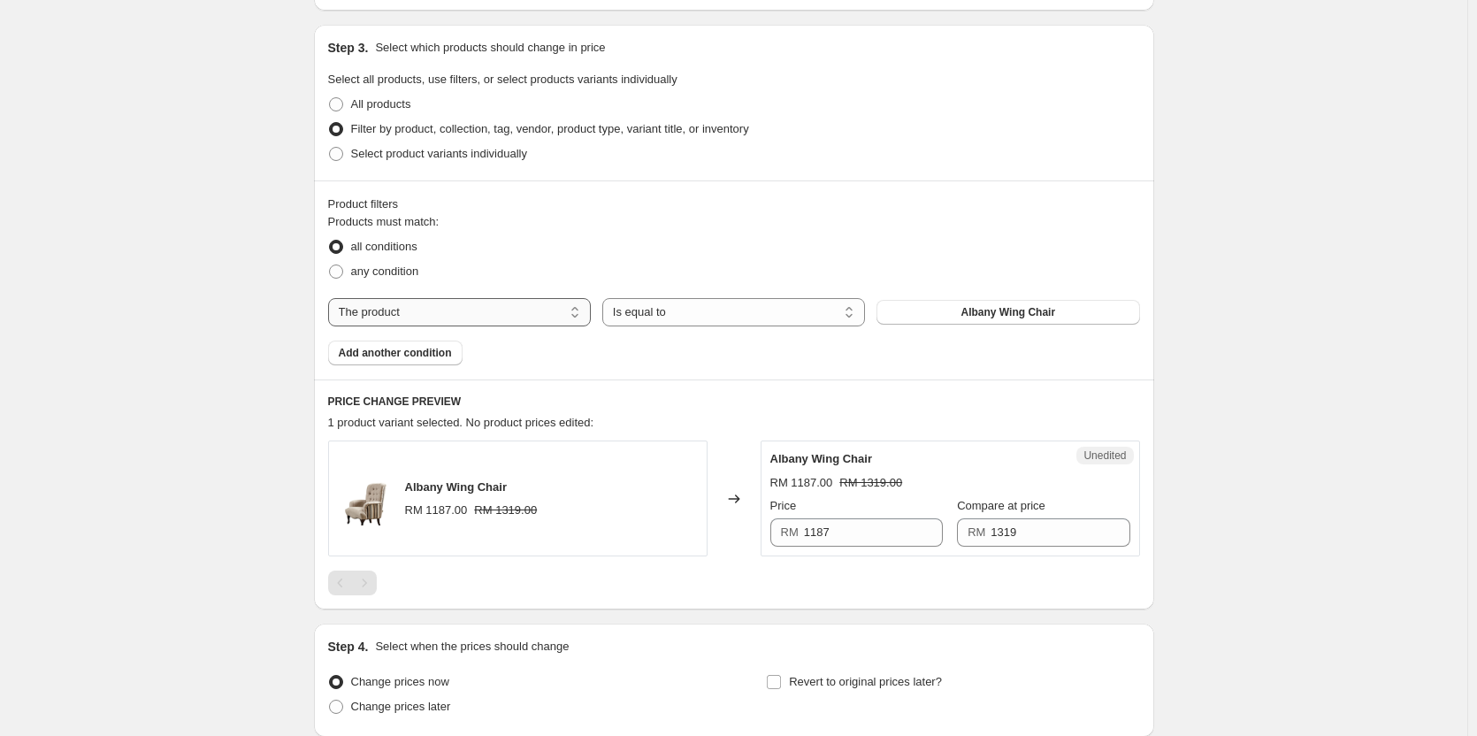
select select "collection"
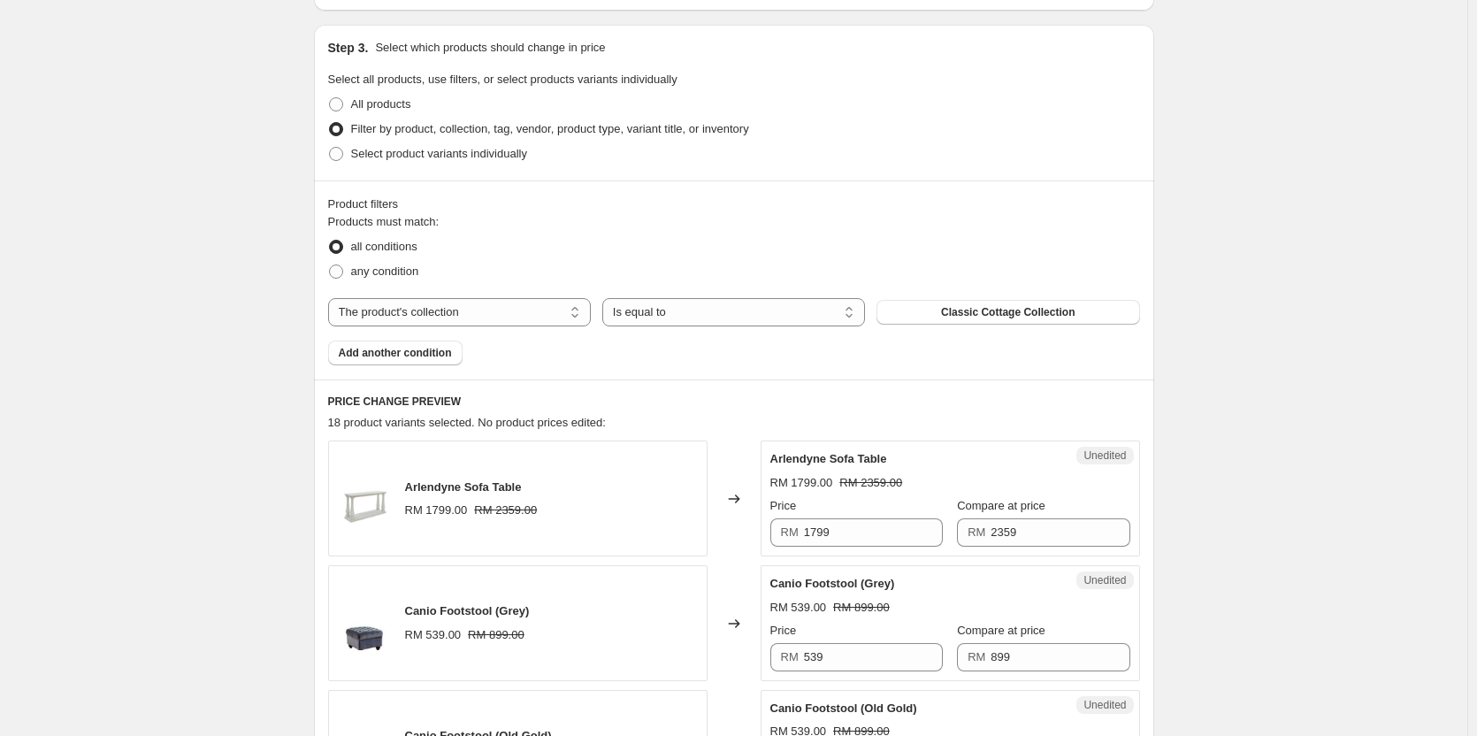
click at [1061, 313] on span "Classic Cottage Collection" at bounding box center [1008, 312] width 134 height 14
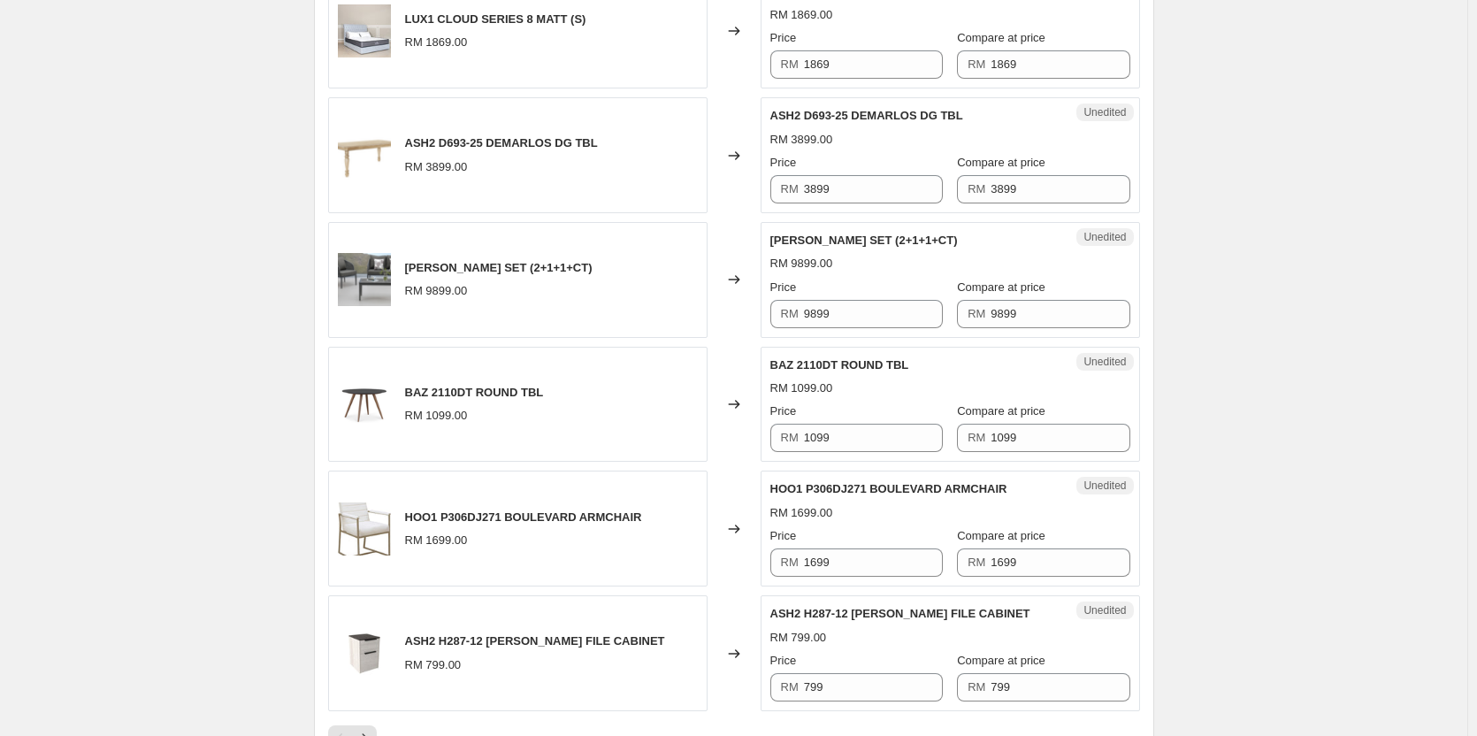
scroll to position [2868, 0]
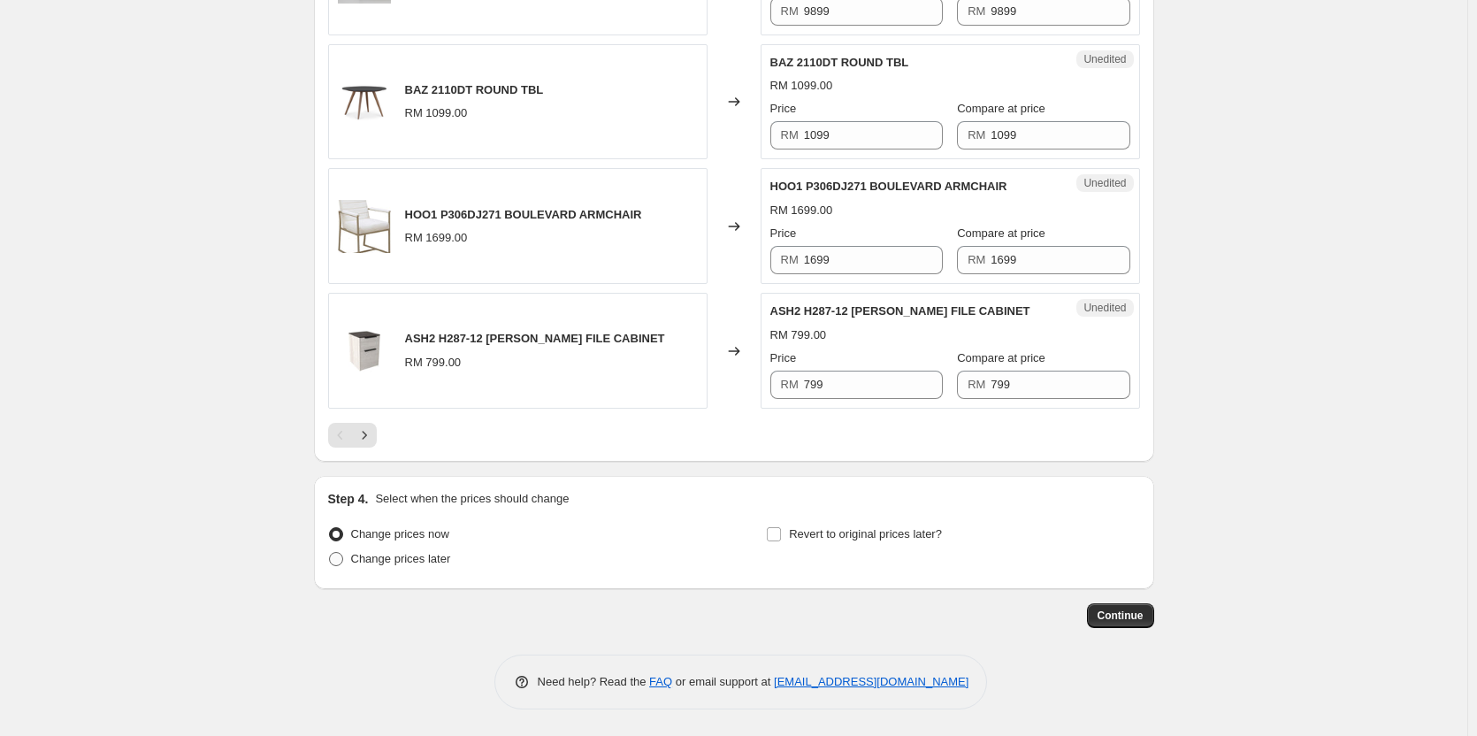
click at [433, 555] on span "Change prices later" at bounding box center [401, 558] width 100 height 13
click at [330, 553] on input "Change prices later" at bounding box center [329, 552] width 1 height 1
radio input "true"
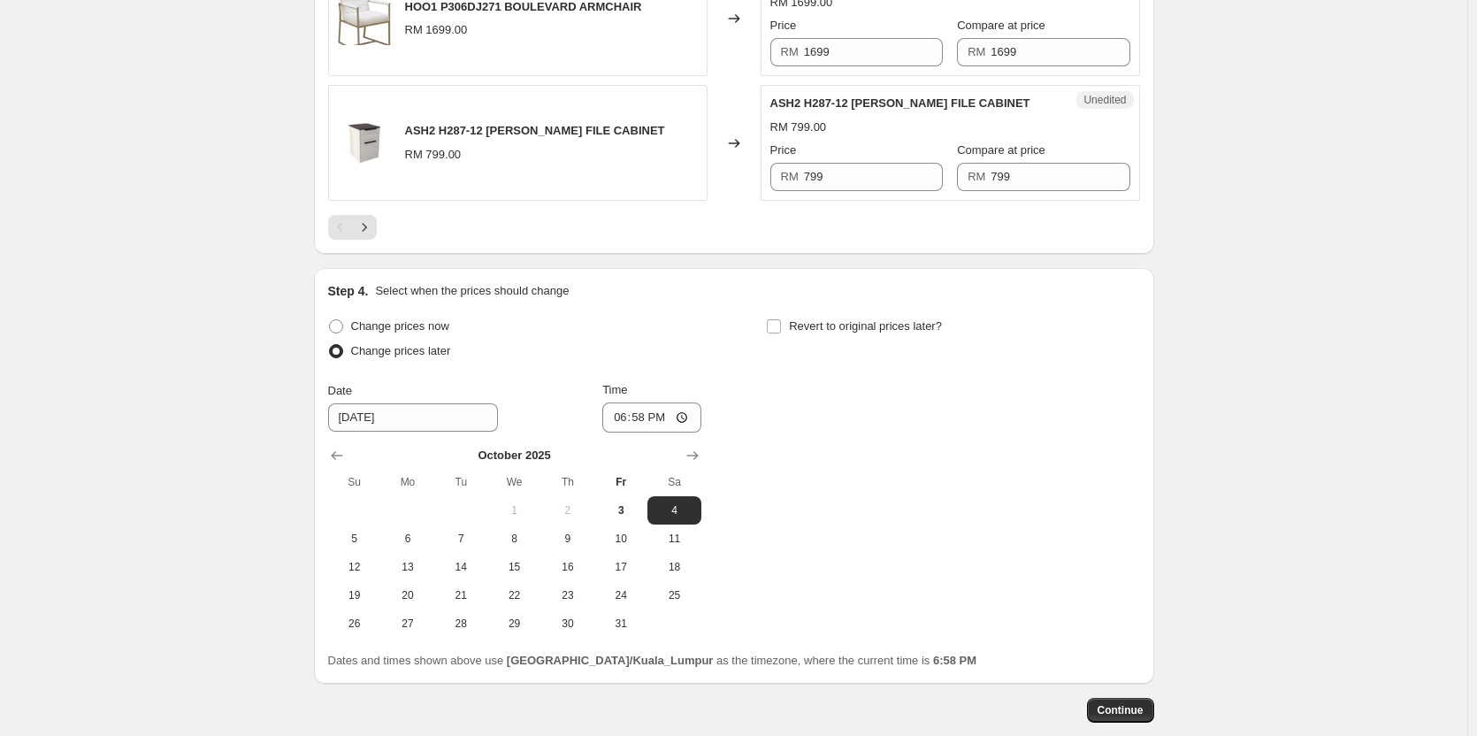
scroll to position [3170, 0]
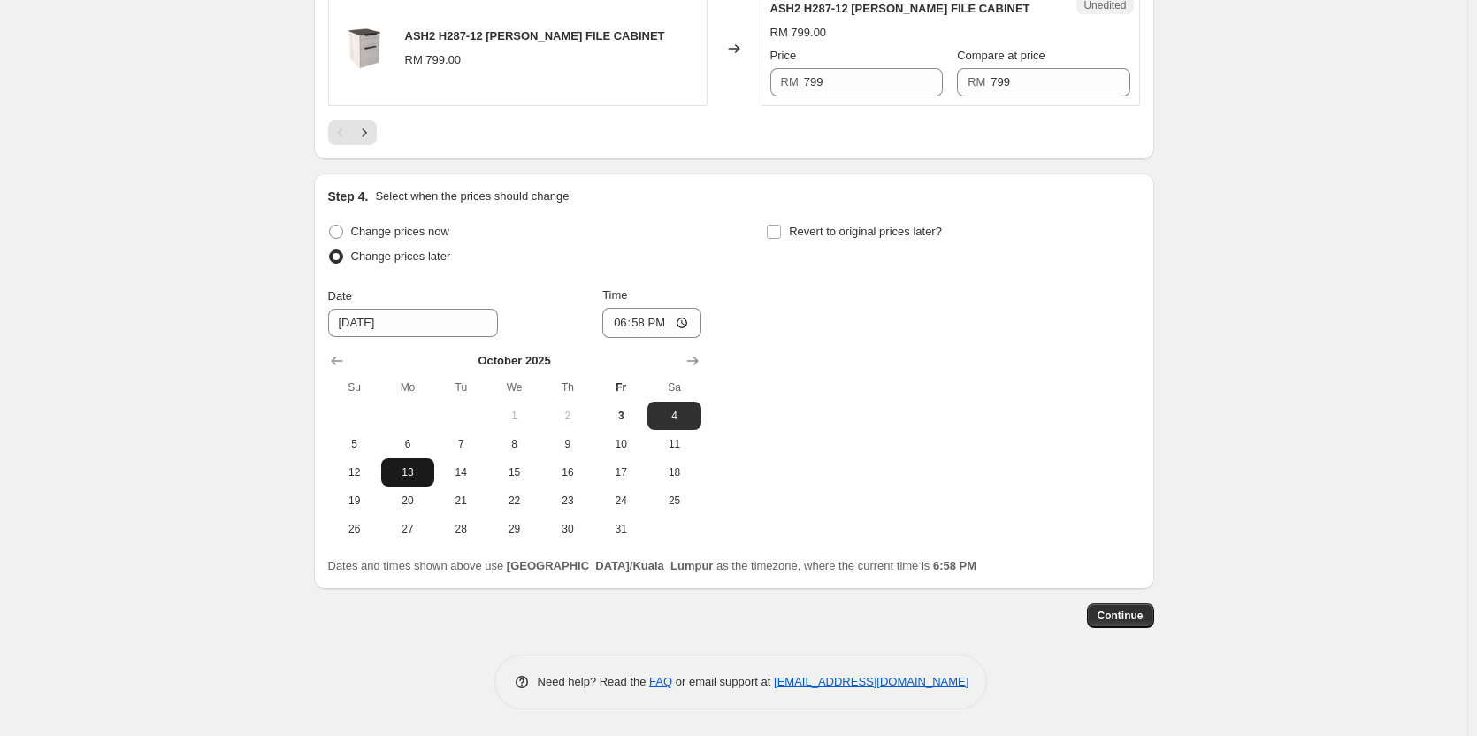
click at [417, 471] on span "13" at bounding box center [407, 472] width 39 height 14
type input "[DATE]"
click at [662, 329] on input "18:58" at bounding box center [651, 323] width 99 height 30
click at [633, 326] on input "18:58" at bounding box center [651, 323] width 99 height 30
click at [621, 323] on input "18:58" at bounding box center [651, 323] width 99 height 30
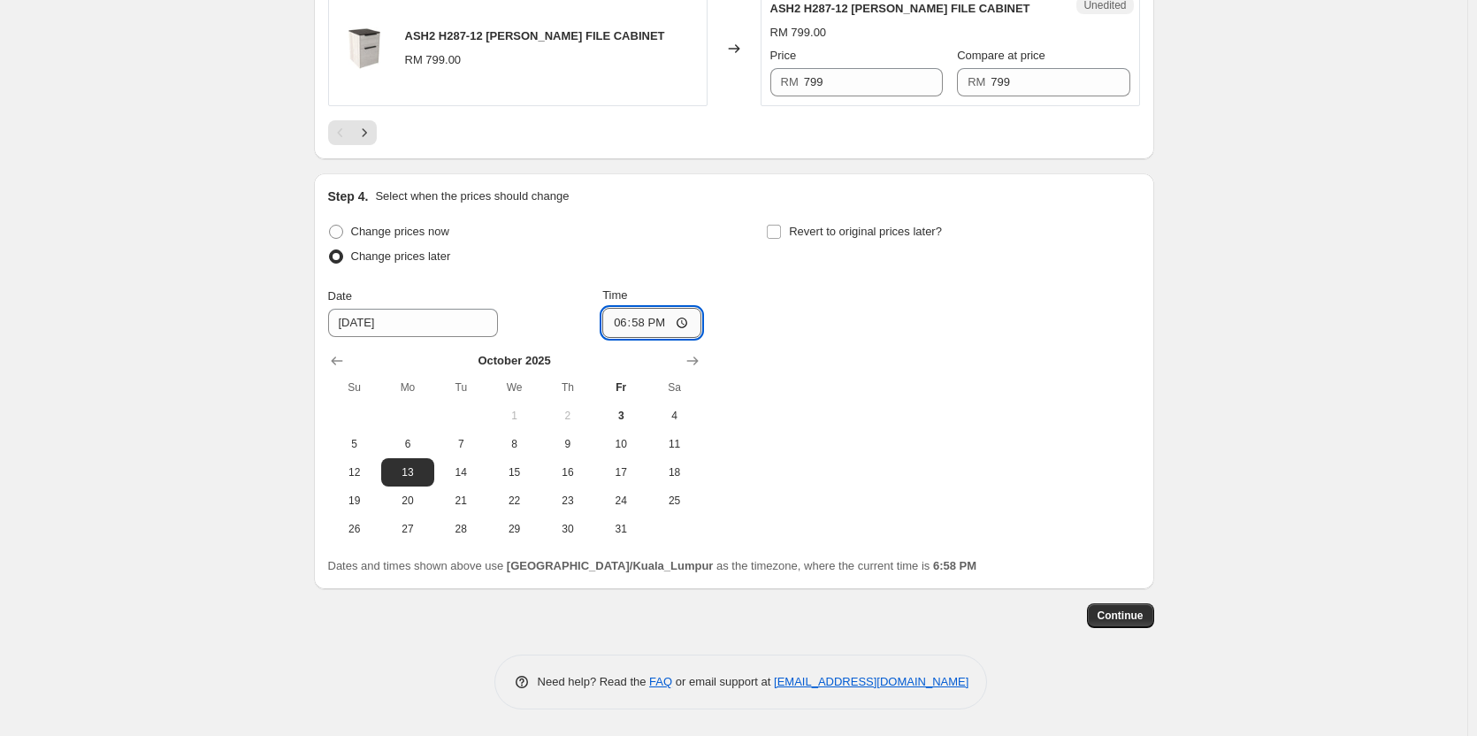
click at [684, 321] on input "18:58" at bounding box center [651, 323] width 99 height 30
type input "14:30"
click at [881, 427] on div "Change prices now Change prices later Date [DATE] Time 14:[DATE] Mo Tu We Th Fr…" at bounding box center [734, 381] width 812 height 324
click at [782, 238] on span at bounding box center [774, 232] width 16 height 16
click at [781, 238] on input "Revert to original prices later?" at bounding box center [774, 232] width 14 height 14
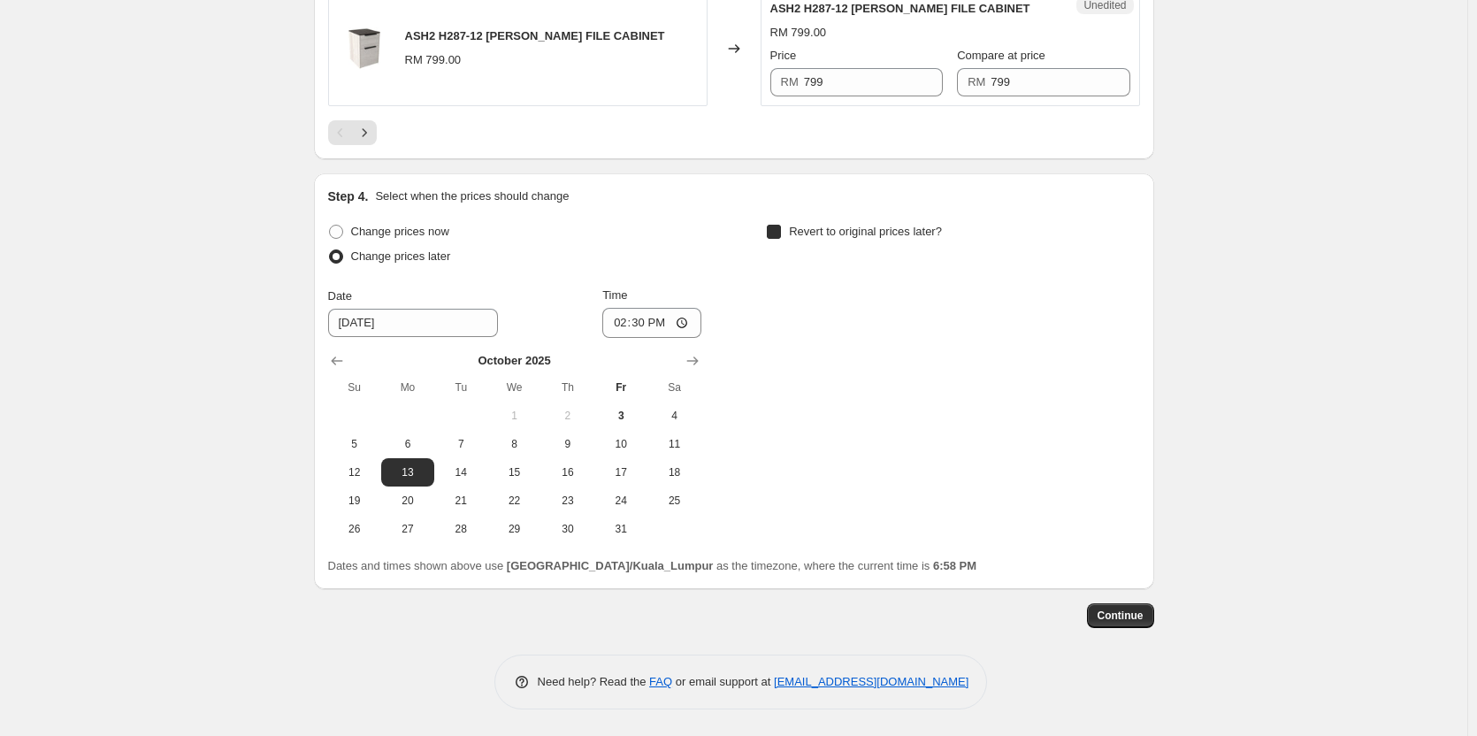
checkbox input "true"
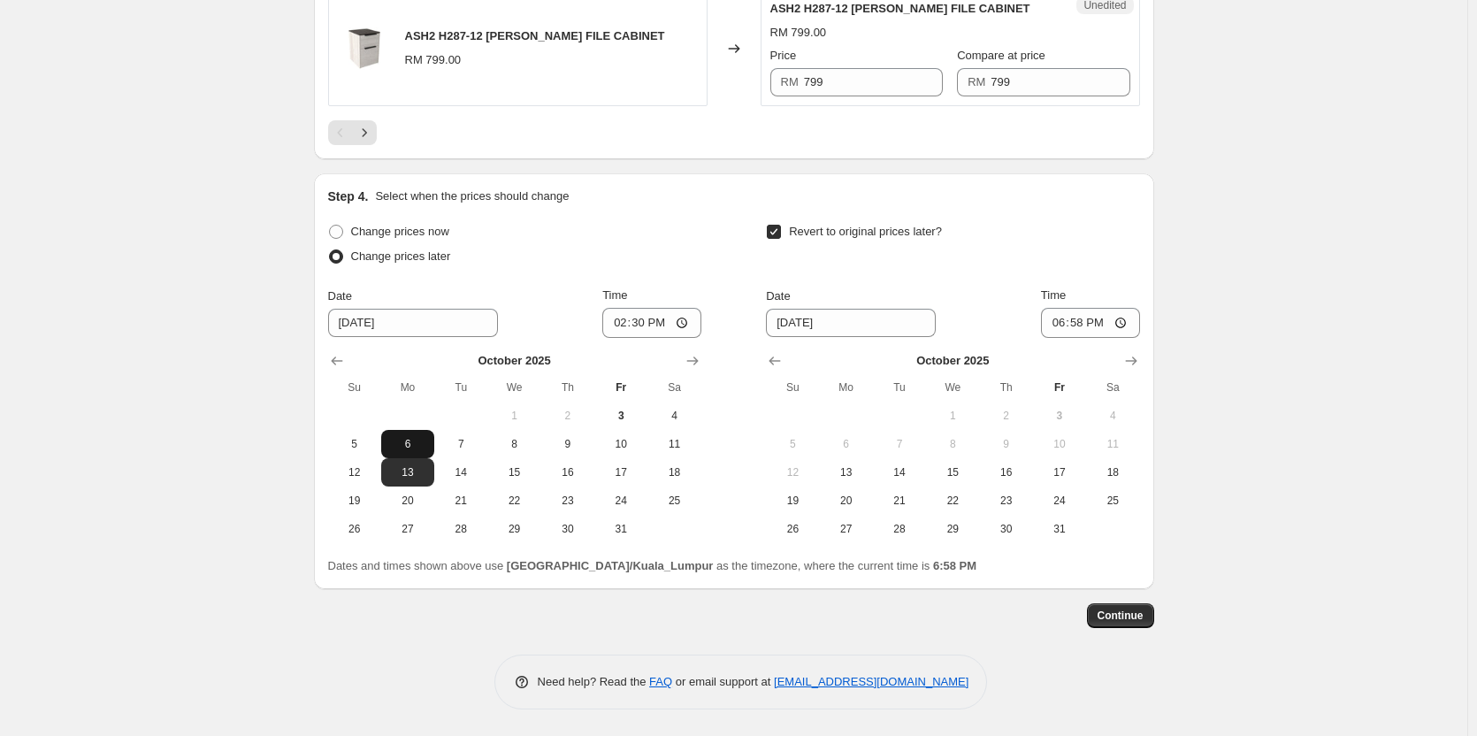
click at [419, 451] on span "6" at bounding box center [407, 444] width 39 height 14
type input "[DATE]"
click at [896, 446] on span "7" at bounding box center [899, 444] width 39 height 14
type input "[DATE]"
click at [1084, 325] on input "18:58" at bounding box center [1090, 323] width 99 height 30
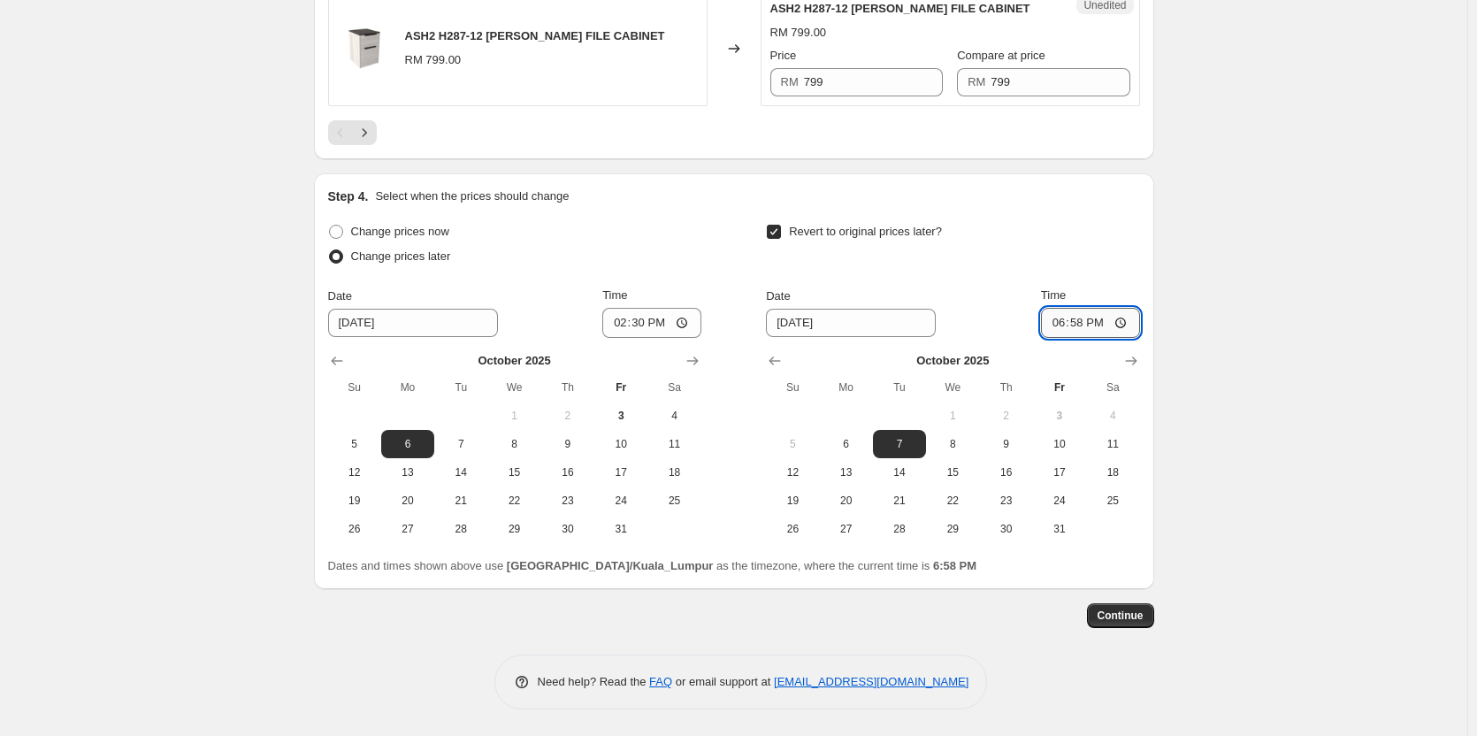
click at [1121, 325] on input "18:58" at bounding box center [1090, 323] width 99 height 30
type input "15:00"
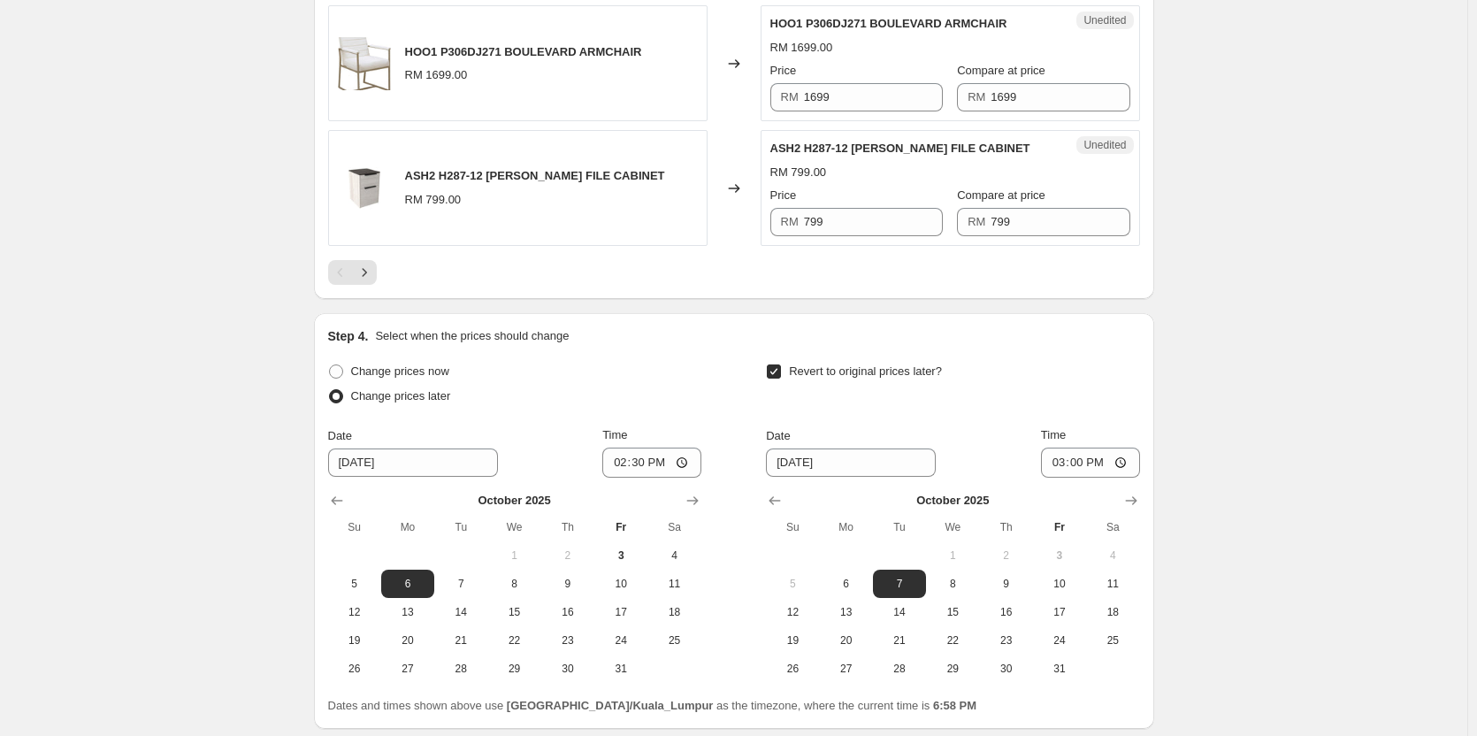
scroll to position [2816, 0]
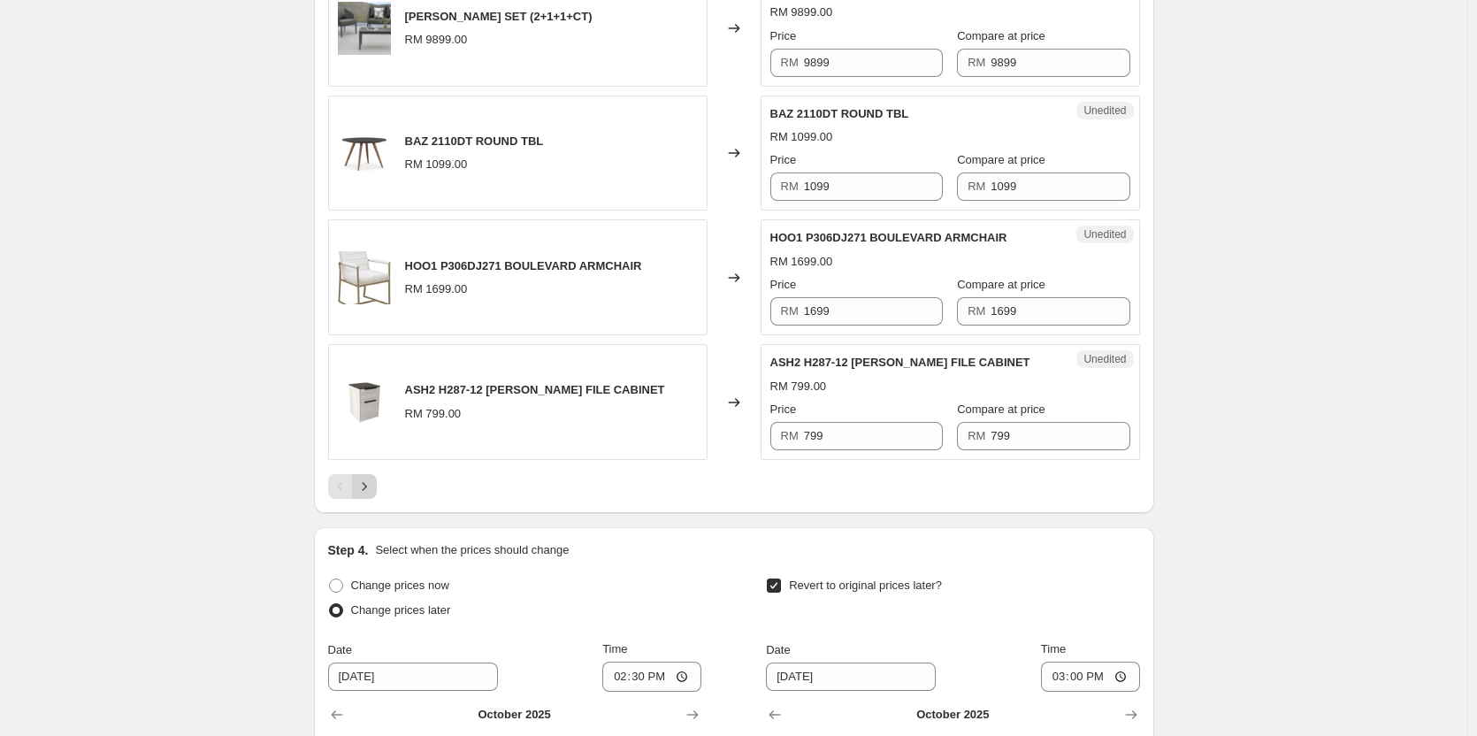
click at [368, 487] on icon "Next" at bounding box center [365, 487] width 18 height 18
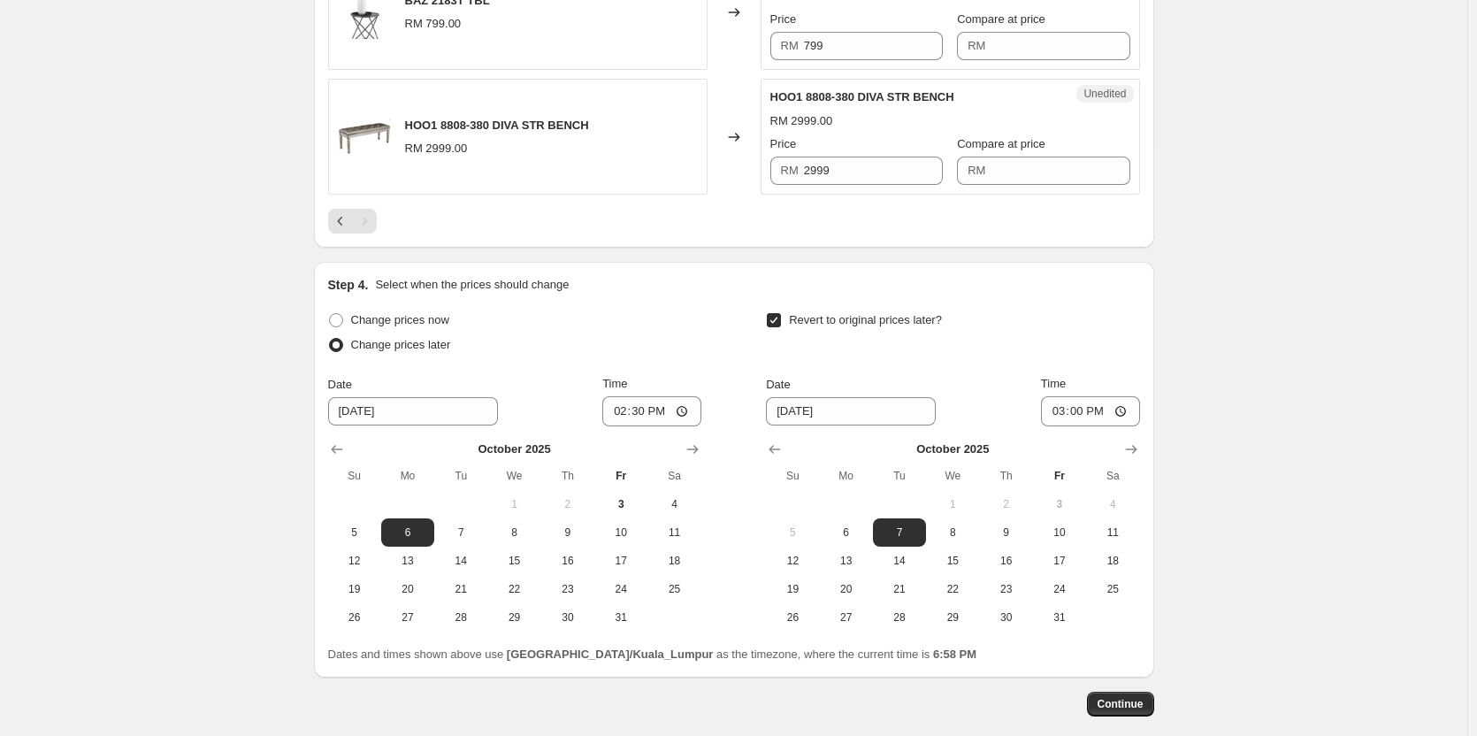
scroll to position [2300, 0]
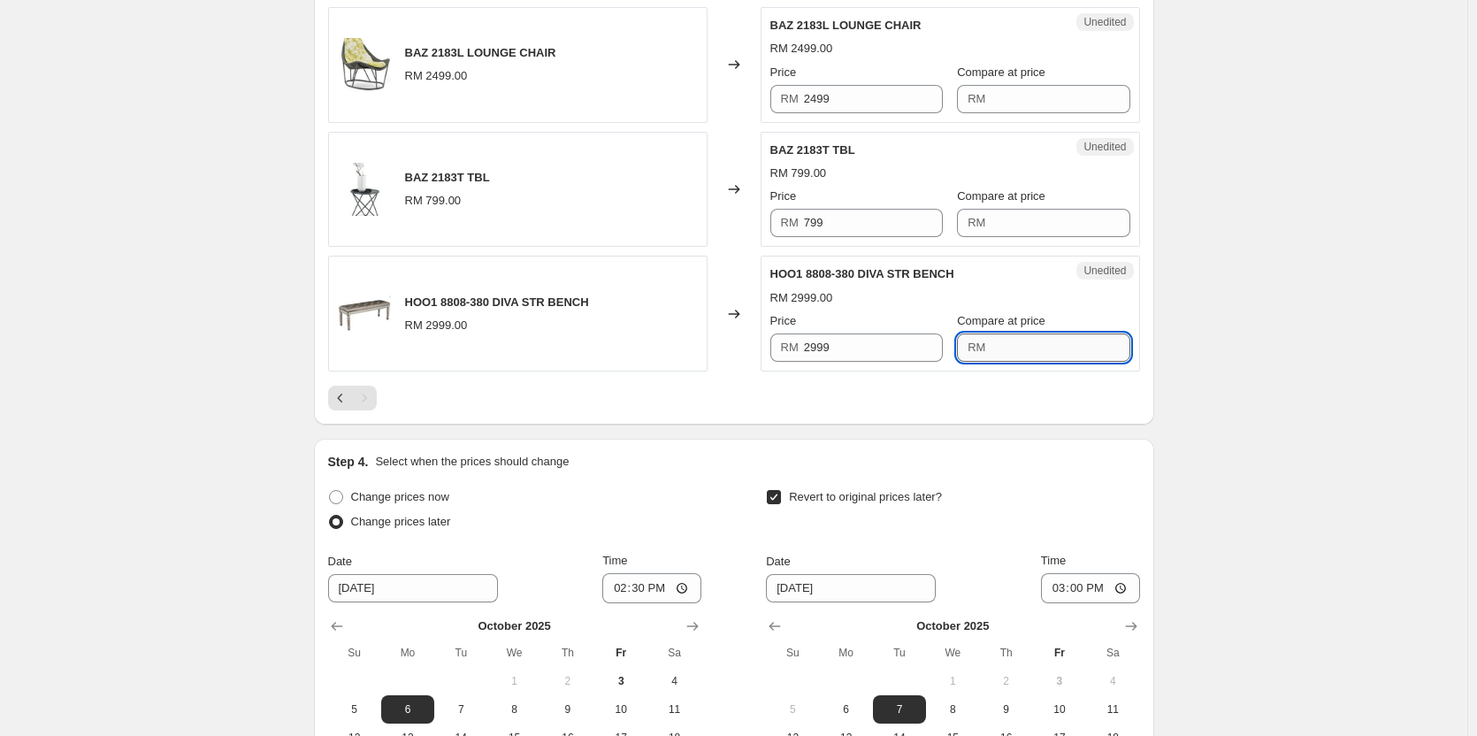
click at [1008, 333] on input "Compare at price" at bounding box center [1060, 347] width 139 height 28
paste input "2999"
type input "2999"
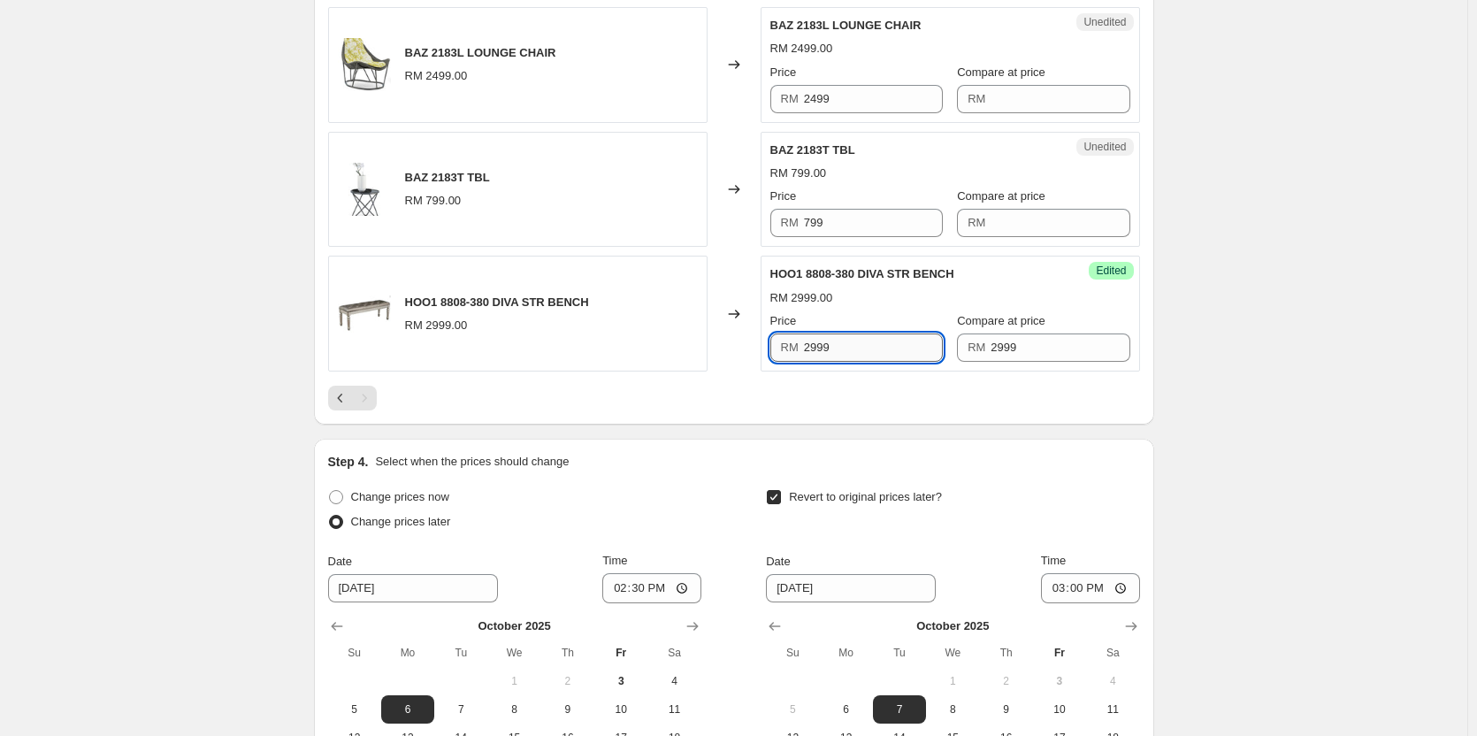
click at [923, 351] on input "2999" at bounding box center [873, 347] width 139 height 28
paste input "3"
type input "399"
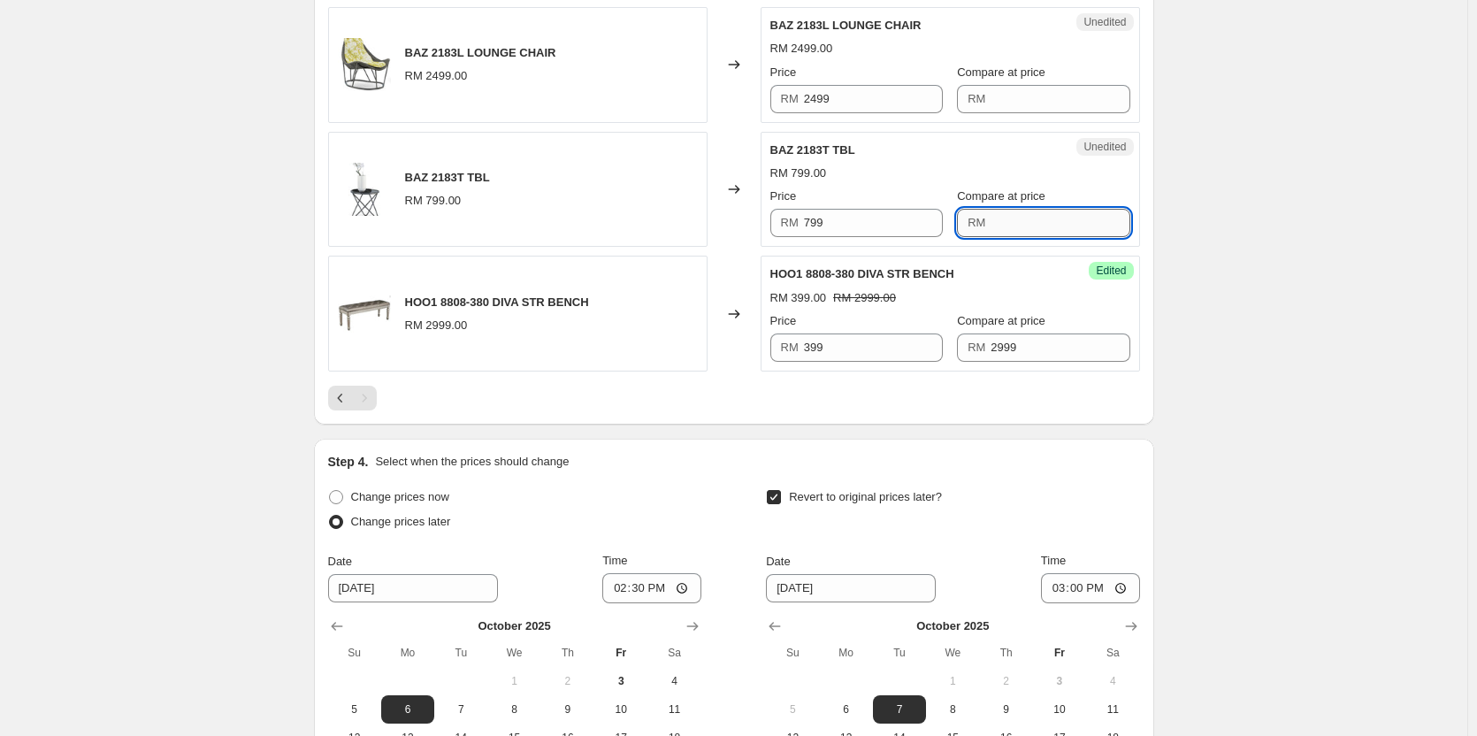
click at [1022, 231] on input "Compare at price" at bounding box center [1060, 223] width 139 height 28
paste input "799"
type input "799"
click at [876, 224] on input "799" at bounding box center [873, 223] width 139 height 28
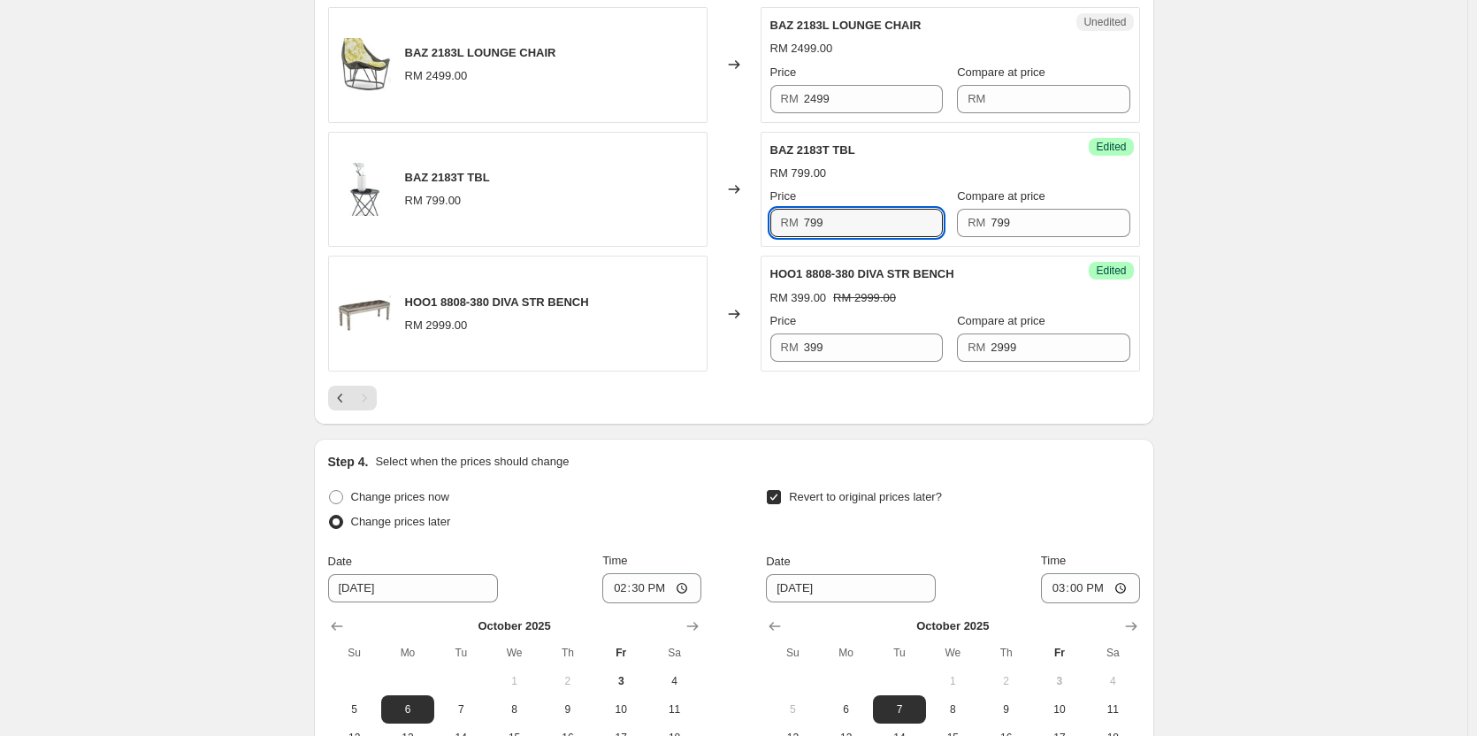
paste input "3"
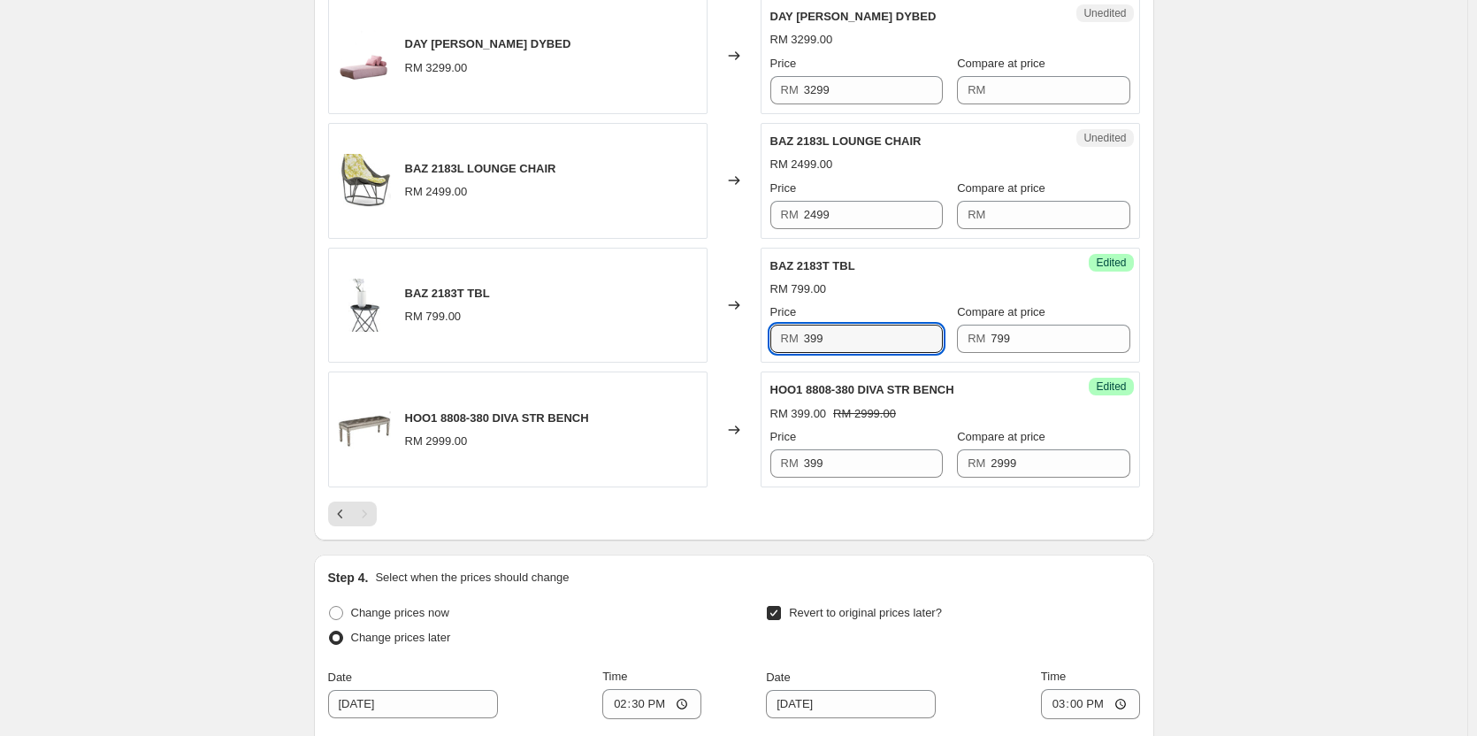
scroll to position [2123, 0]
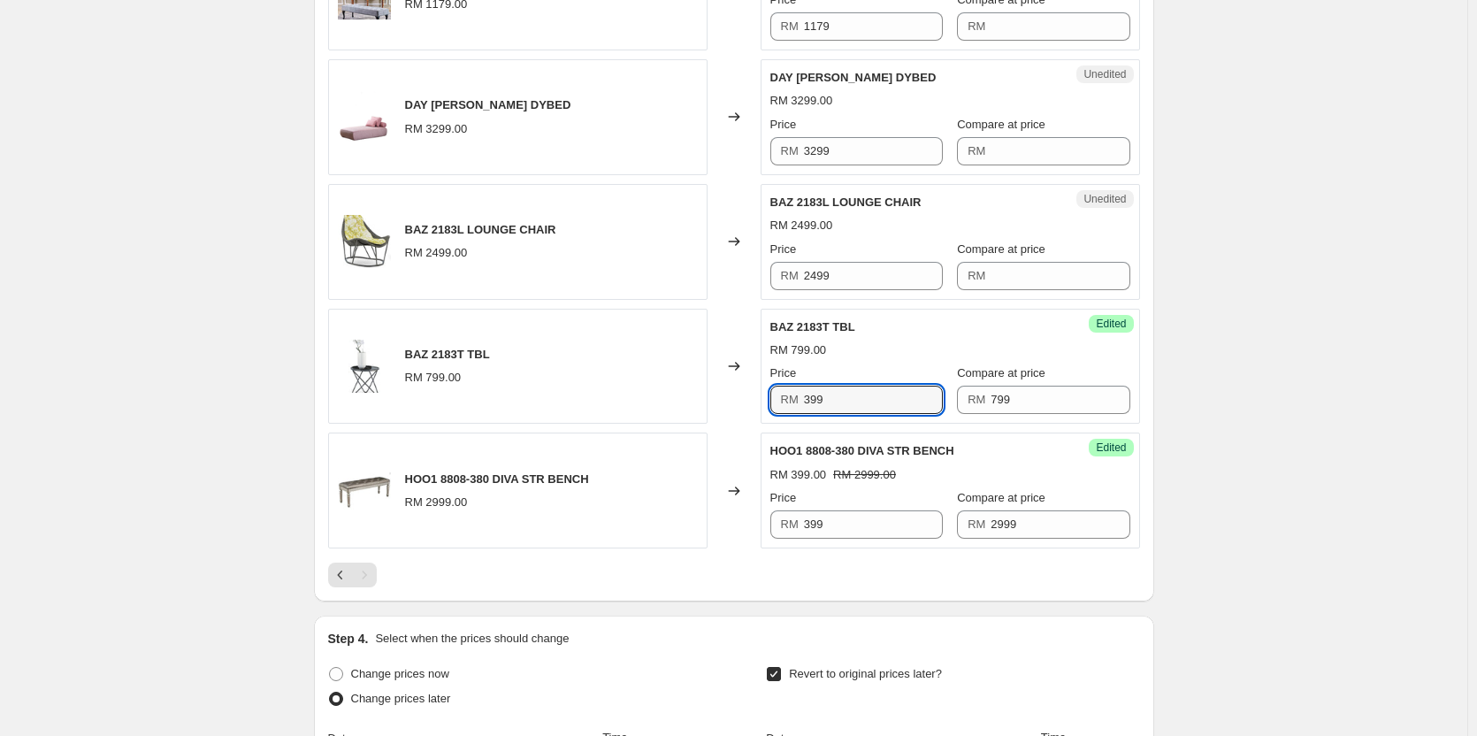
type input "399"
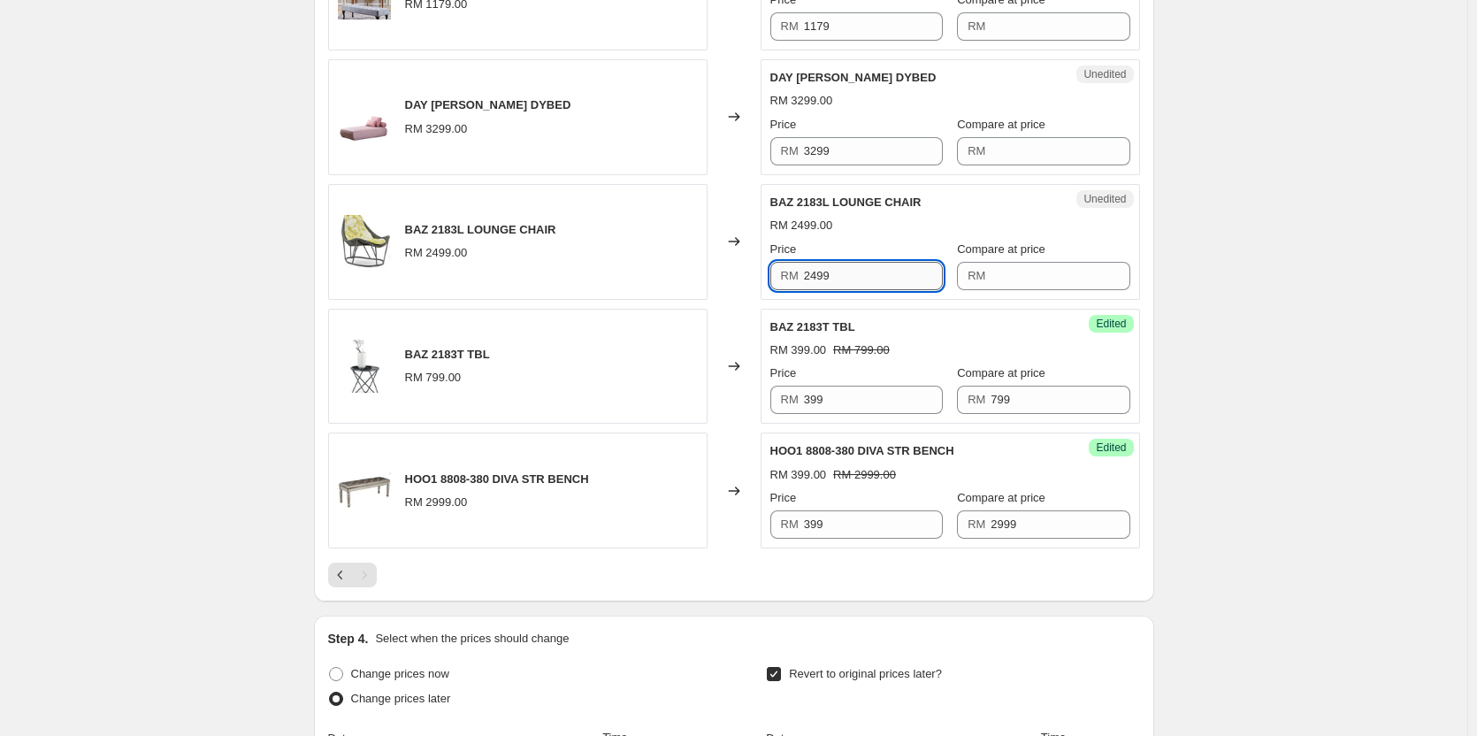
click at [884, 278] on input "2499" at bounding box center [873, 276] width 139 height 28
paste input "9"
type input "999"
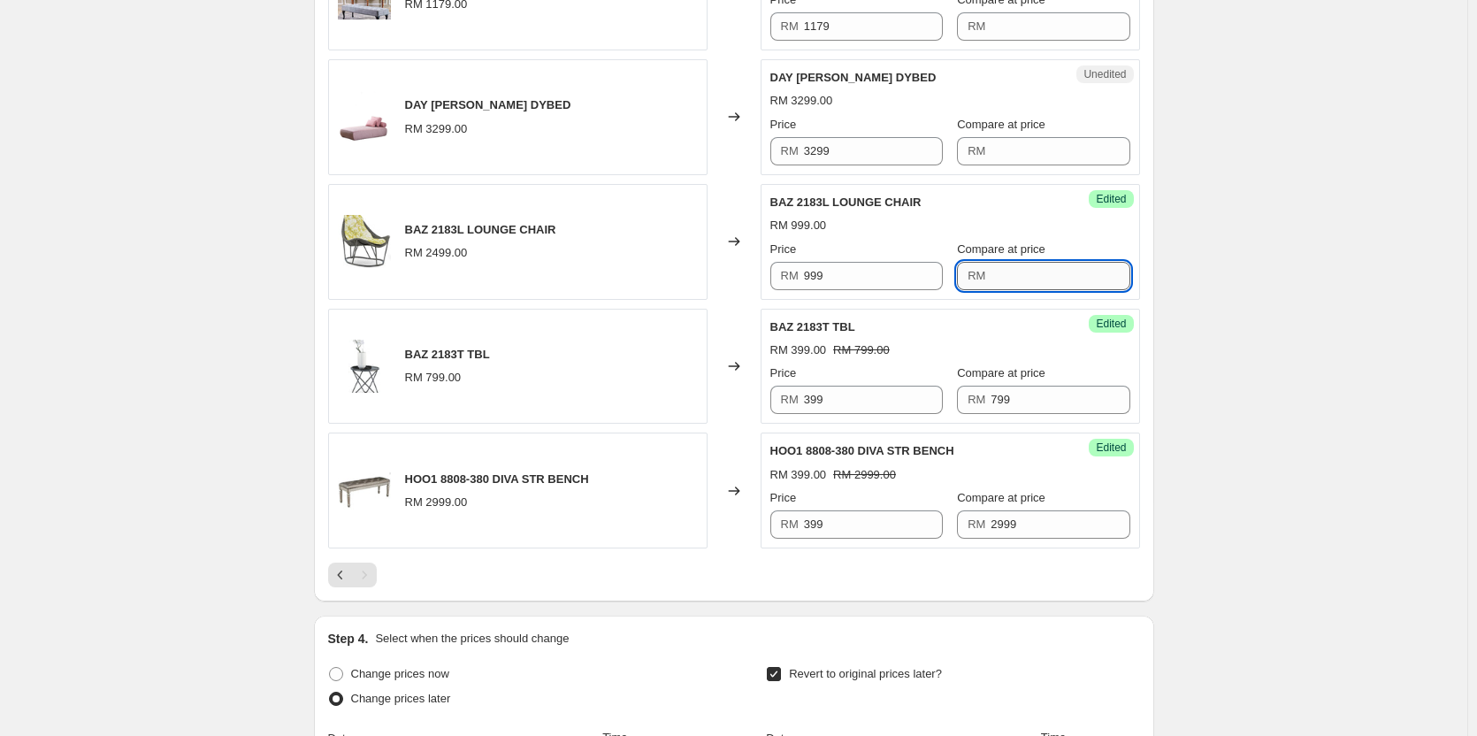
click at [999, 274] on input "Compare at price" at bounding box center [1060, 276] width 139 height 28
paste input "2499"
type input "2499"
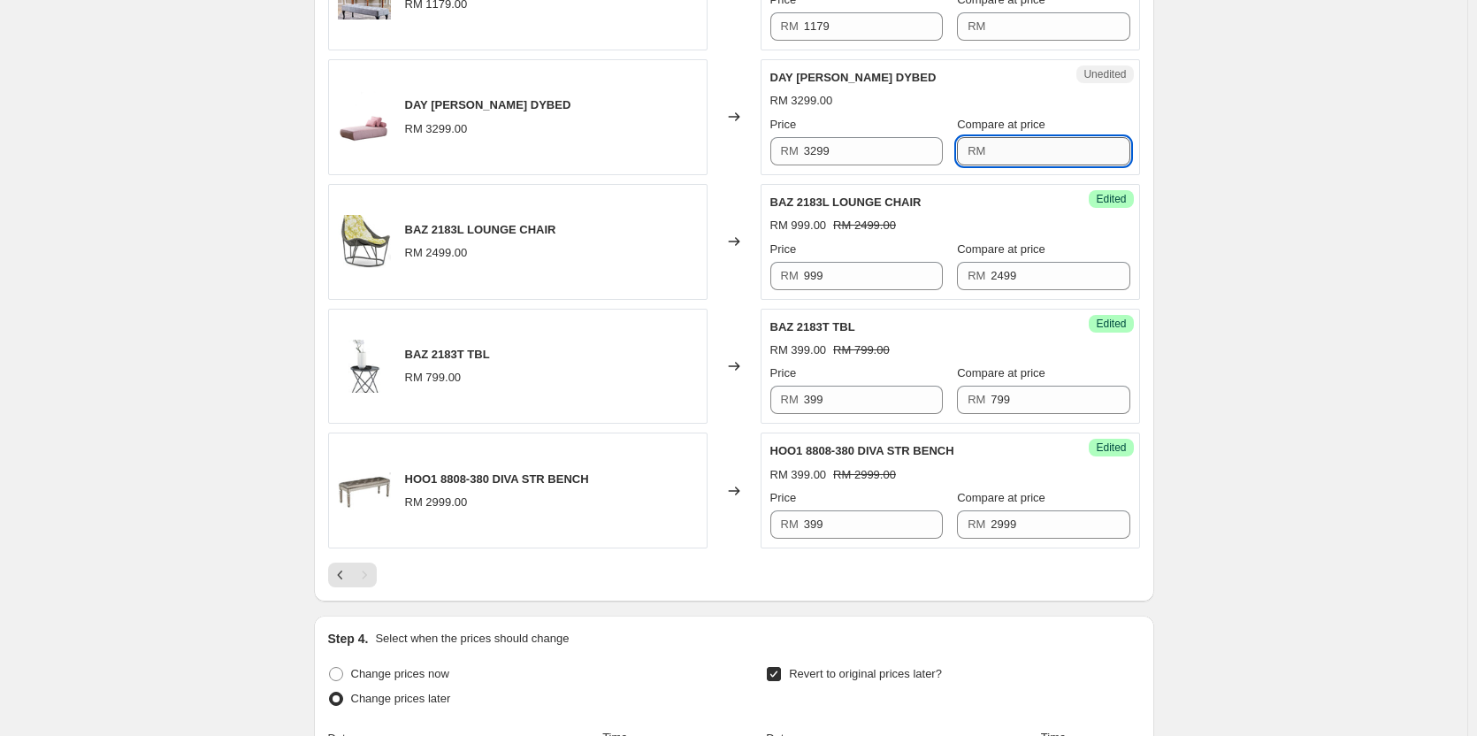
click at [1055, 158] on input "Compare at price" at bounding box center [1060, 151] width 139 height 28
paste input "1199"
type input "1199"
click at [888, 159] on input "3299" at bounding box center [873, 151] width 139 height 28
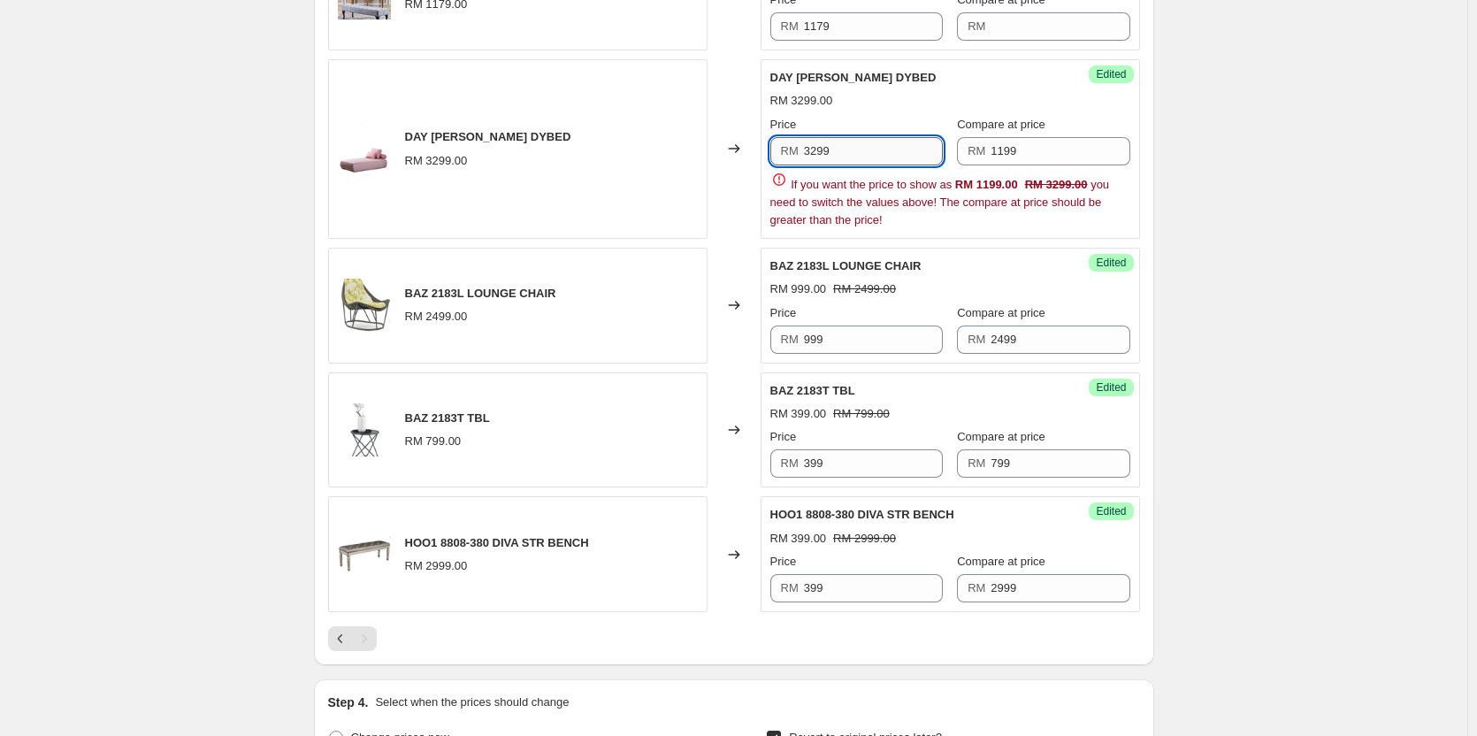
paste input "11"
type input "1199"
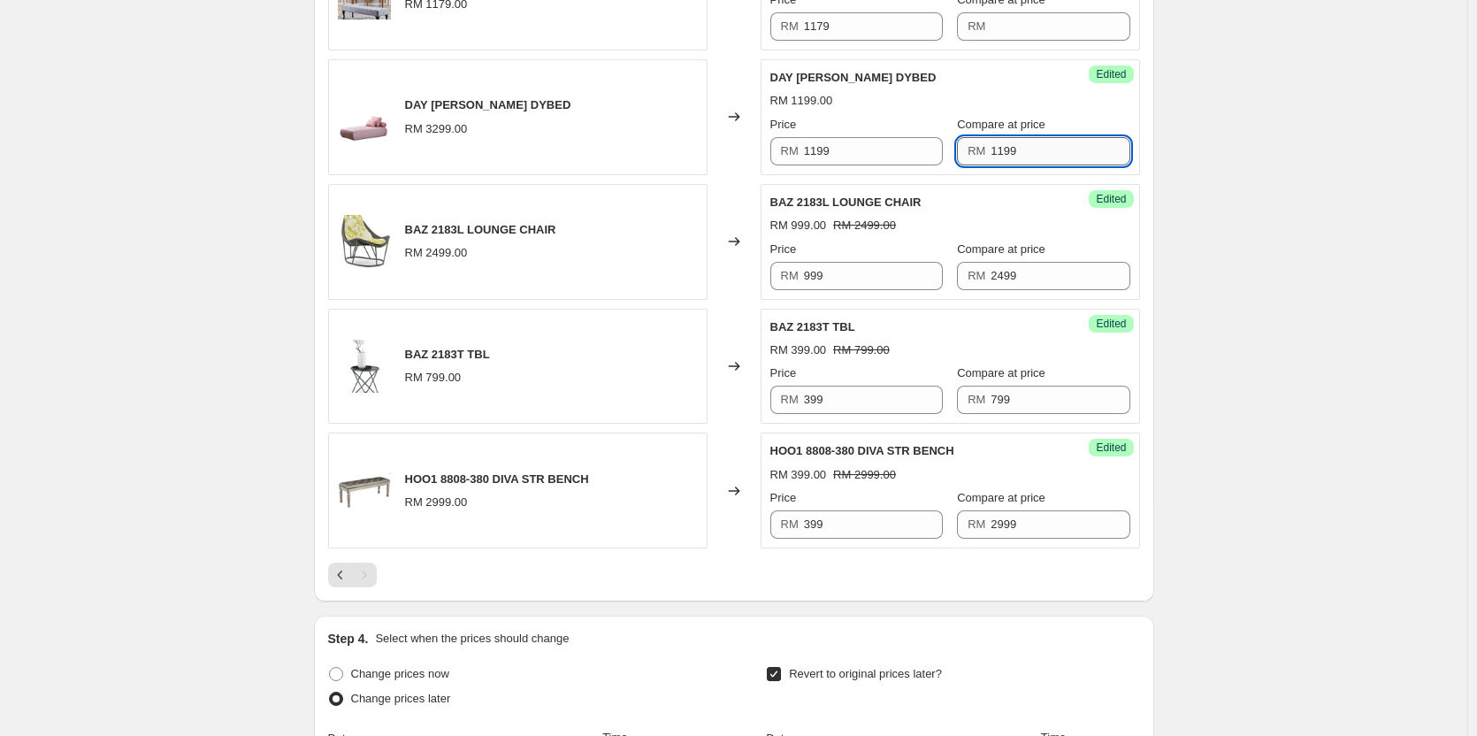
click at [1045, 157] on input "1199" at bounding box center [1060, 151] width 139 height 28
paste input "32"
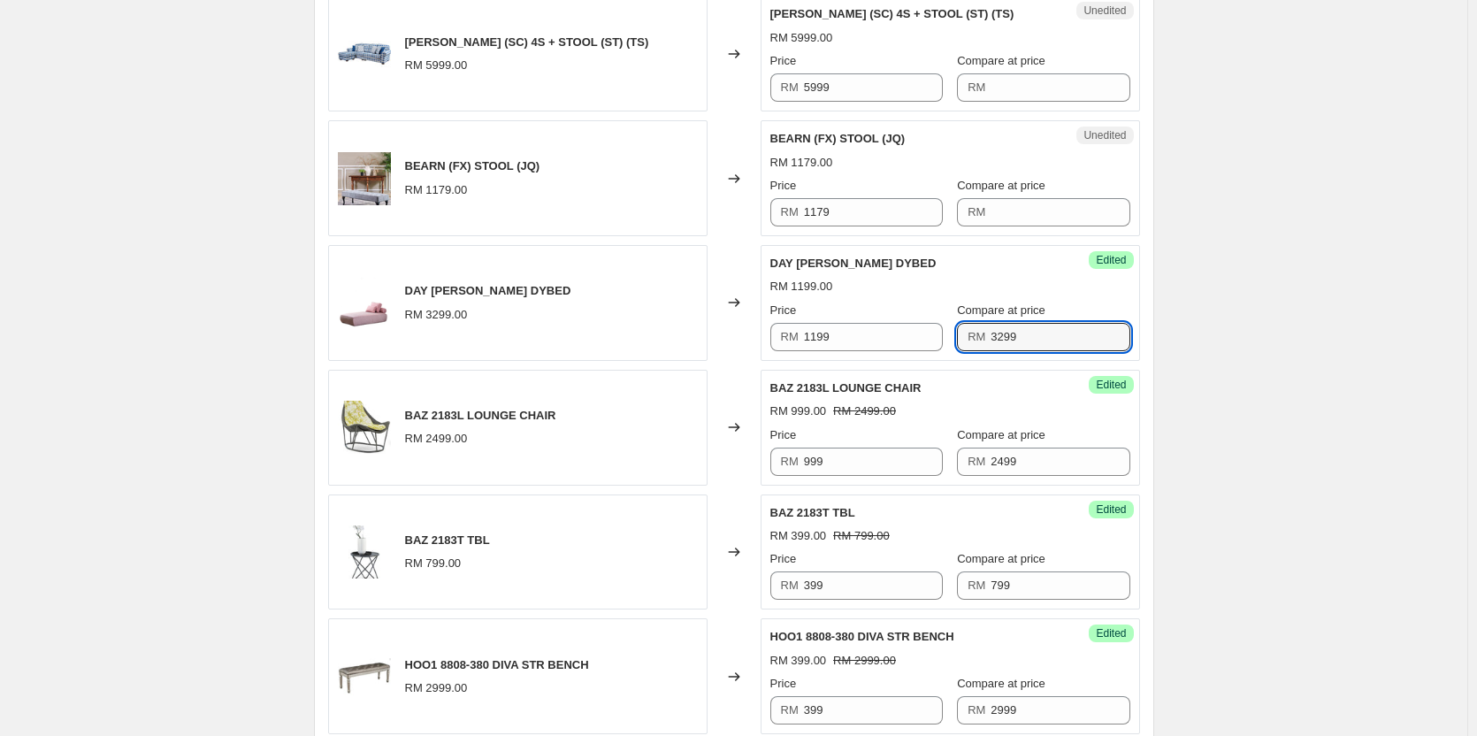
scroll to position [1858, 0]
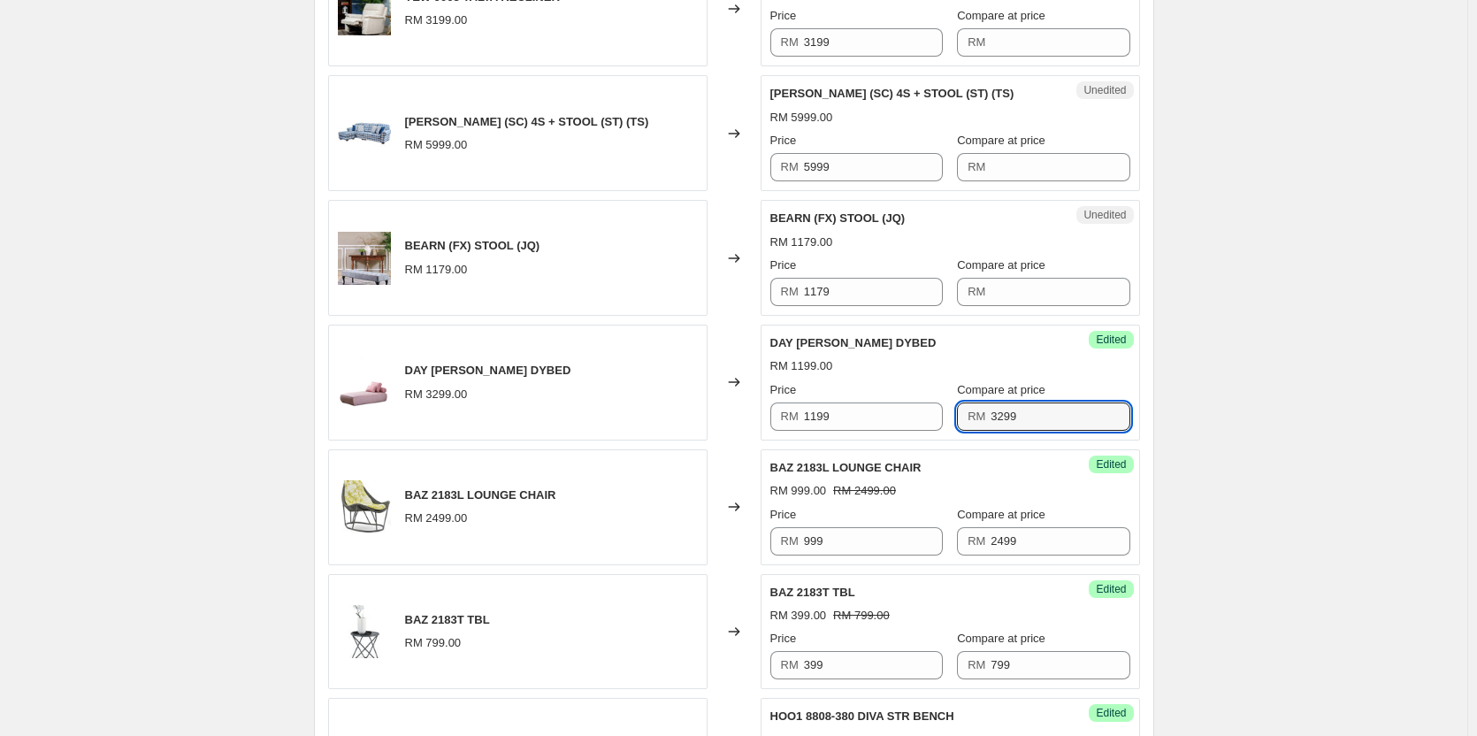
type input "3299"
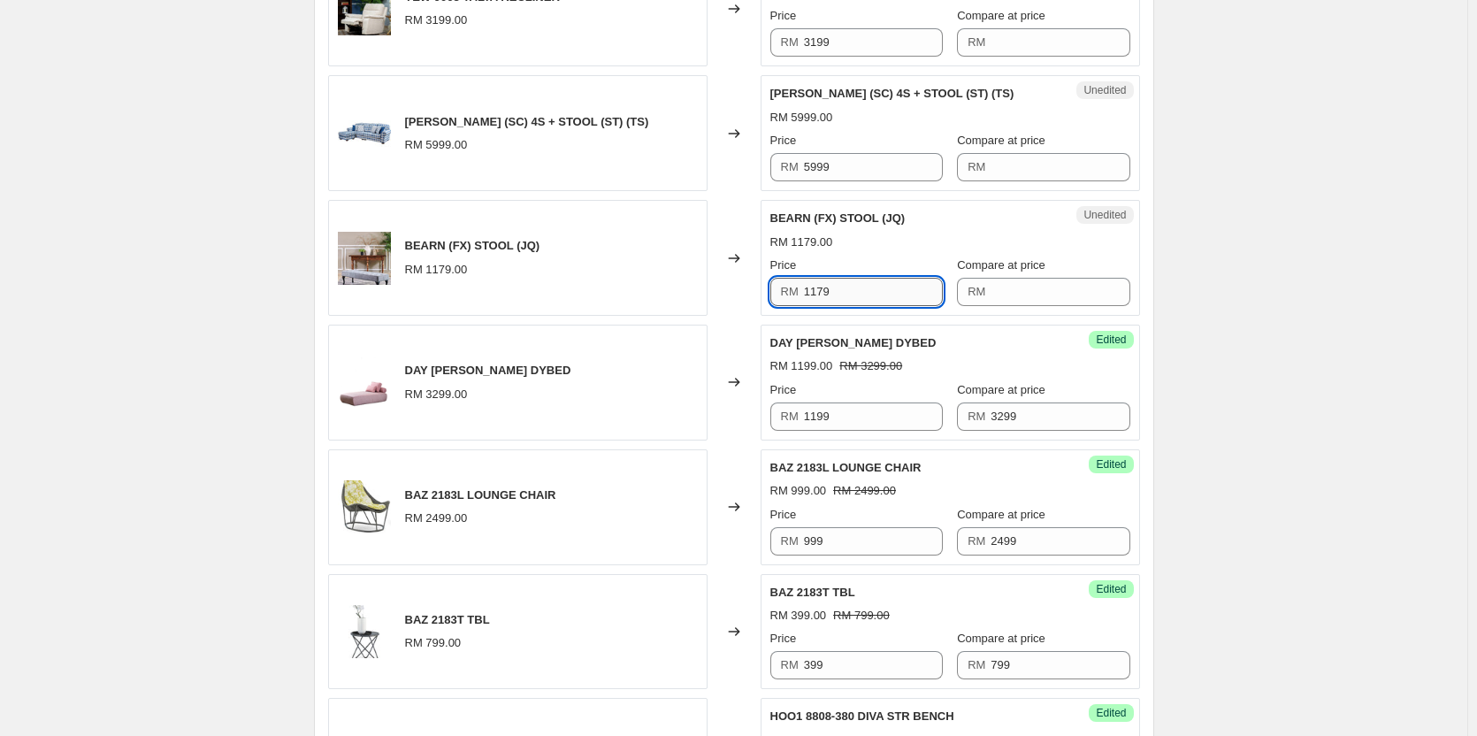
click at [866, 299] on input "1179" at bounding box center [873, 292] width 139 height 28
click at [935, 292] on input "1179" at bounding box center [873, 292] width 139 height 28
paste input "59"
type input "599"
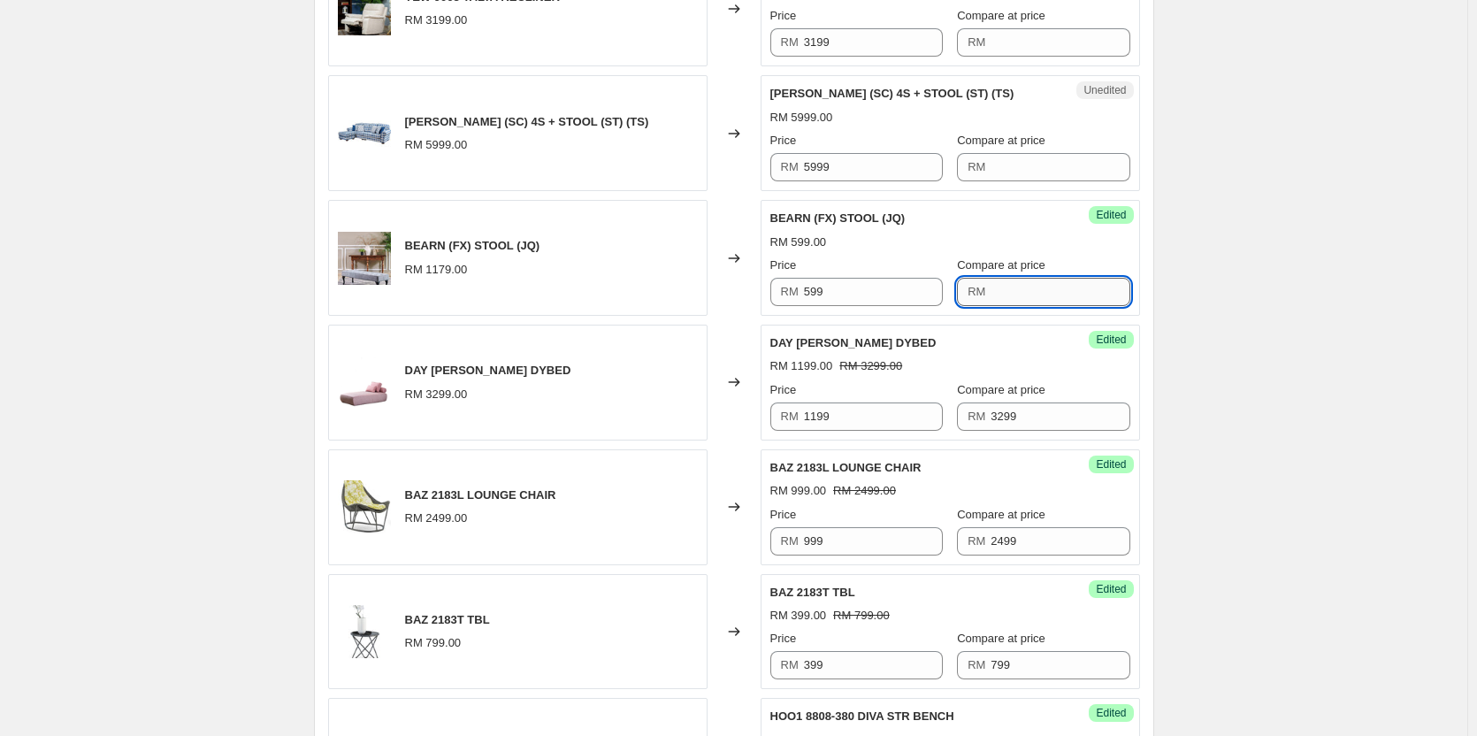
click at [1065, 287] on input "Compare at price" at bounding box center [1060, 292] width 139 height 28
paste input "1179"
type input "1179"
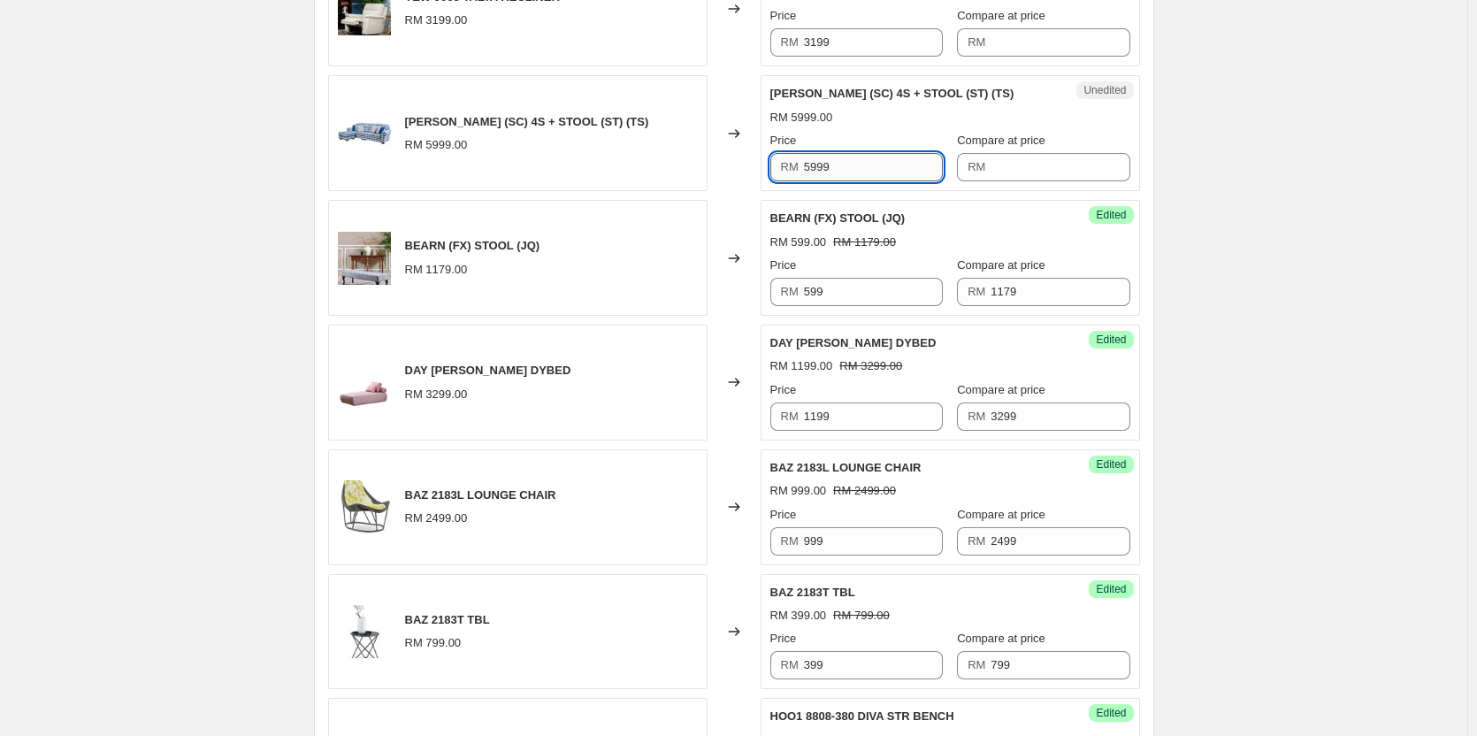
click at [905, 170] on input "5999" at bounding box center [873, 167] width 139 height 28
paste input "3"
type input "3999"
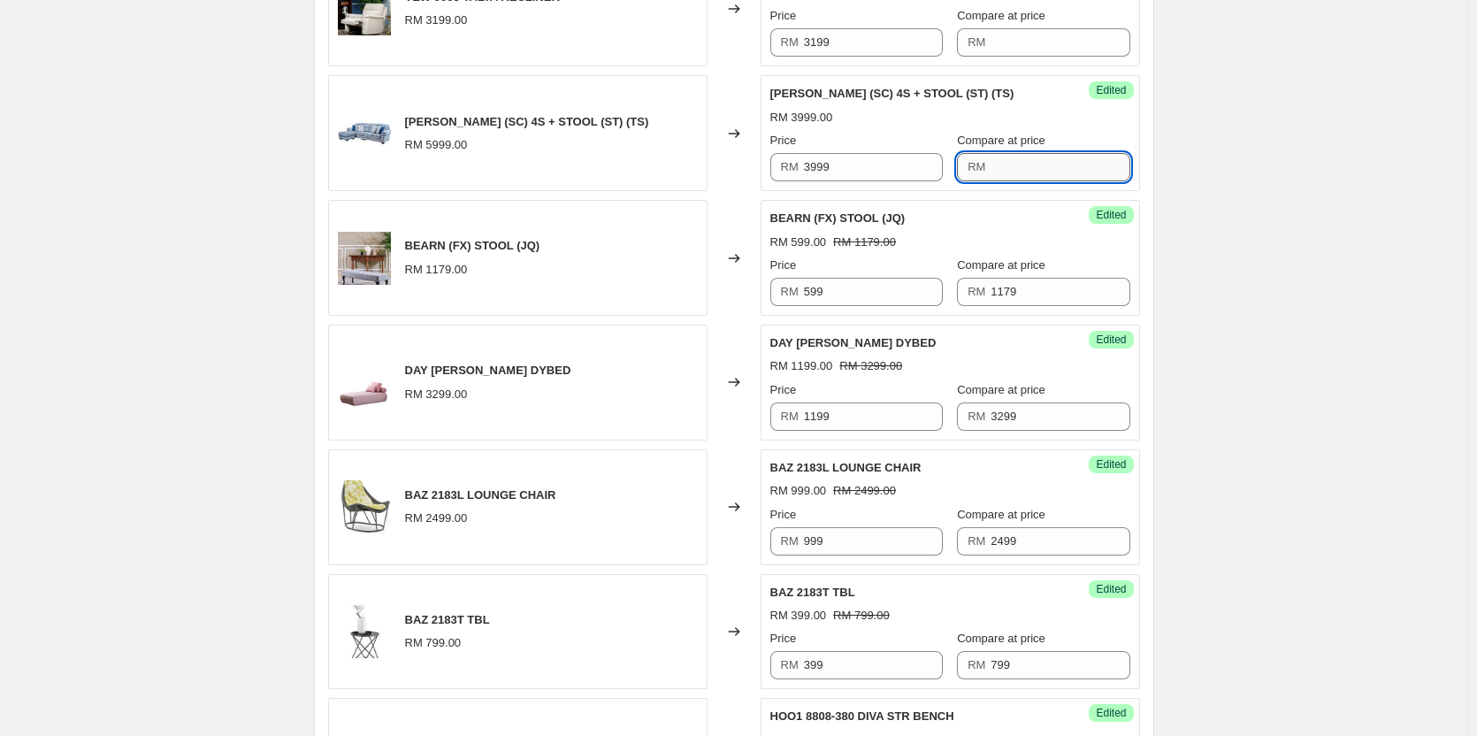
click at [1067, 159] on input "Compare at price" at bounding box center [1060, 167] width 139 height 28
paste input "5999"
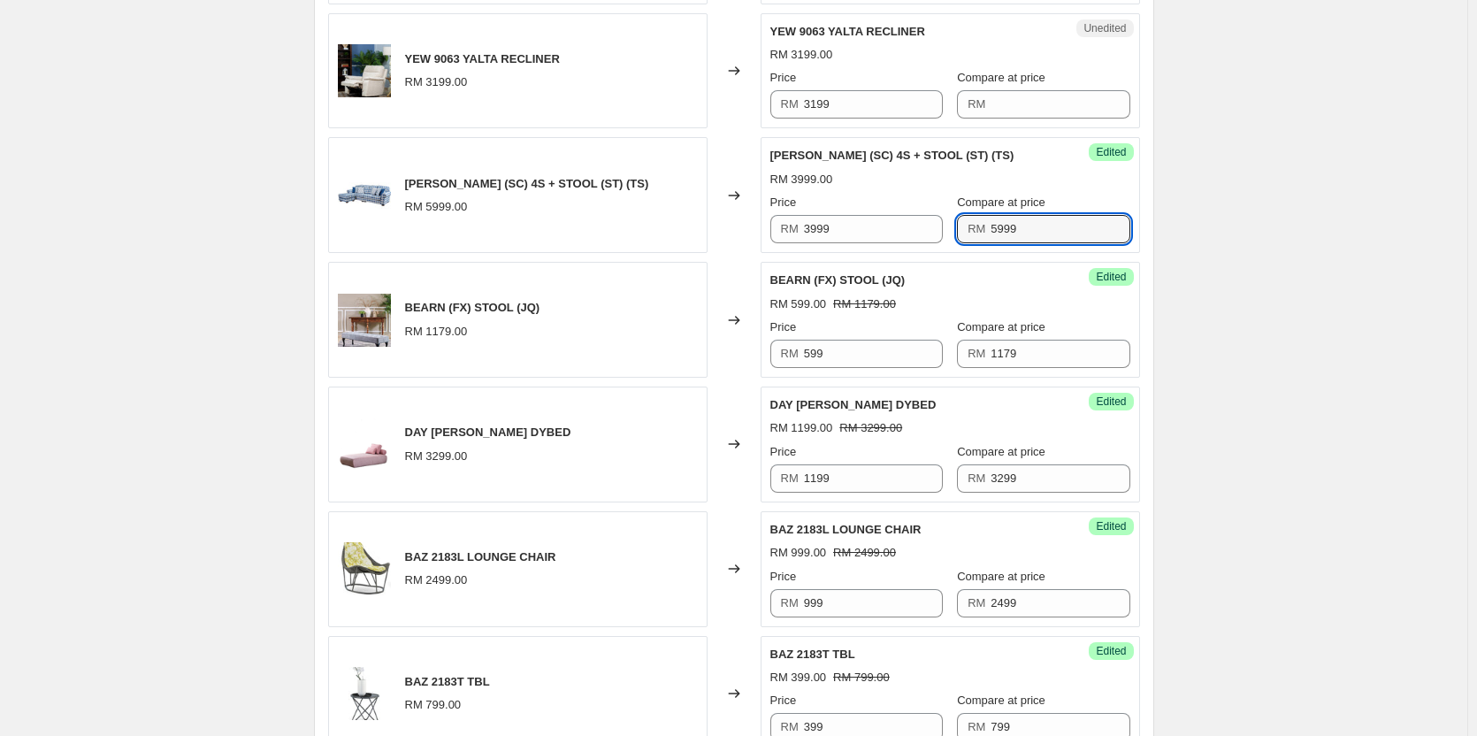
scroll to position [1681, 0]
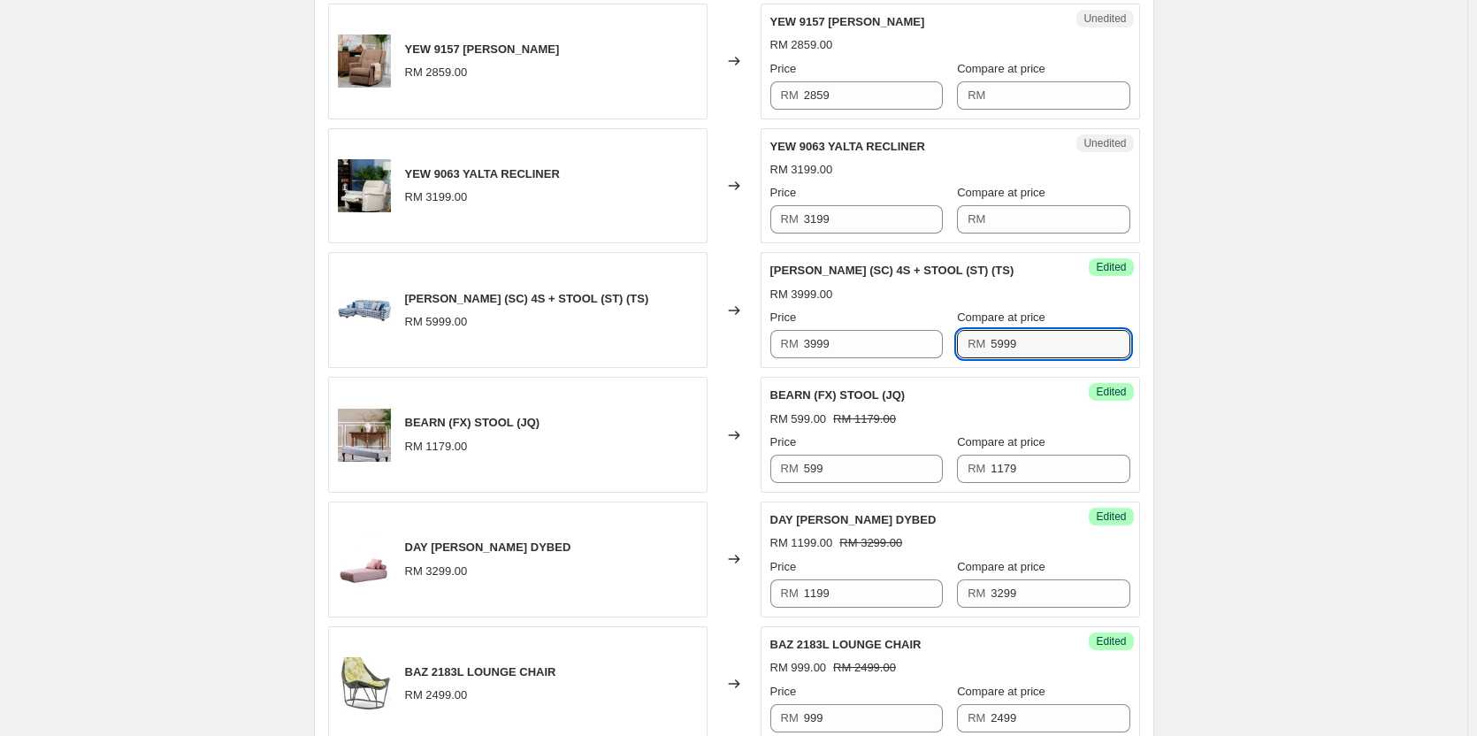
type input "5999"
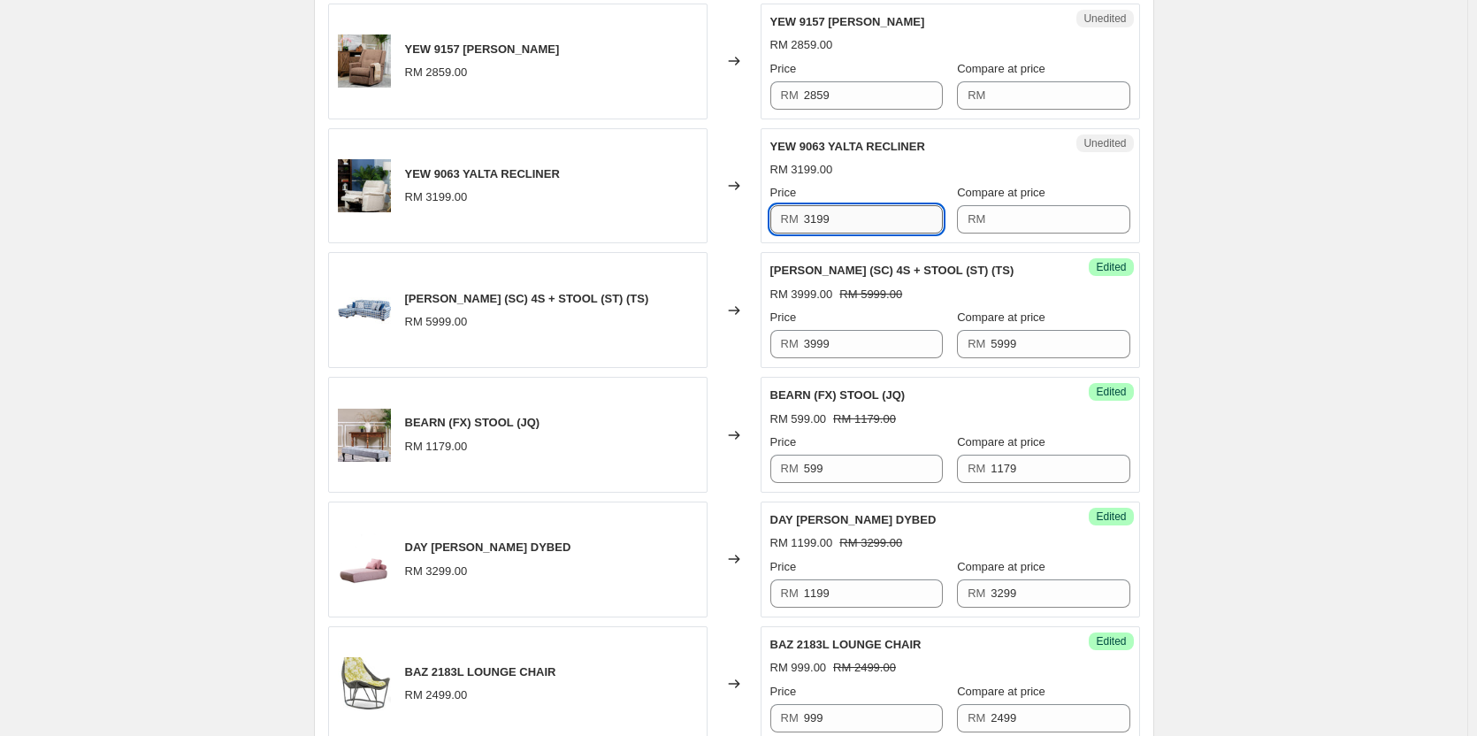
click at [857, 226] on input "3199" at bounding box center [873, 219] width 139 height 28
paste input "1"
type input "1199"
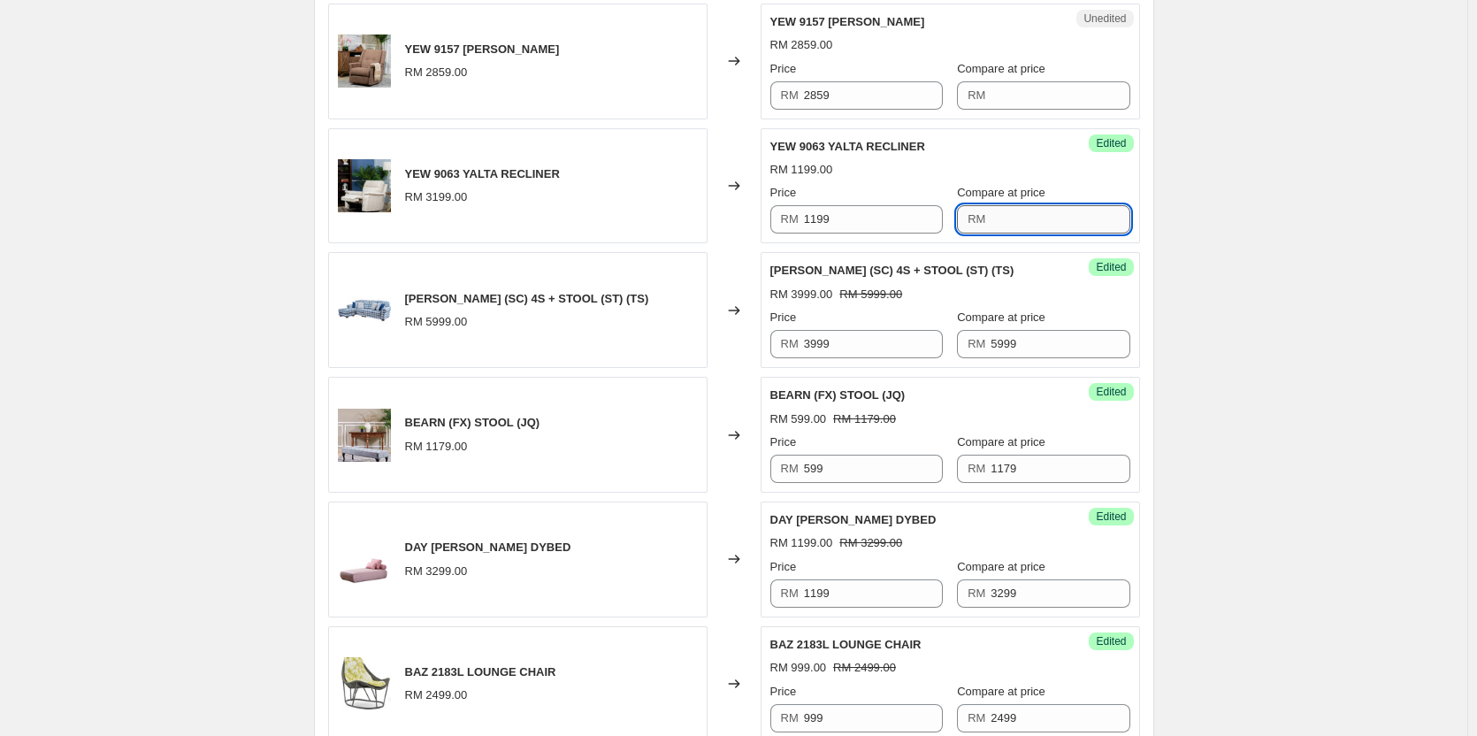
click at [1060, 215] on input "Compare at price" at bounding box center [1060, 219] width 139 height 28
paste input "3199"
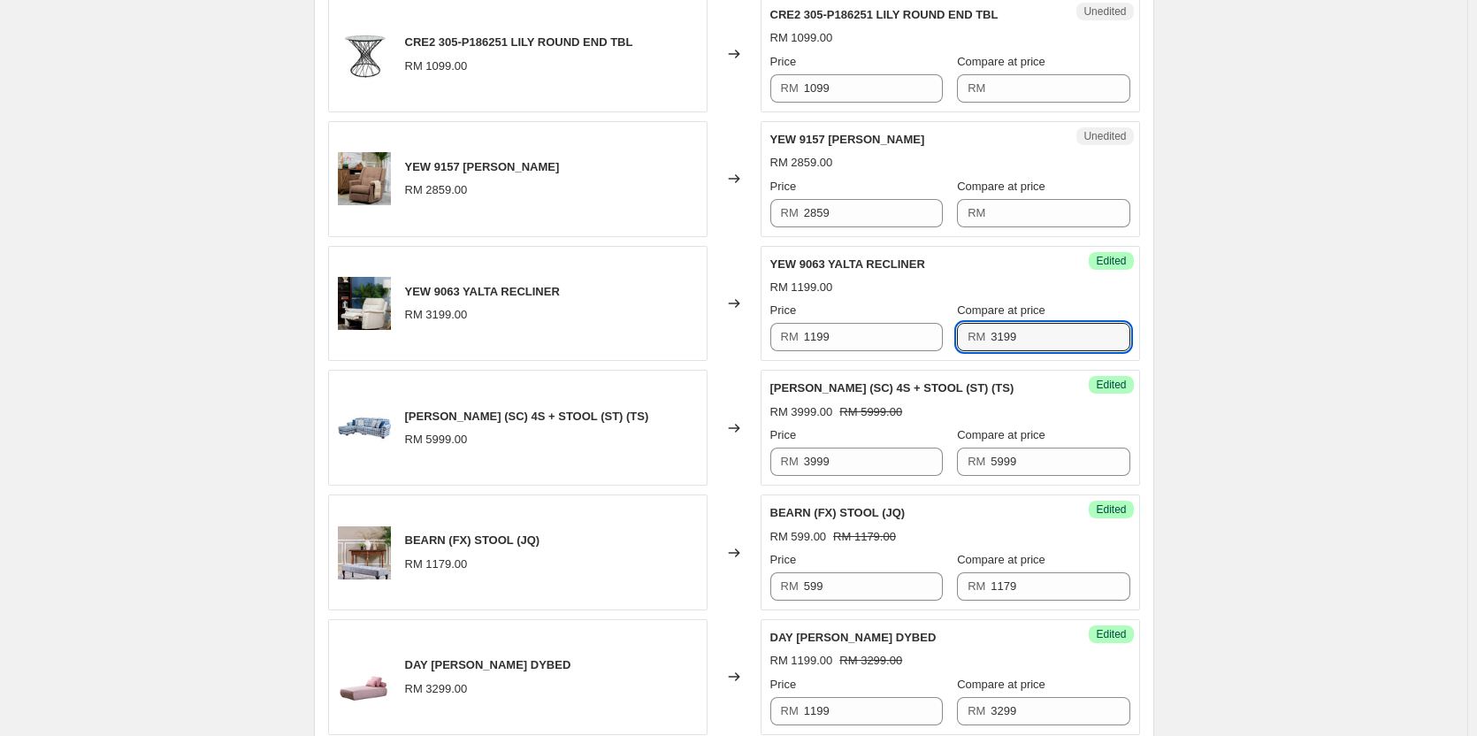
scroll to position [1504, 0]
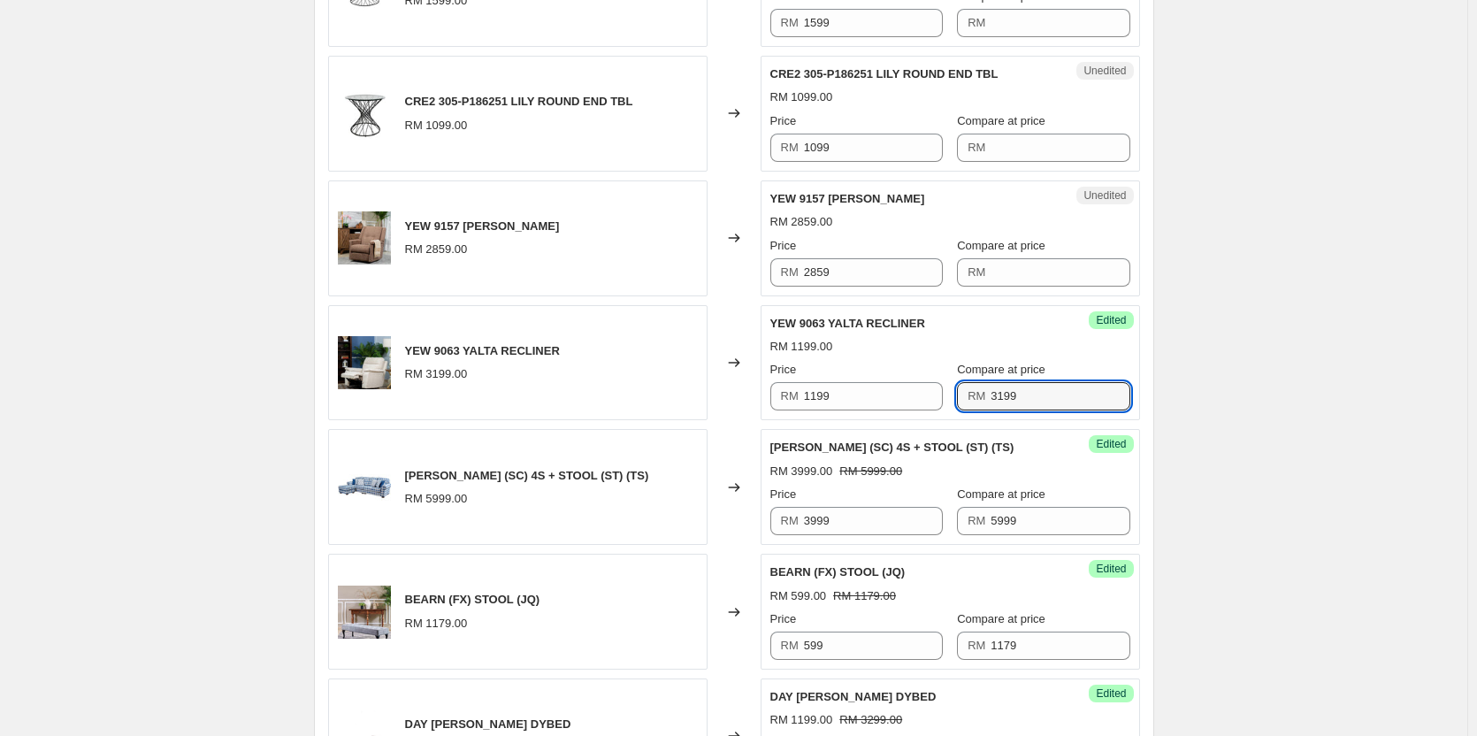
type input "3199"
click at [992, 264] on div "RM" at bounding box center [1043, 272] width 172 height 28
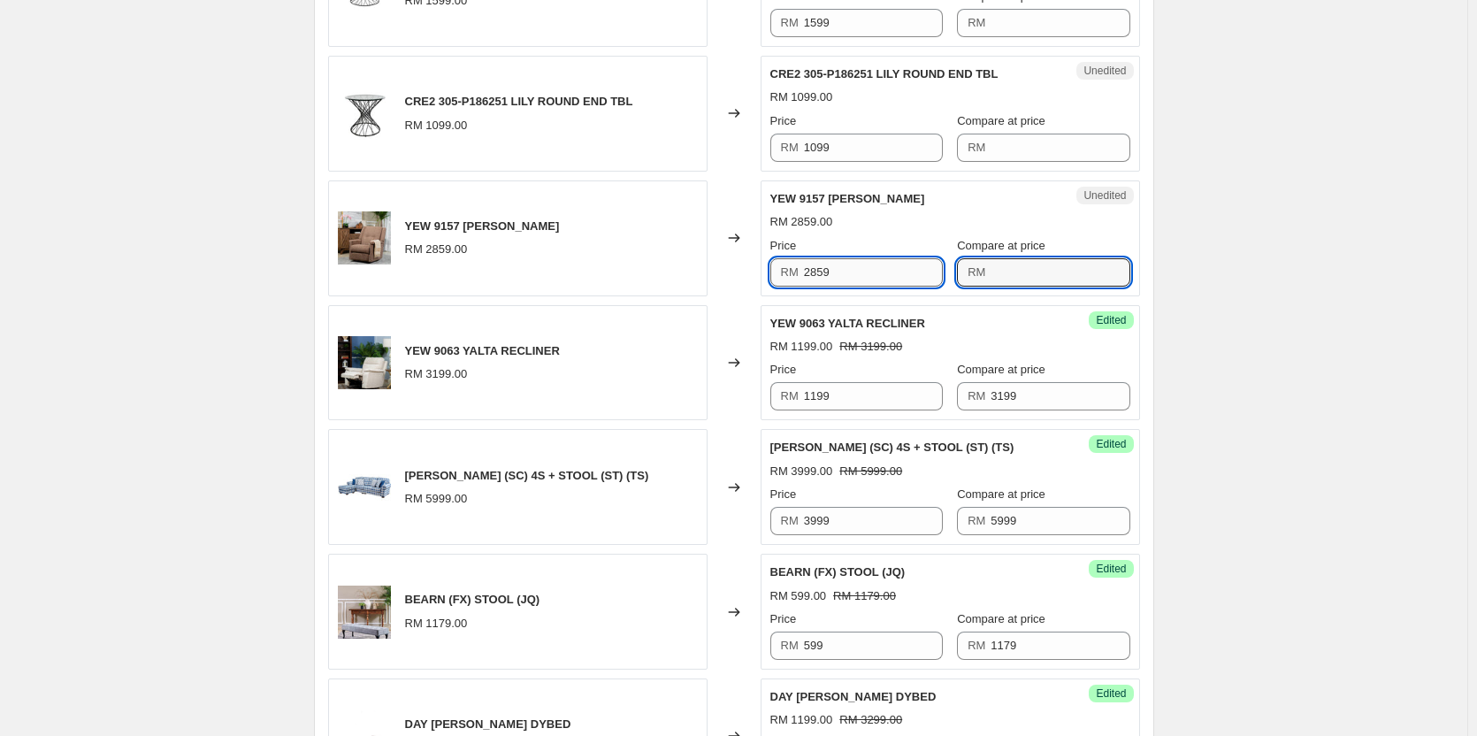
click at [888, 272] on input "2859" at bounding box center [873, 272] width 139 height 28
click at [1053, 279] on input "Compare at price" at bounding box center [1060, 272] width 139 height 28
paste input "2859"
type input "2859"
click at [846, 280] on input "2859" at bounding box center [873, 272] width 139 height 28
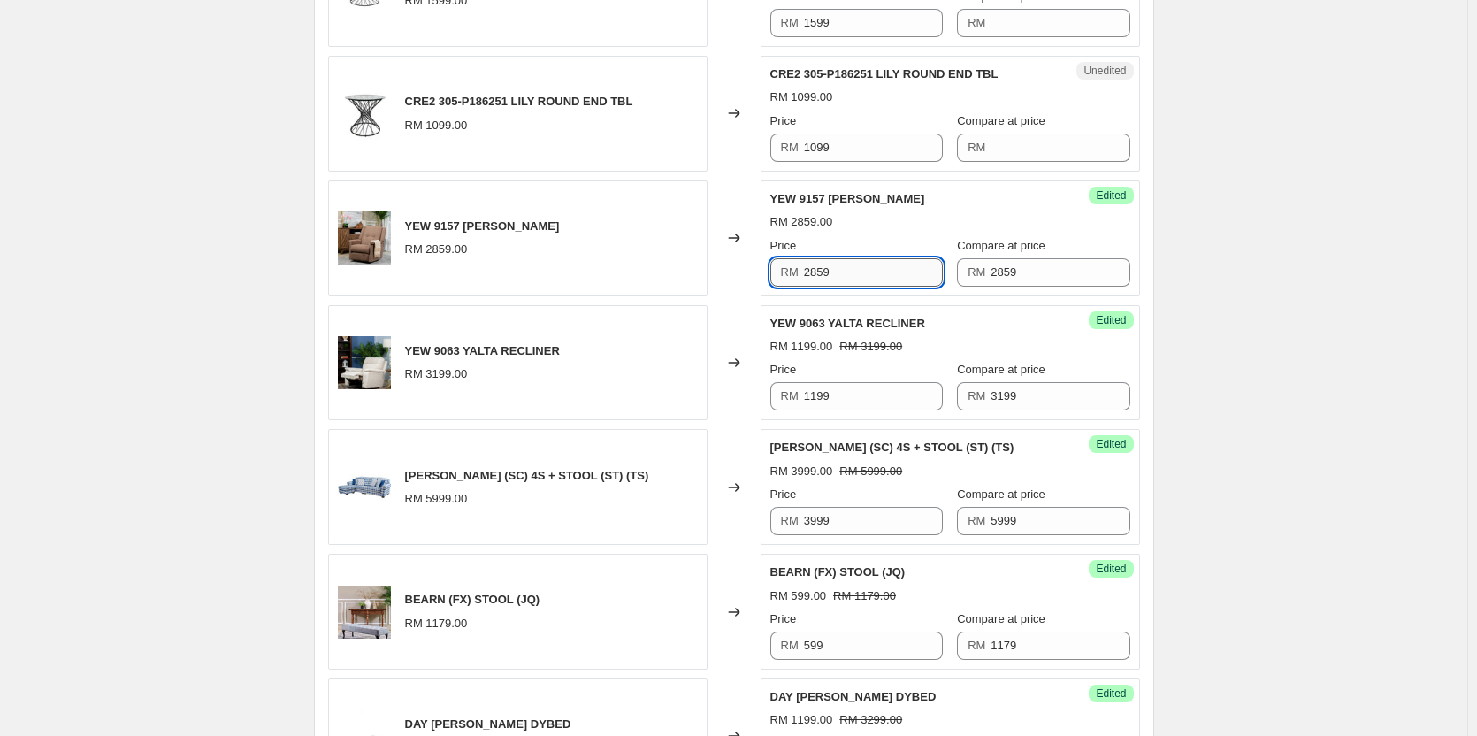
paste input "119"
type input "1199"
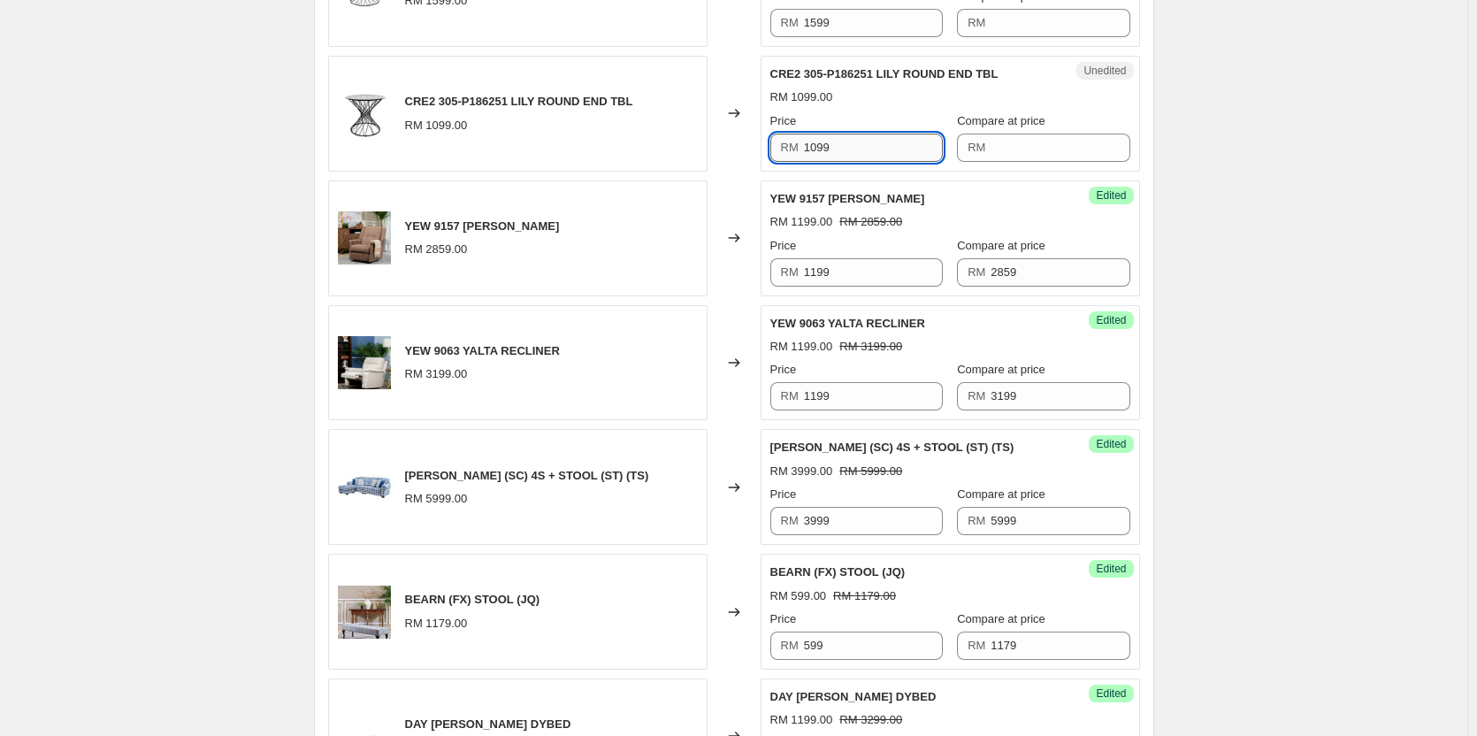
click at [872, 151] on input "1099" at bounding box center [873, 148] width 139 height 28
paste input "2"
type input "299"
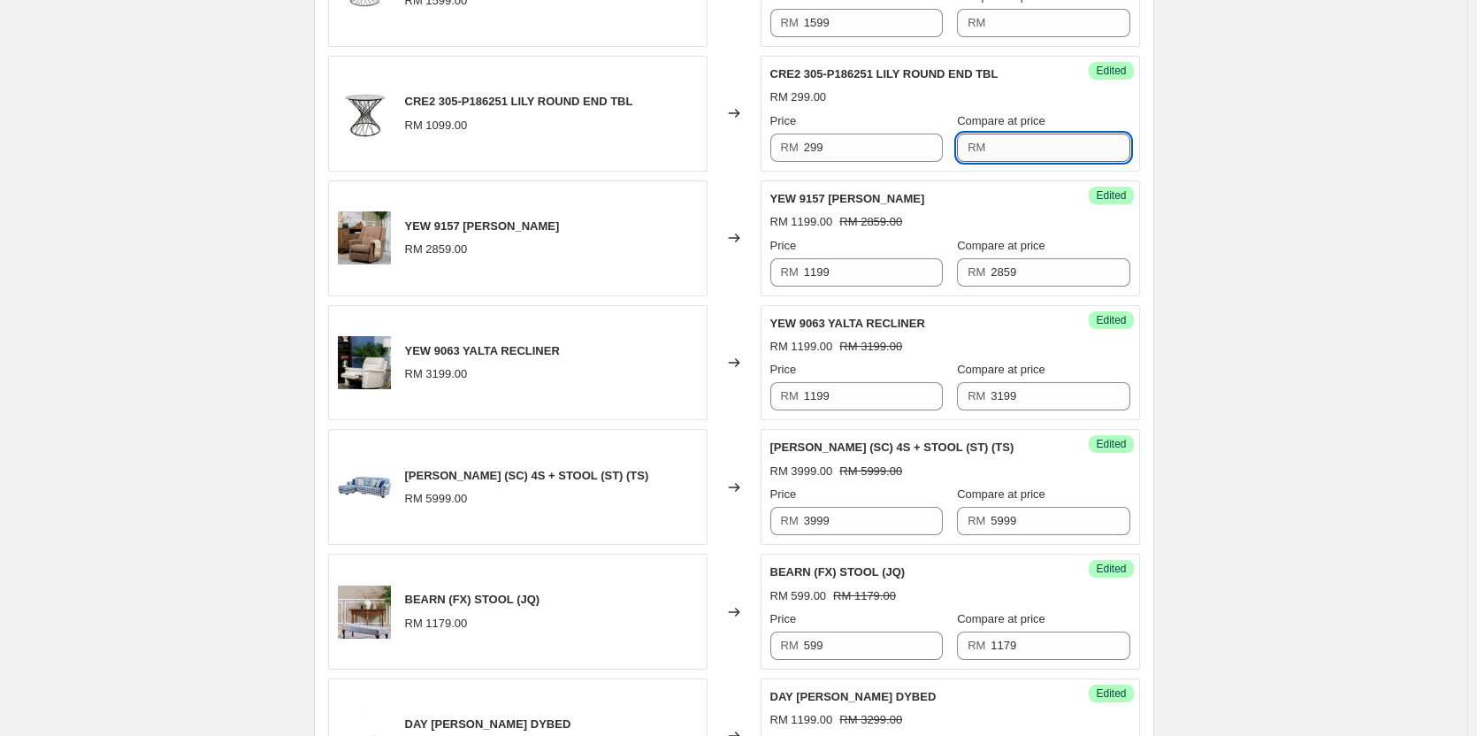
click at [1043, 157] on input "Compare at price" at bounding box center [1060, 148] width 139 height 28
paste input "1099"
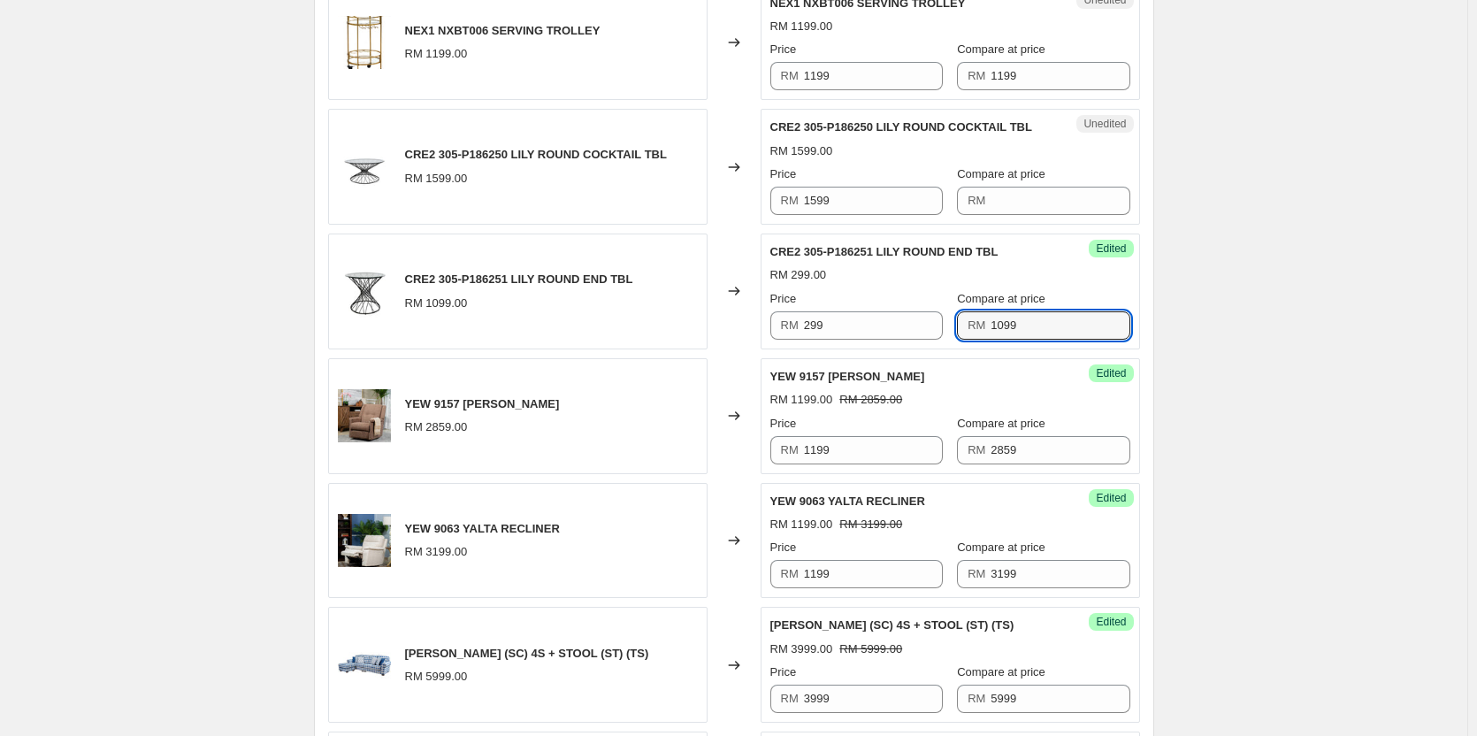
scroll to position [1238, 0]
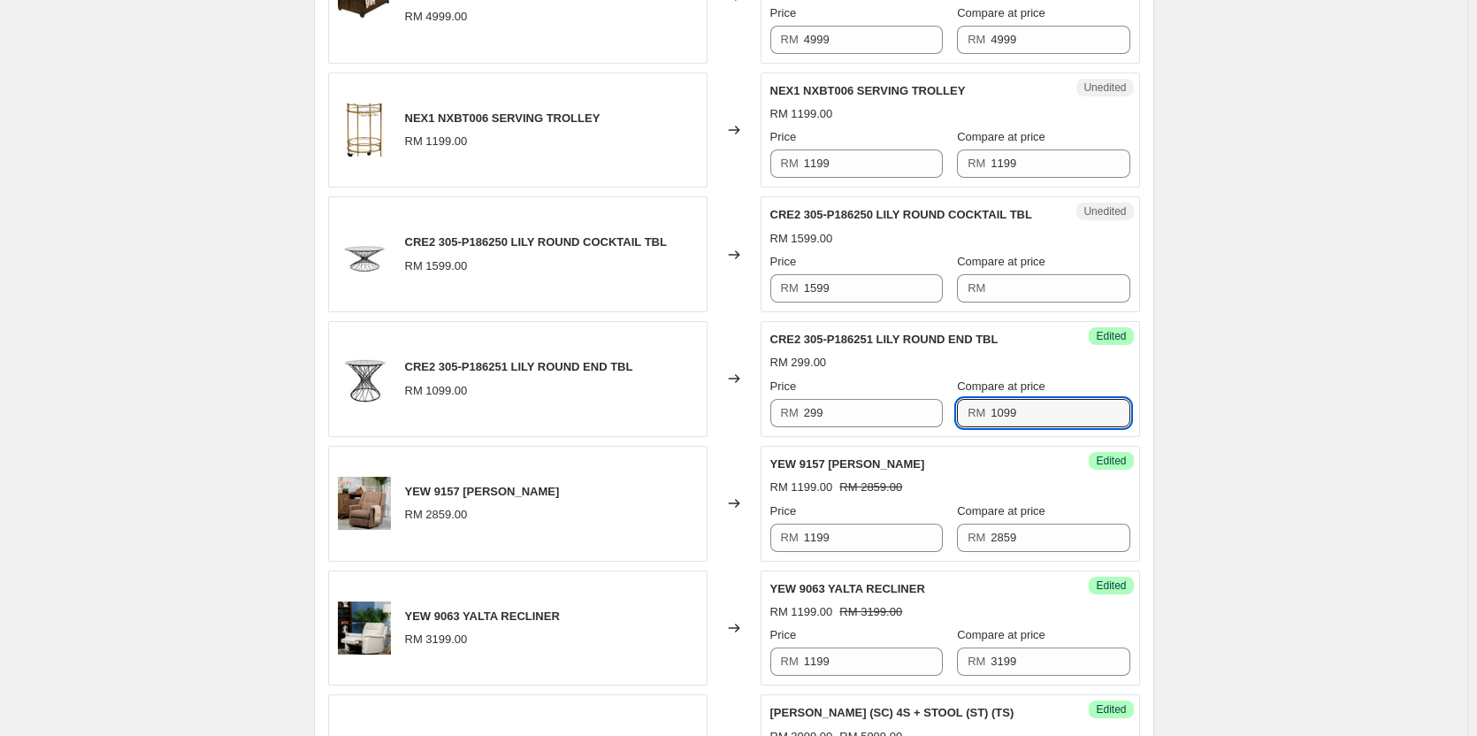
type input "1099"
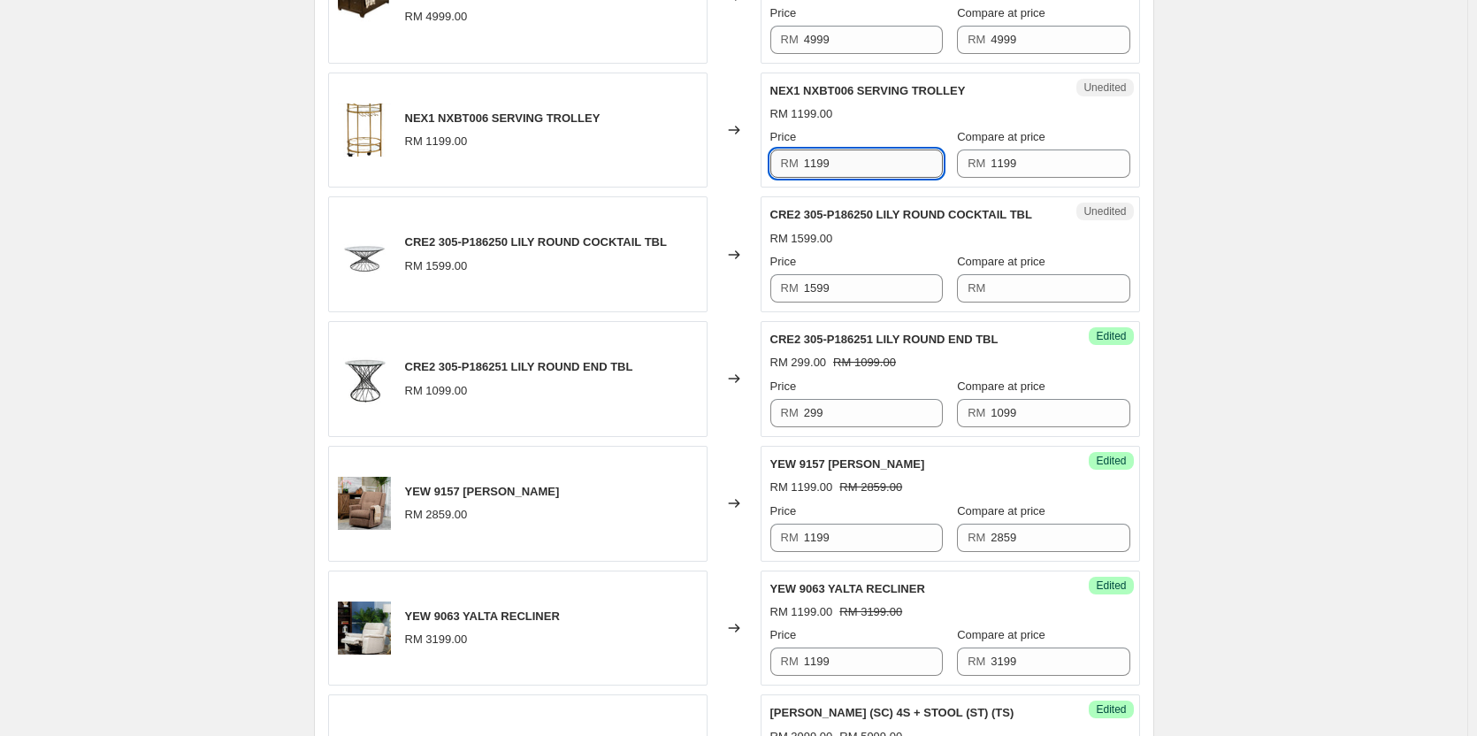
click at [883, 168] on input "1199" at bounding box center [873, 163] width 139 height 28
paste input "3"
type input "399"
click at [1109, 149] on div "Compare at price RM 1199" at bounding box center [1043, 153] width 172 height 50
click at [1089, 160] on input "1199" at bounding box center [1060, 163] width 139 height 28
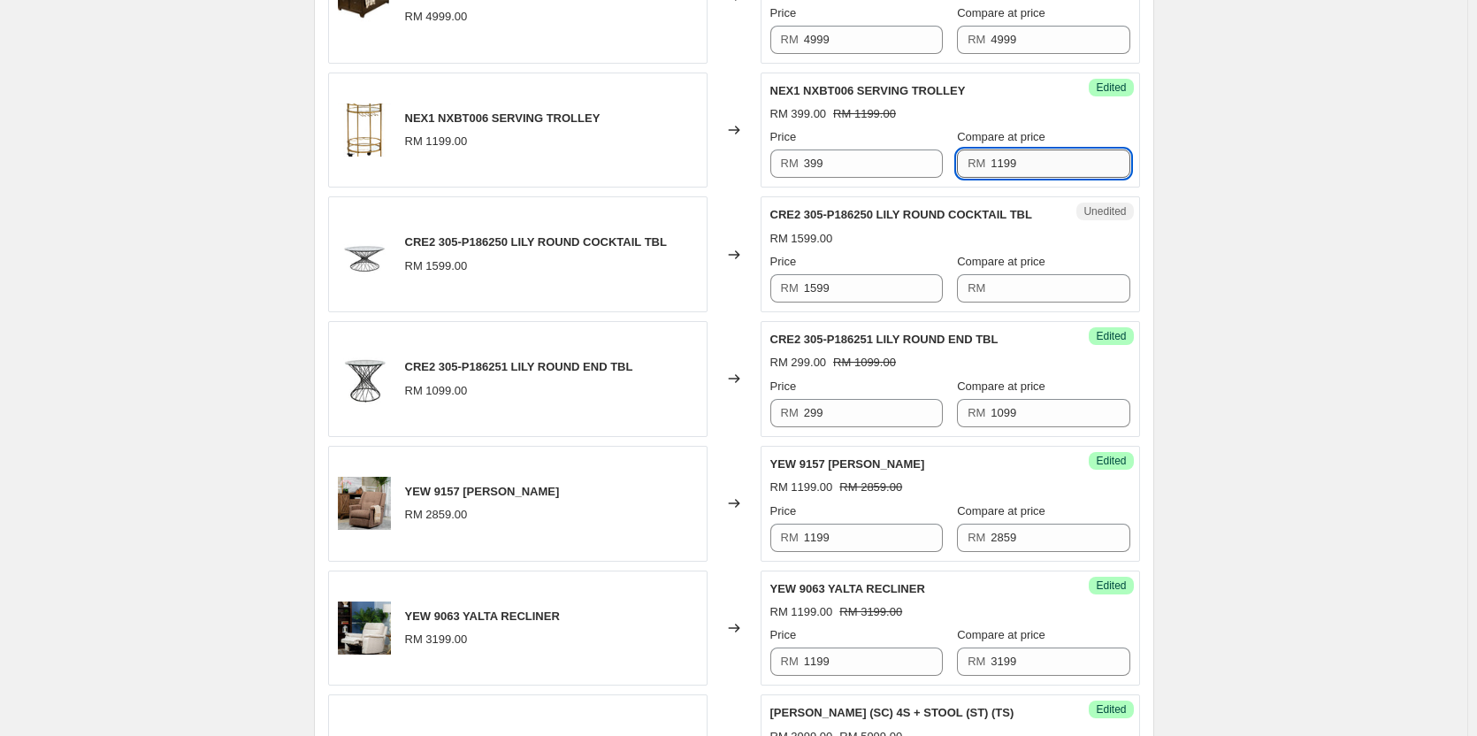
paste input "1599"
type input "1199"
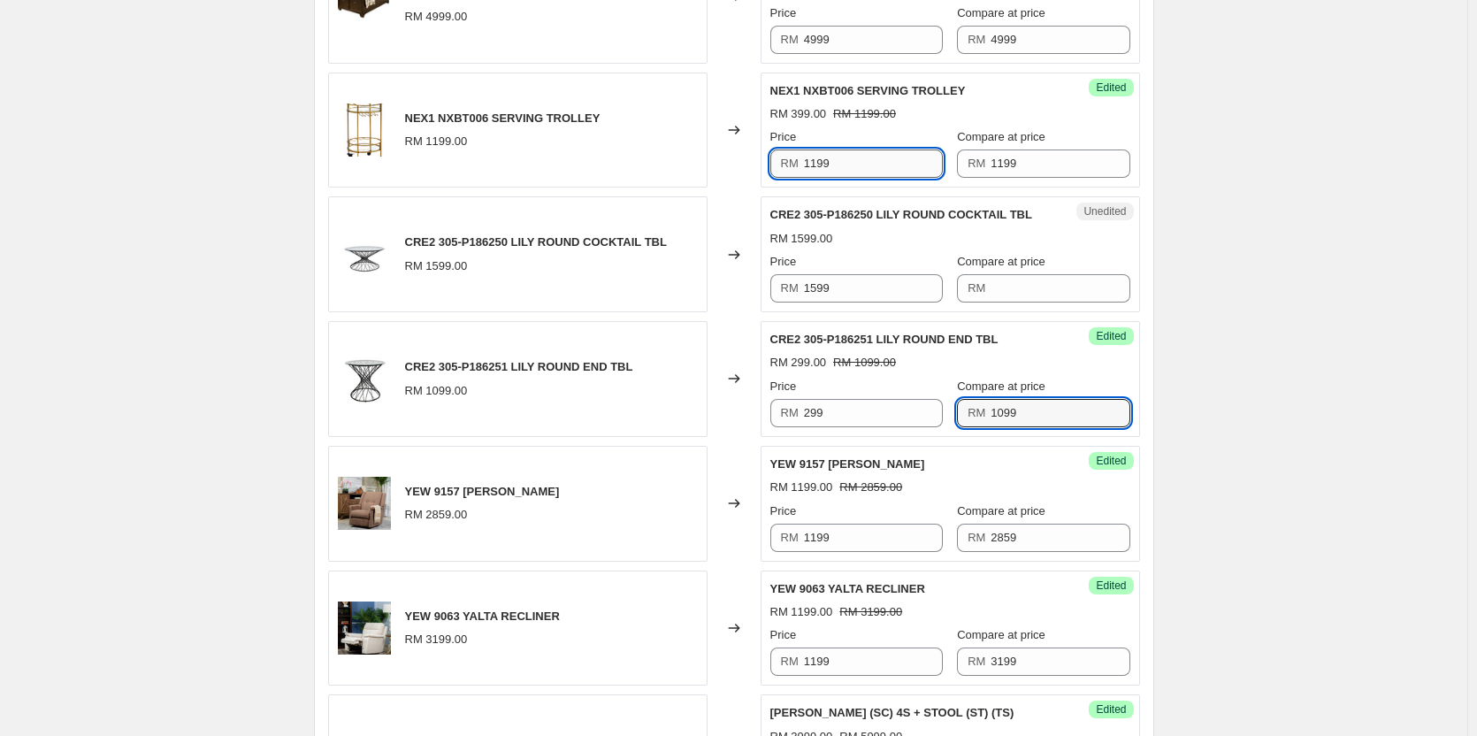
type input "1199"
click at [1024, 416] on input "Compare at price" at bounding box center [1060, 413] width 139 height 28
paste input "1099"
type input "1099"
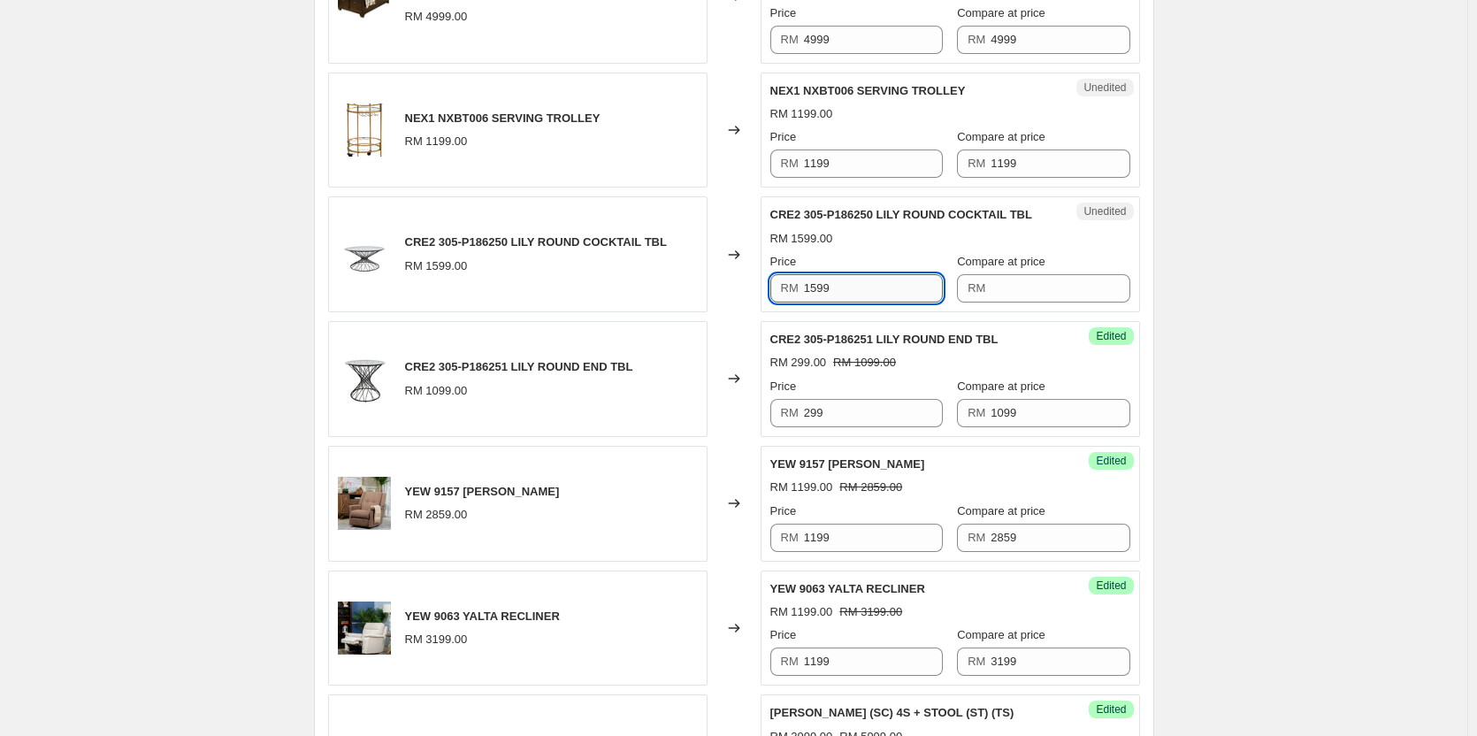
click at [862, 281] on input "1599" at bounding box center [873, 288] width 139 height 28
paste input "3"
type input "399"
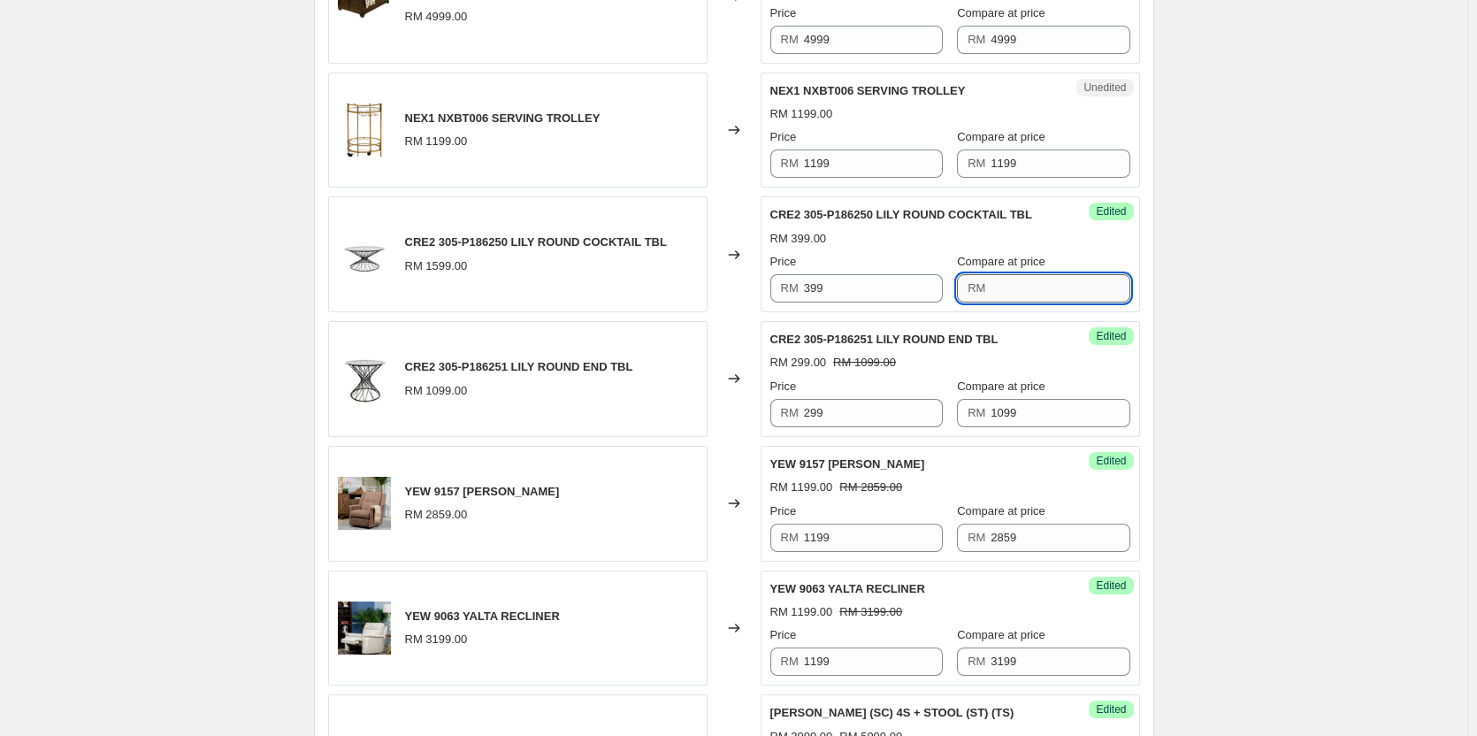
click at [1031, 284] on input "Compare at price" at bounding box center [1060, 288] width 139 height 28
paste input "1599"
type input "1599"
click at [1214, 306] on div "Create new price [MEDICAL_DATA]. This page is ready Create new price [MEDICAL_D…" at bounding box center [733, 412] width 1467 height 3301
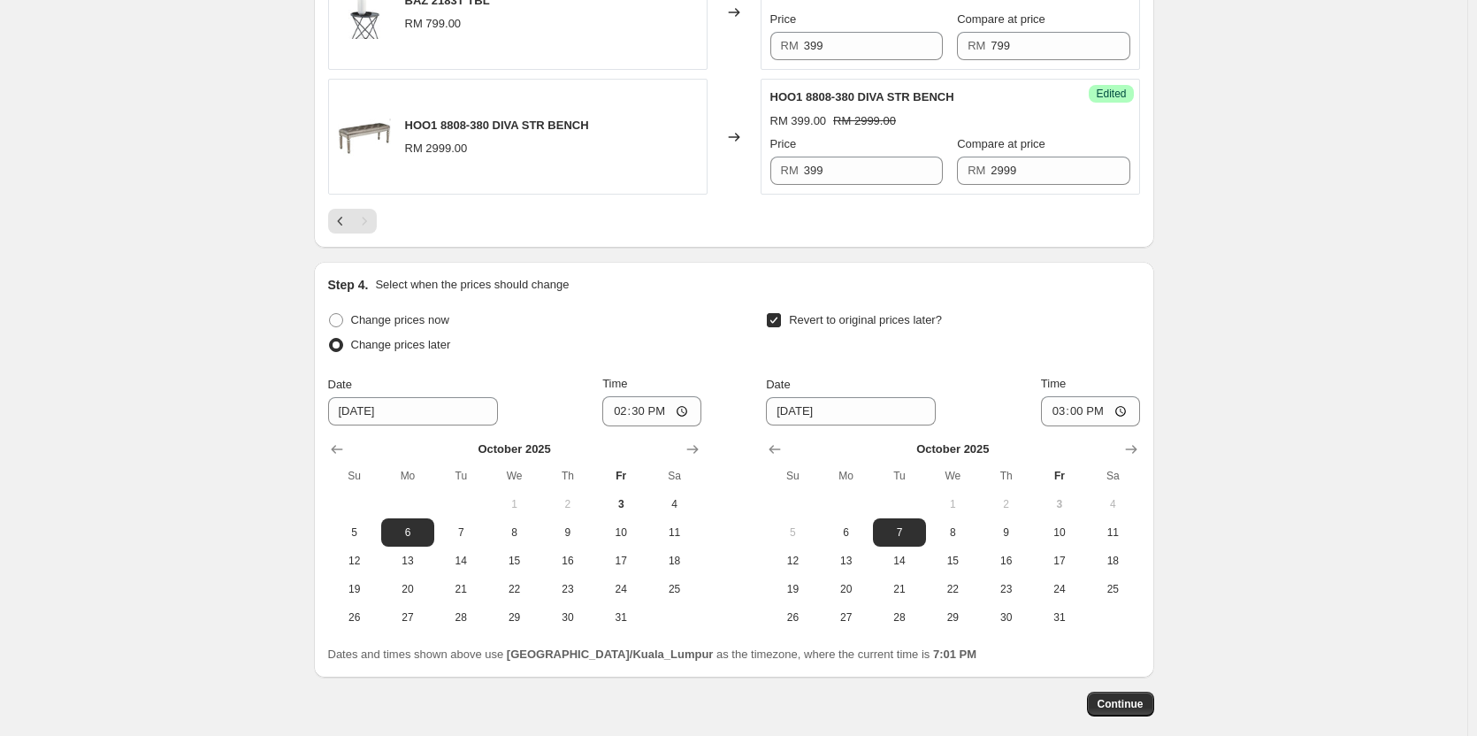
scroll to position [2565, 0]
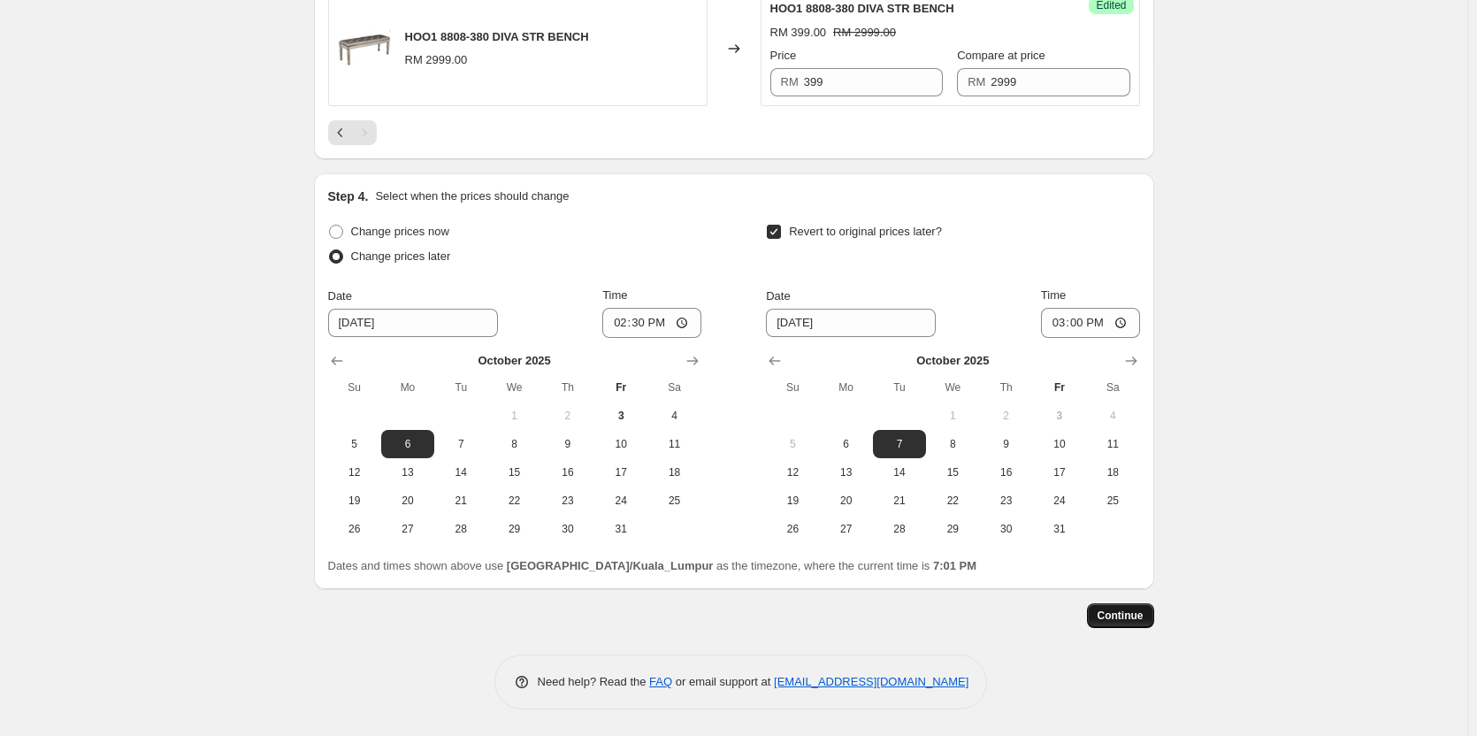
click at [1152, 609] on button "Continue" at bounding box center [1120, 615] width 67 height 25
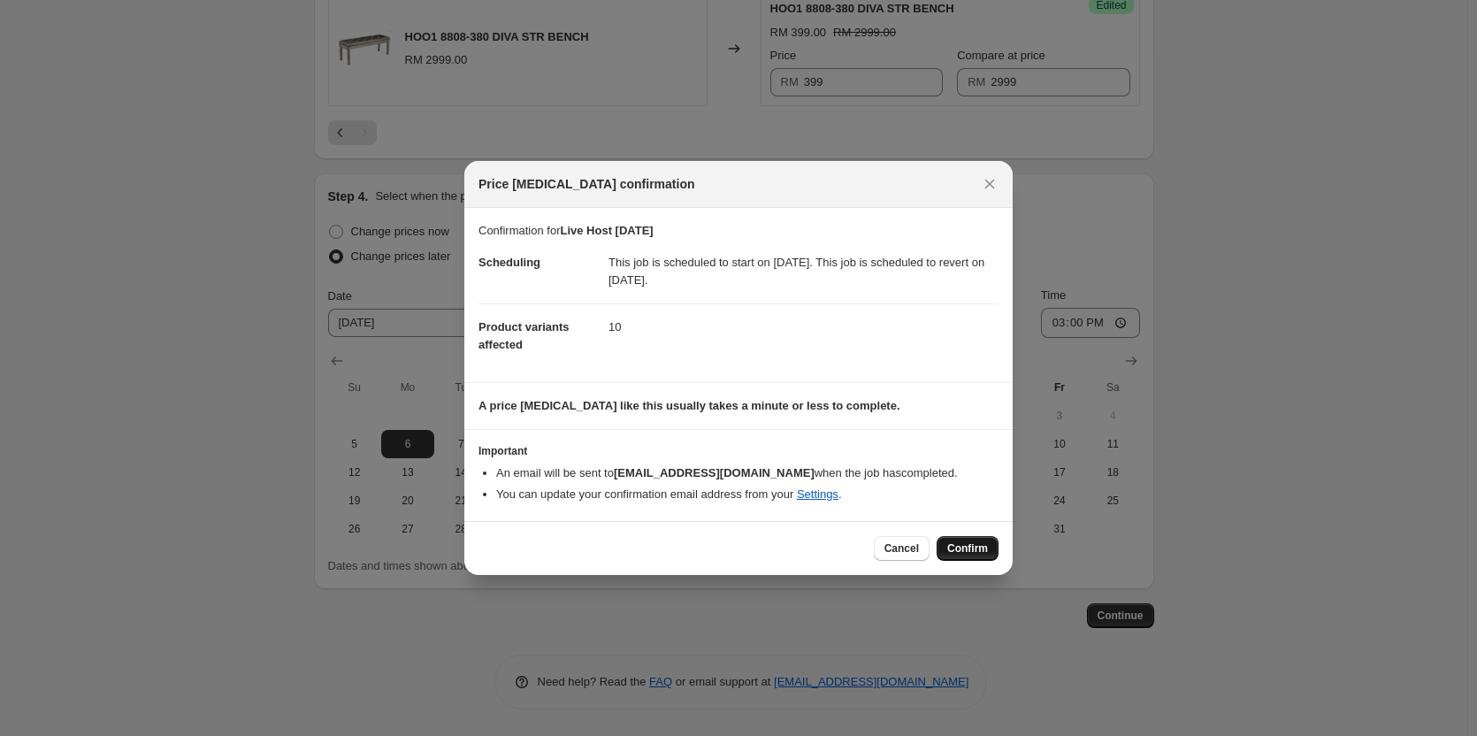
click at [951, 551] on span "Confirm" at bounding box center [967, 548] width 41 height 14
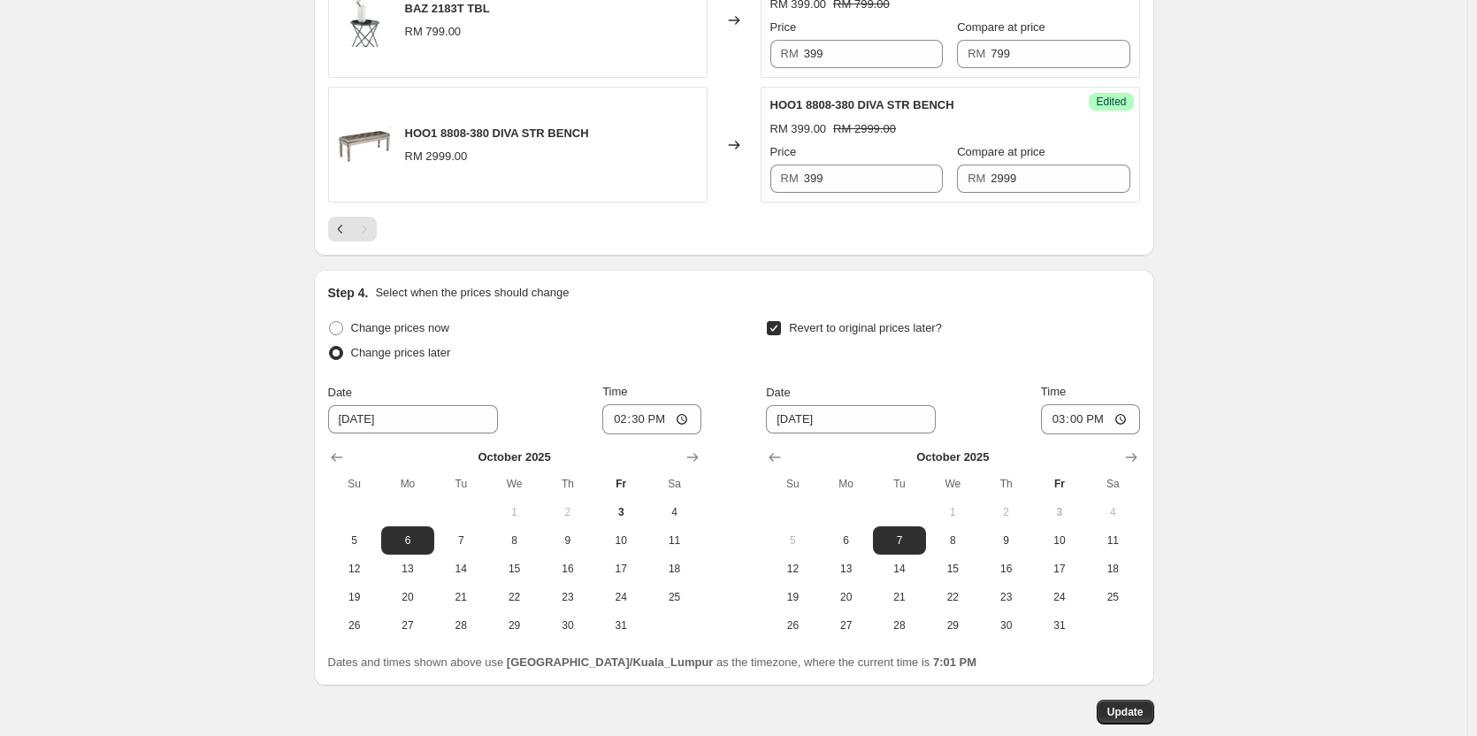
scroll to position [2673, 0]
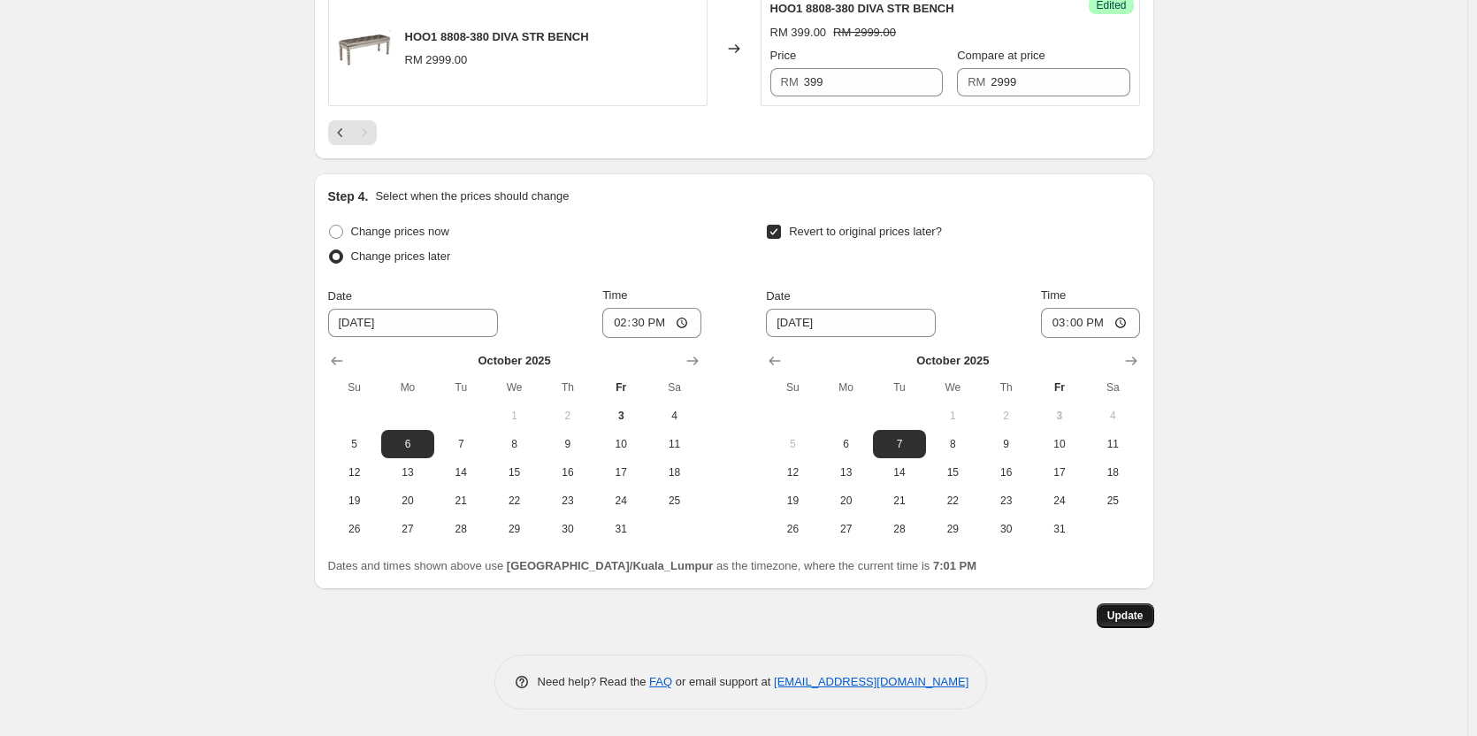
click at [1140, 616] on span "Update" at bounding box center [1125, 616] width 36 height 14
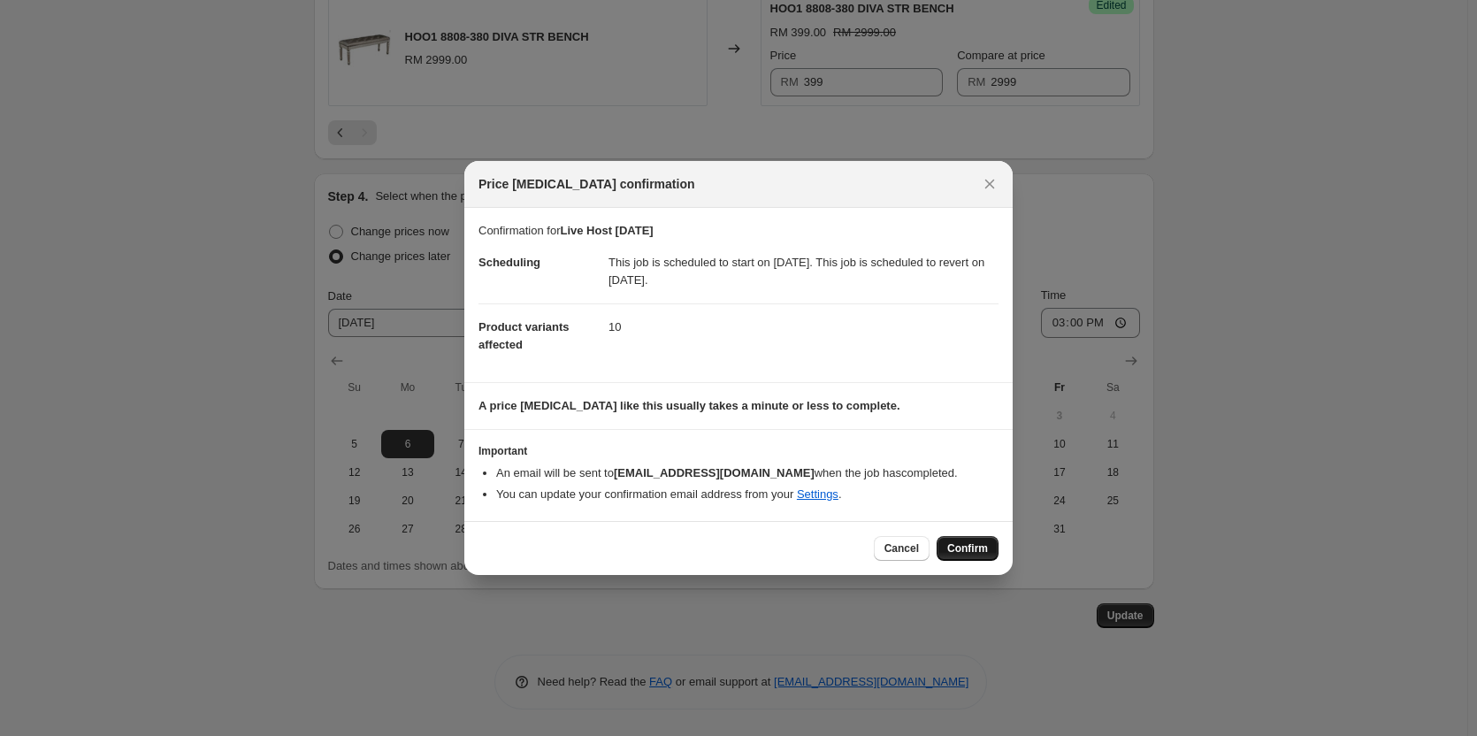
click at [967, 547] on span "Confirm" at bounding box center [967, 548] width 41 height 14
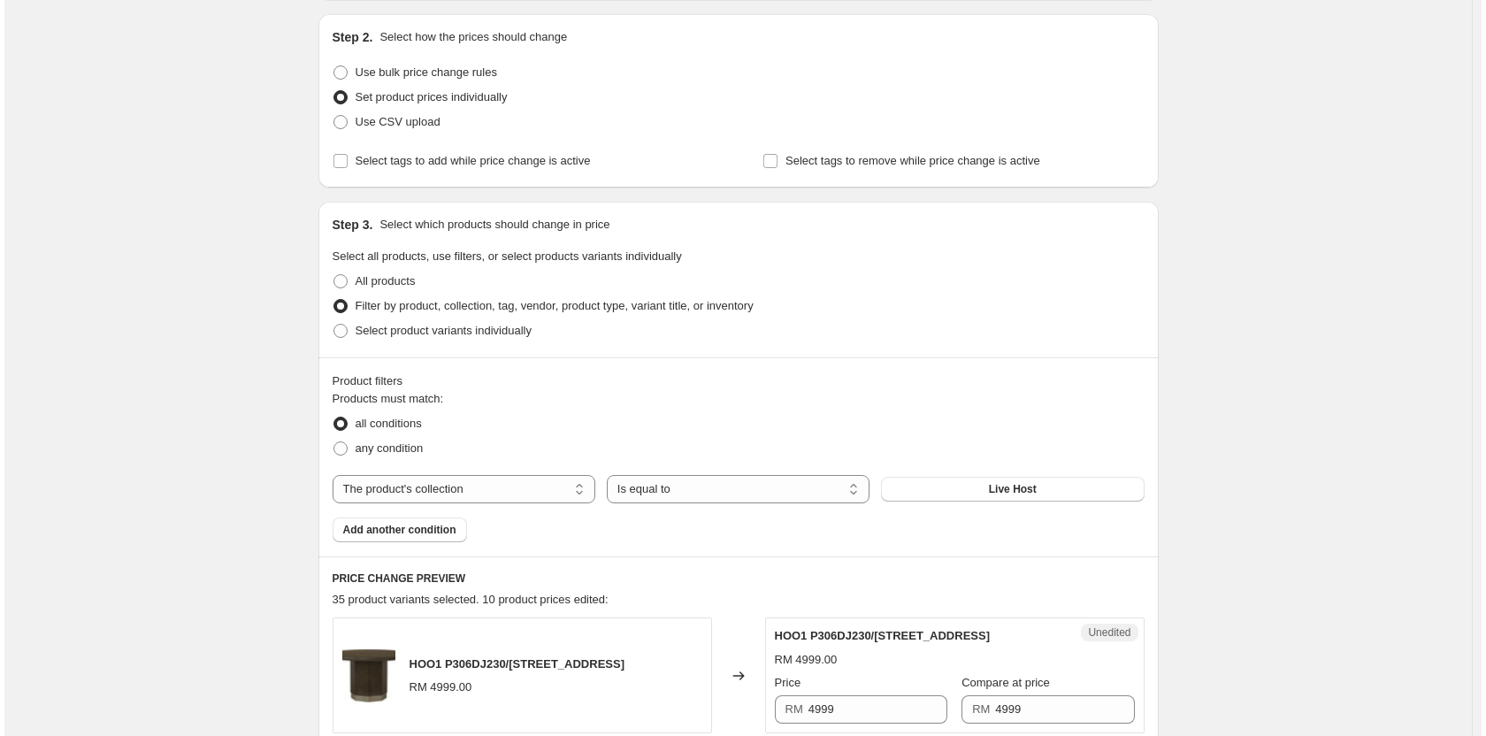
scroll to position [0, 0]
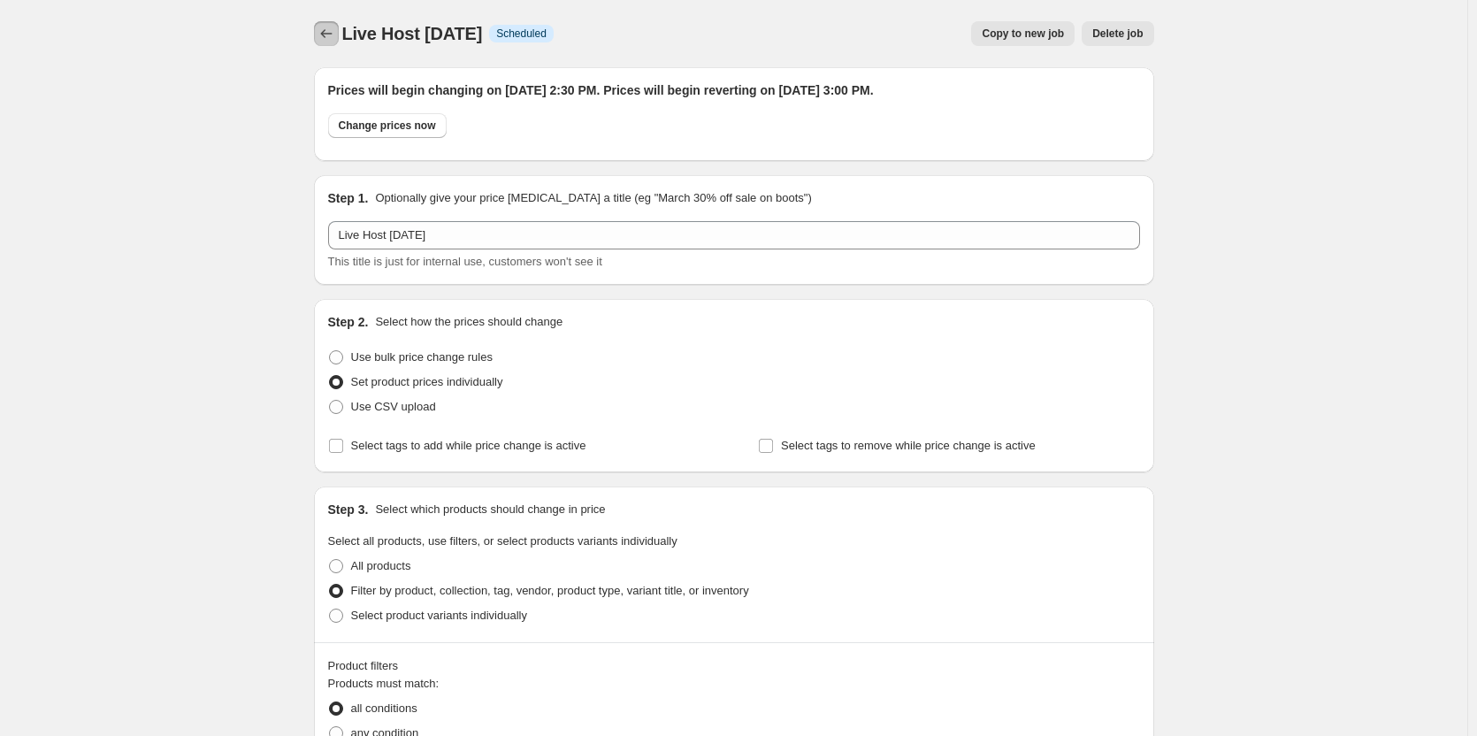
click at [333, 43] on button "Price change jobs" at bounding box center [326, 33] width 25 height 25
